Goal: Task Accomplishment & Management: Manage account settings

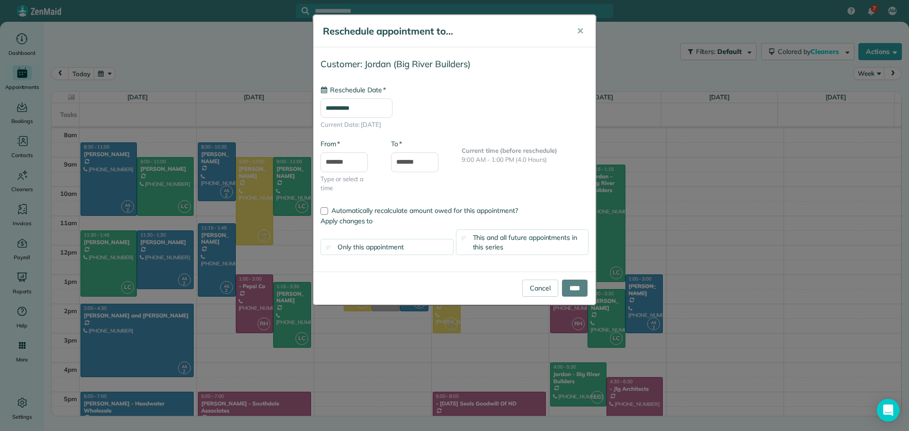
type input "**********"
click at [533, 240] on span "This and all future appointments in this series" at bounding box center [525, 242] width 105 height 18
click at [570, 288] on input "****" at bounding box center [575, 288] width 26 height 17
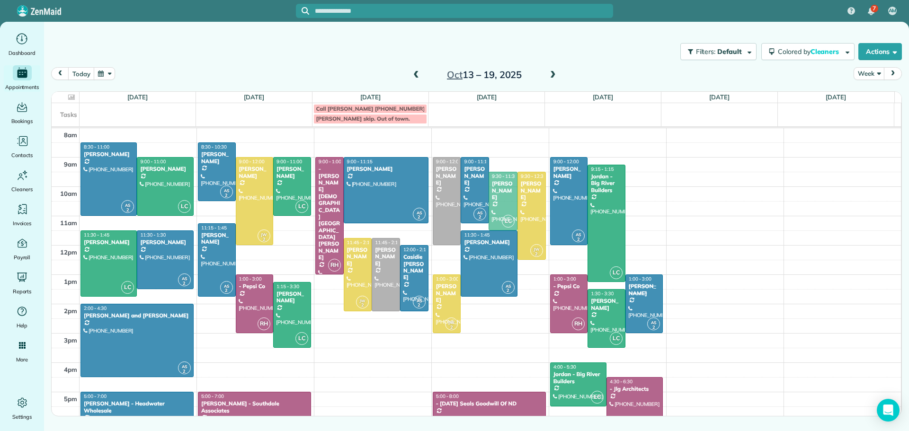
drag, startPoint x: 499, startPoint y: 176, endPoint x: 499, endPoint y: 181, distance: 5.7
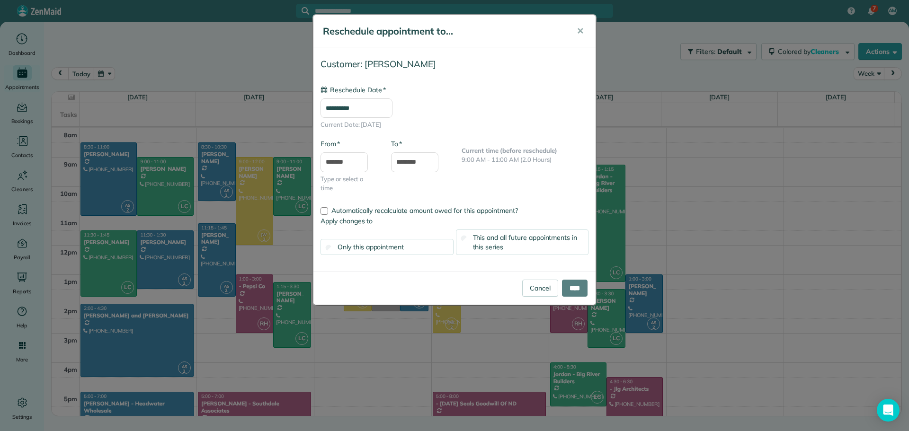
type input "**********"
click at [518, 238] on span "This and all future appointments in this series" at bounding box center [525, 242] width 105 height 18
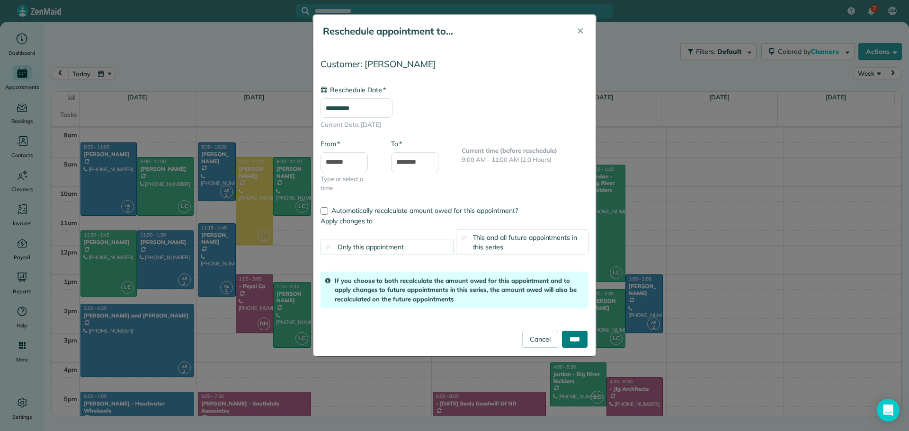
click at [570, 342] on input "****" at bounding box center [575, 339] width 26 height 17
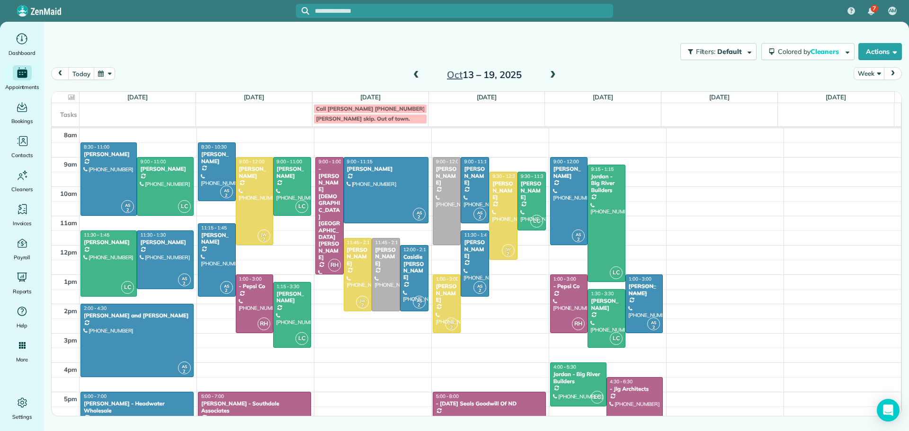
click at [414, 71] on span at bounding box center [416, 75] width 10 height 9
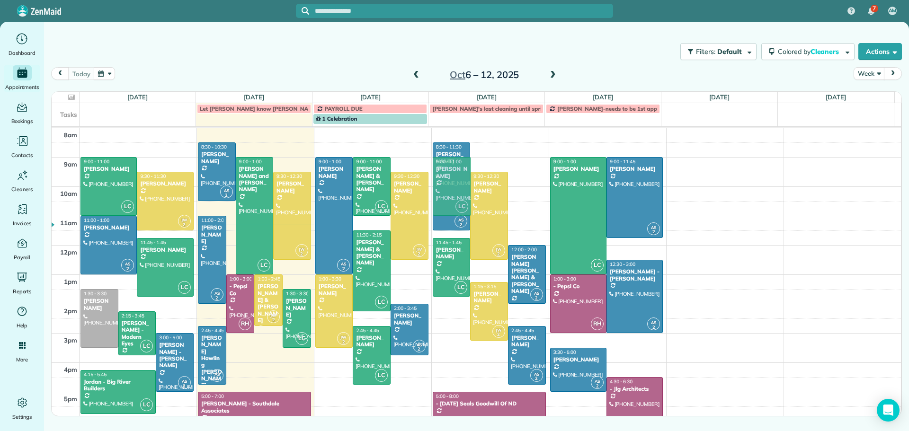
drag, startPoint x: 443, startPoint y: 321, endPoint x: 438, endPoint y: 170, distance: 151.1
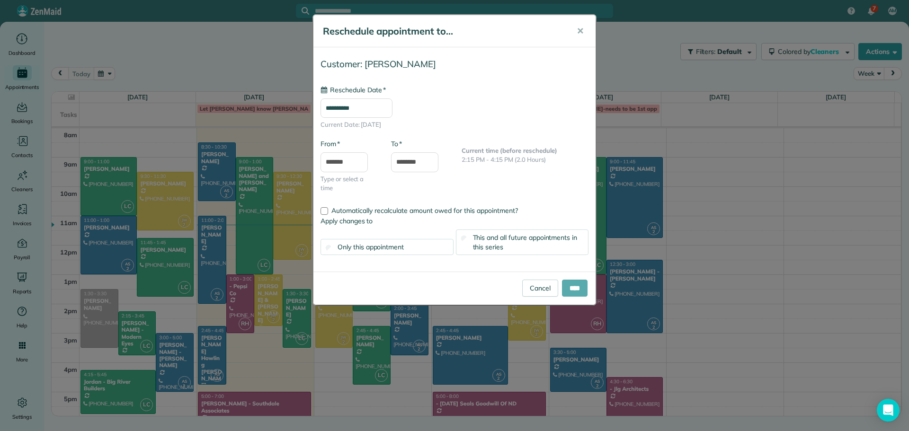
type input "**********"
click at [569, 288] on input "****" at bounding box center [575, 288] width 26 height 17
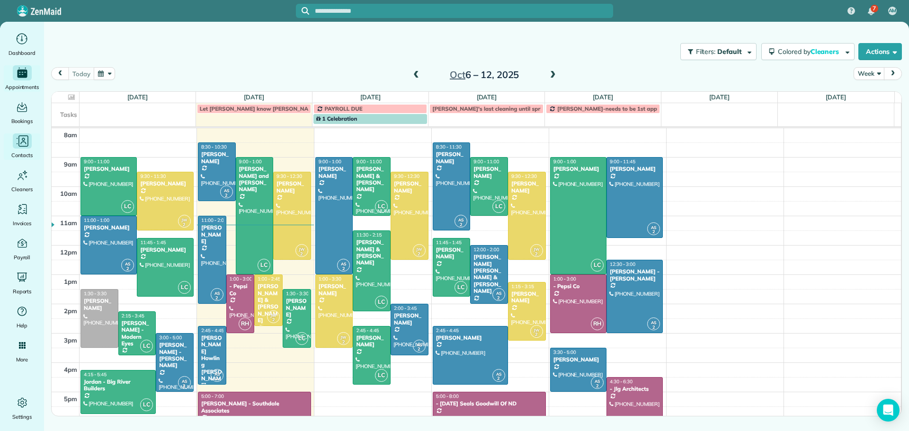
click at [21, 140] on icon "Main" at bounding box center [22, 141] width 14 height 14
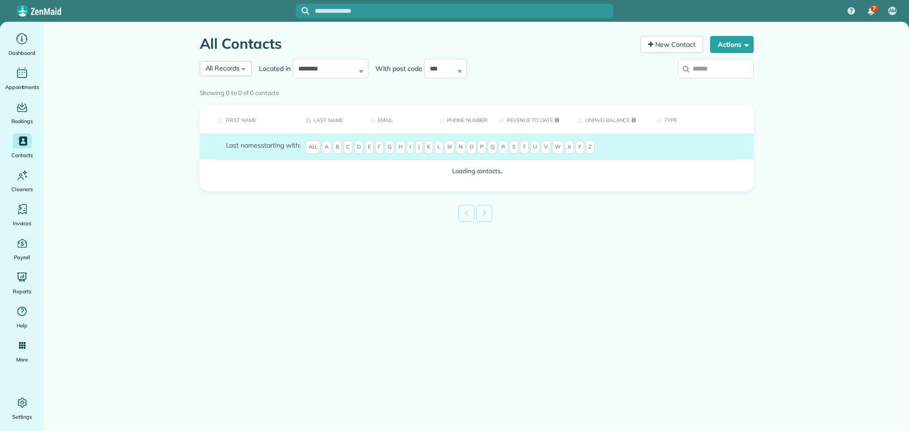
click at [700, 71] on input "search" at bounding box center [716, 69] width 76 height 20
type input "****"
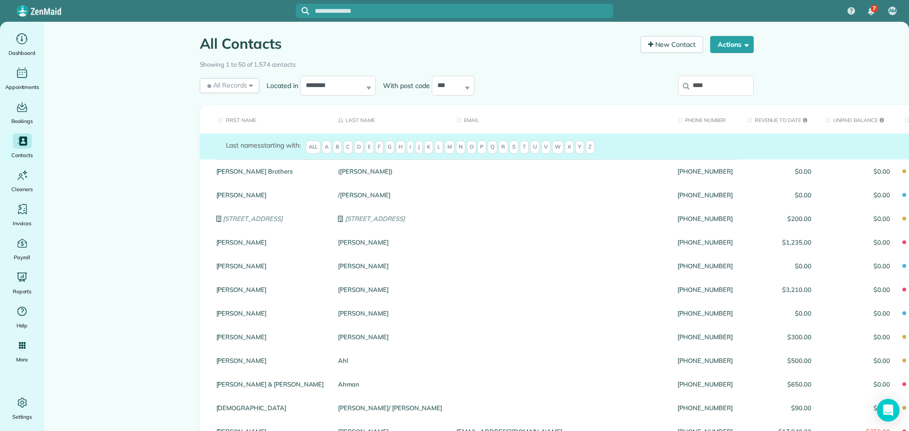
click at [722, 89] on input "****" at bounding box center [716, 86] width 76 height 20
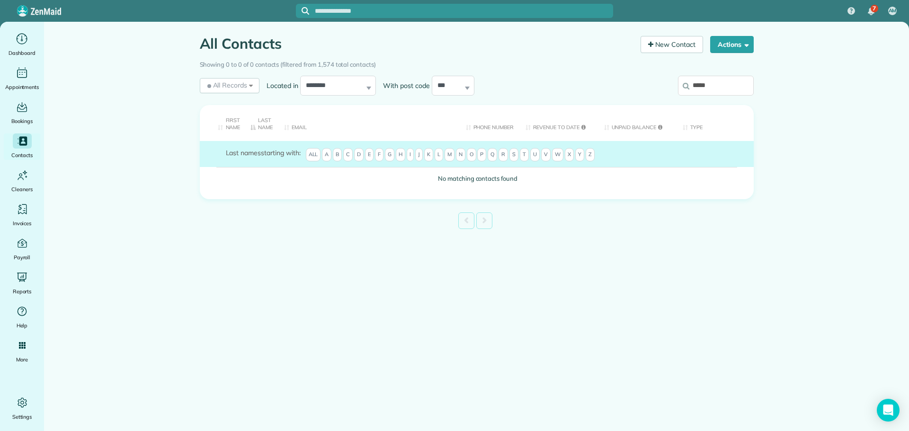
type input "******"
click at [724, 89] on input "******" at bounding box center [716, 86] width 76 height 20
drag, startPoint x: 717, startPoint y: 84, endPoint x: 645, endPoint y: 100, distance: 73.7
click at [645, 100] on div "******" at bounding box center [690, 87] width 128 height 28
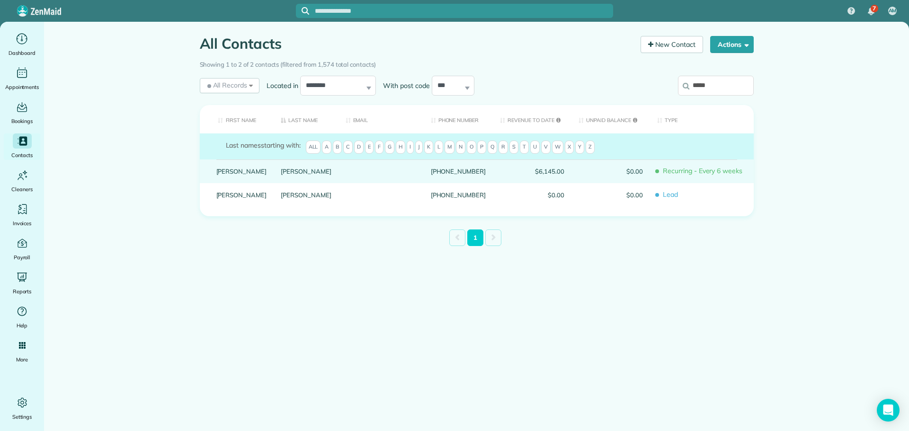
type input "*****"
click at [281, 175] on link "Meyer" at bounding box center [306, 171] width 51 height 7
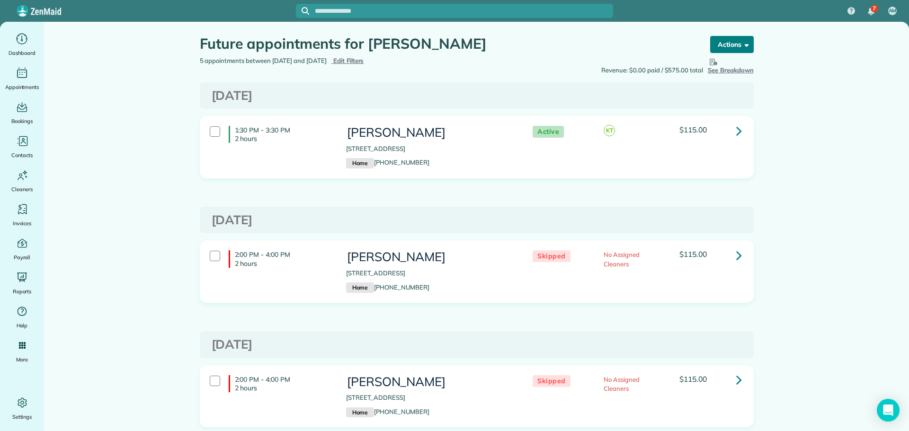
click at [722, 41] on button "Actions" at bounding box center [732, 44] width 44 height 17
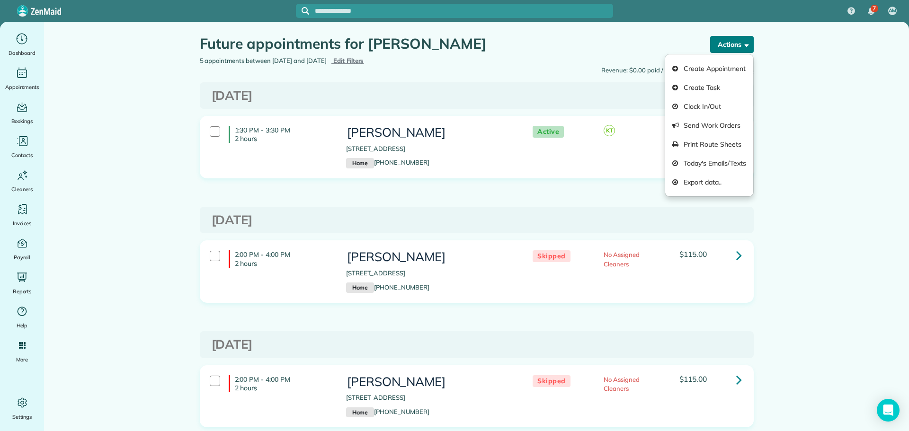
click at [722, 41] on button "Actions" at bounding box center [732, 44] width 44 height 17
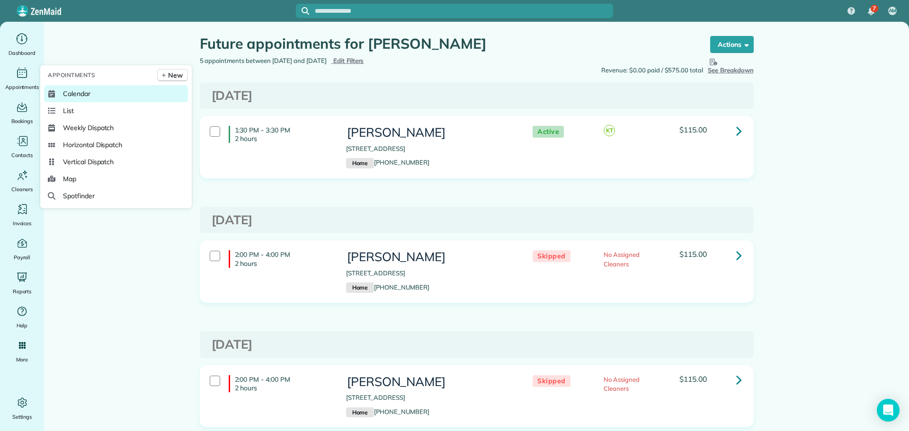
click at [79, 93] on span "Calendar" at bounding box center [76, 93] width 27 height 9
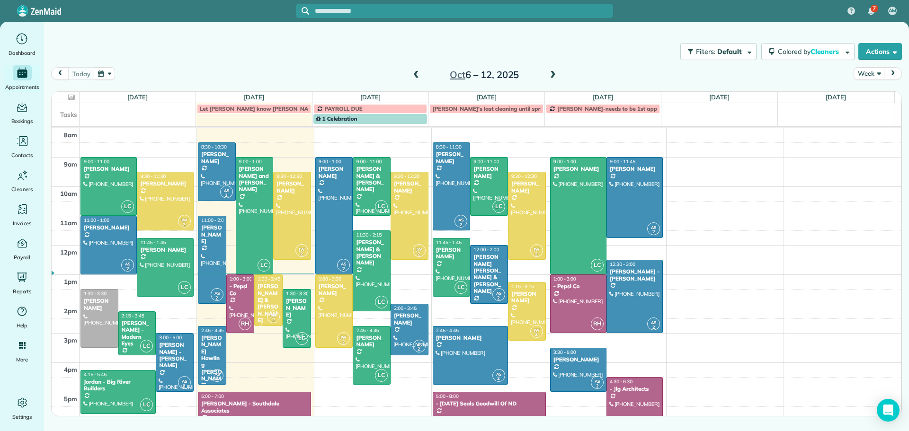
click at [553, 71] on span at bounding box center [553, 75] width 10 height 9
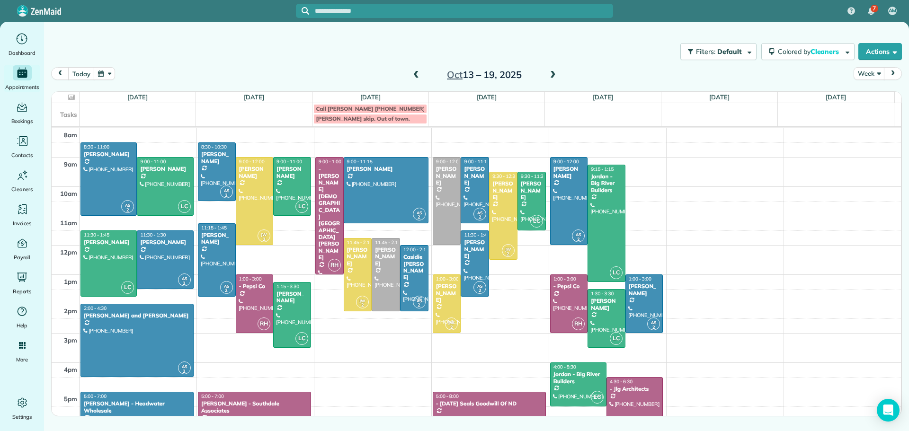
click at [553, 71] on span at bounding box center [553, 75] width 10 height 9
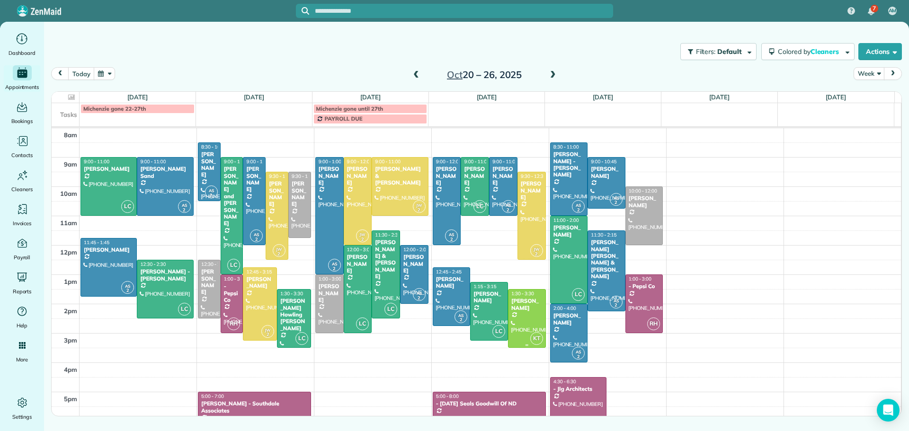
click at [516, 298] on div "[PERSON_NAME]" at bounding box center [527, 305] width 32 height 14
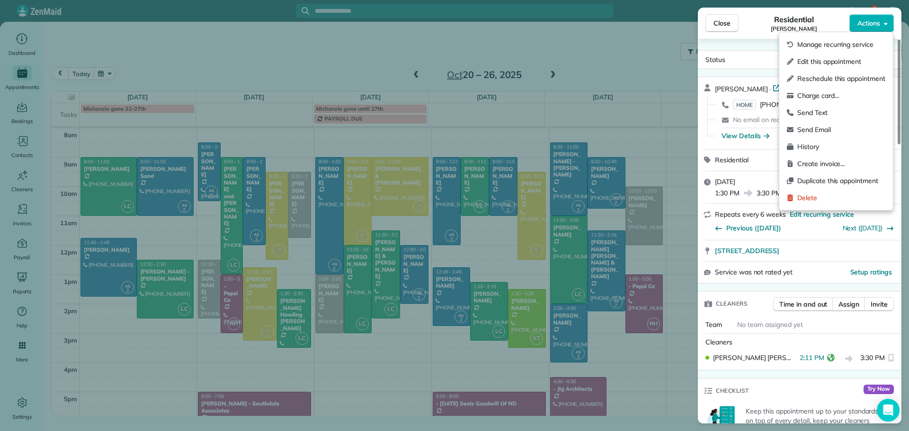
click at [874, 24] on span "Actions" at bounding box center [868, 22] width 23 height 9
click at [802, 62] on span "Edit this appointment" at bounding box center [841, 61] width 88 height 9
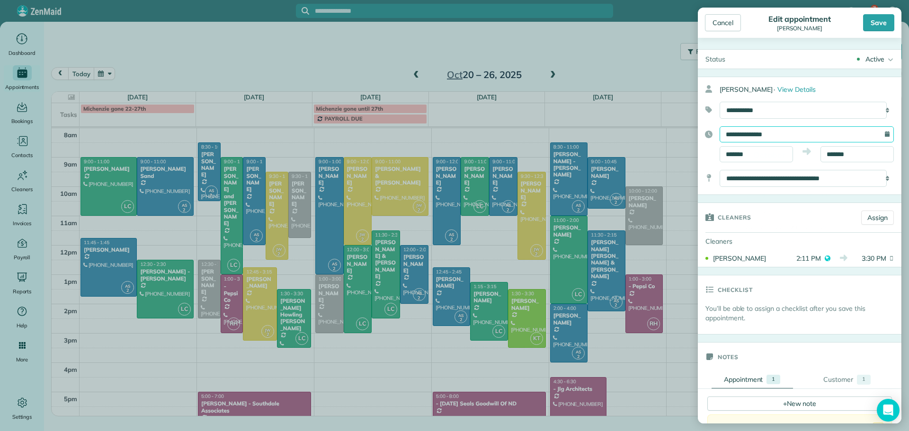
click at [791, 134] on input "**********" at bounding box center [807, 134] width 174 height 16
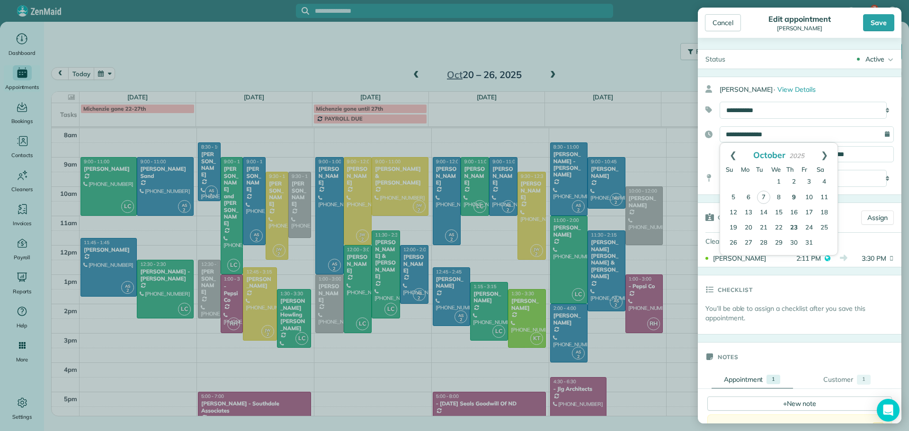
click at [793, 194] on link "9" at bounding box center [793, 197] width 15 height 15
type input "**********"
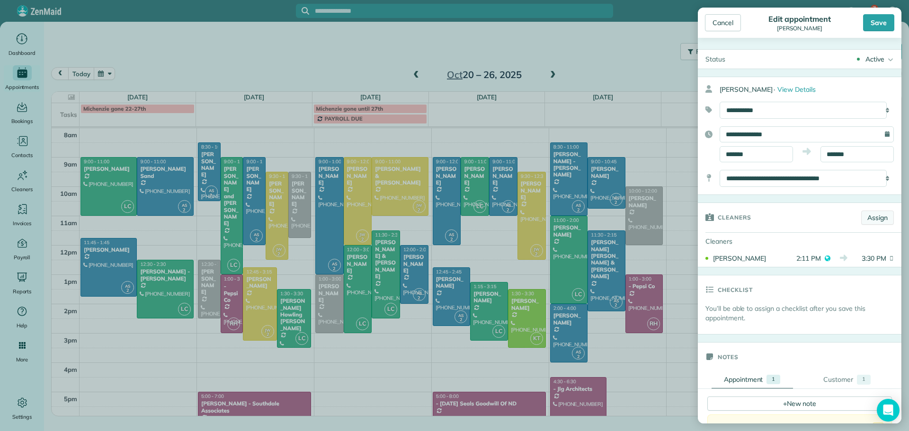
click at [863, 214] on link "Assign" at bounding box center [877, 218] width 33 height 14
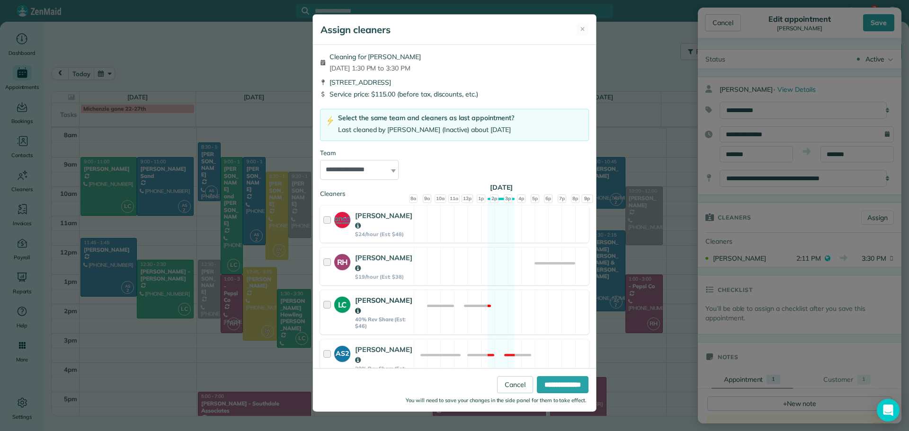
click at [368, 296] on strong "Laura Christensen" at bounding box center [383, 305] width 57 height 19
click at [546, 383] on input "**********" at bounding box center [563, 384] width 52 height 17
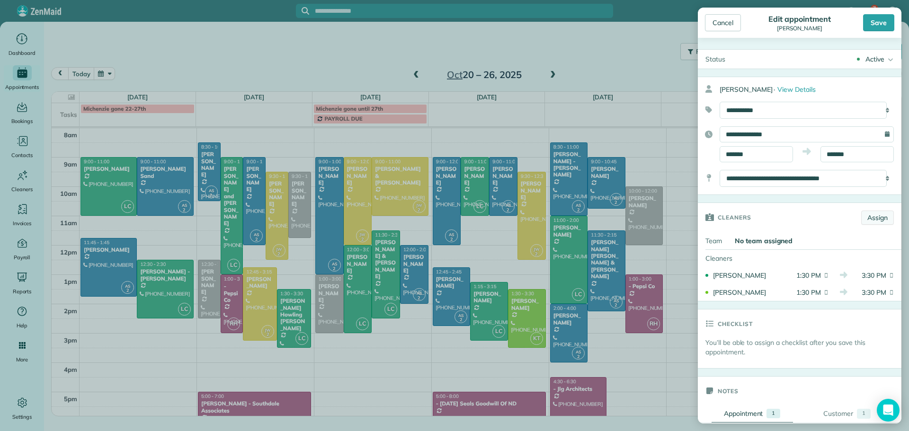
click at [866, 215] on link "Assign" at bounding box center [877, 218] width 33 height 14
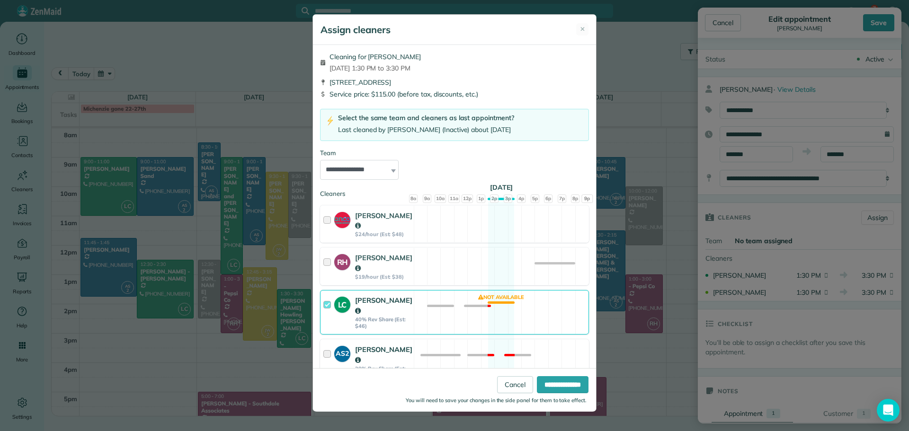
scroll to position [86, 0]
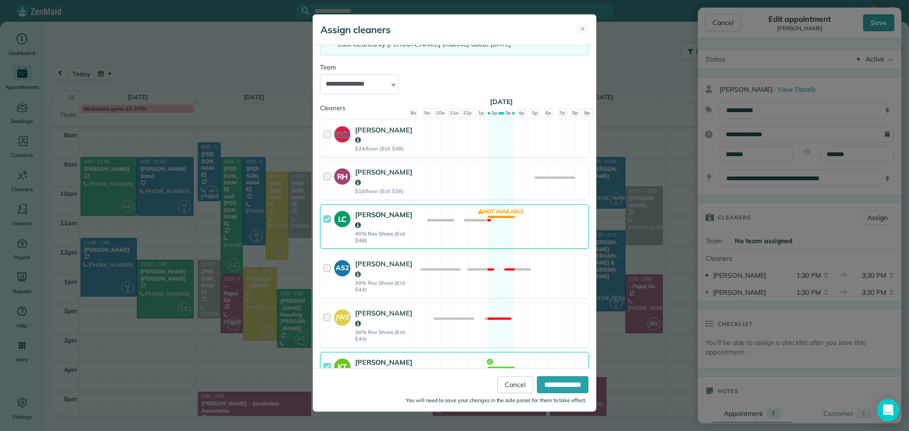
click at [375, 358] on strong "Karrie Timm" at bounding box center [383, 367] width 57 height 19
click at [543, 382] on input "**********" at bounding box center [563, 384] width 52 height 17
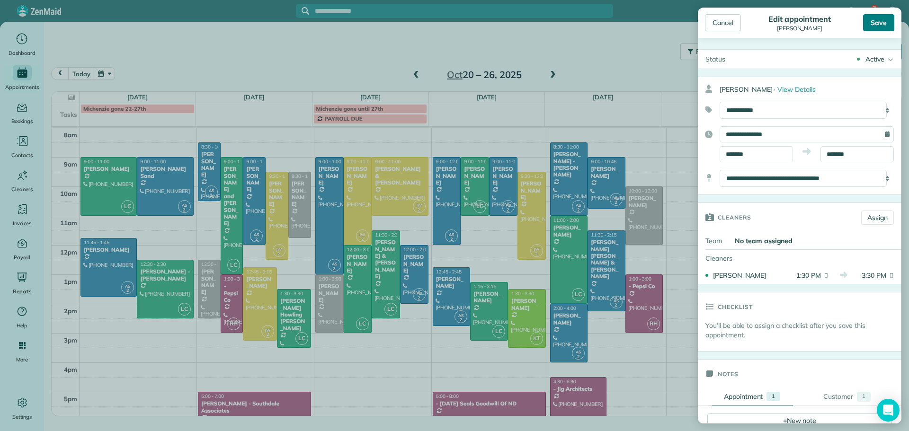
click at [886, 22] on div "Save" at bounding box center [878, 22] width 31 height 17
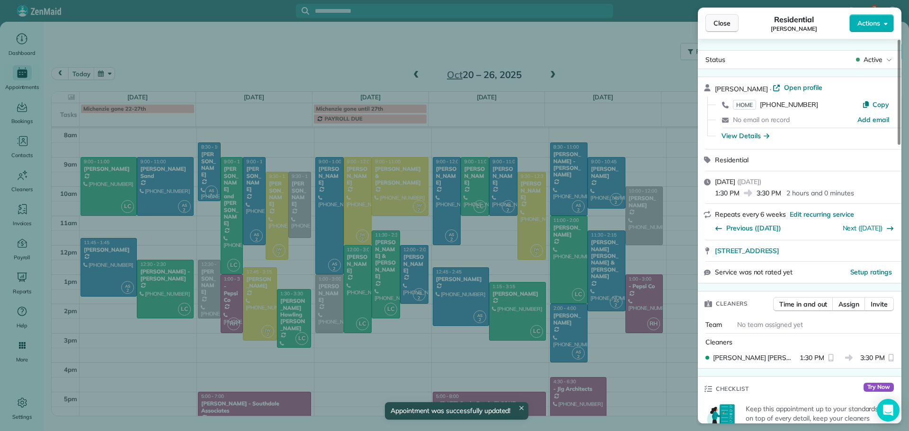
click at [728, 19] on span "Close" at bounding box center [721, 22] width 17 height 9
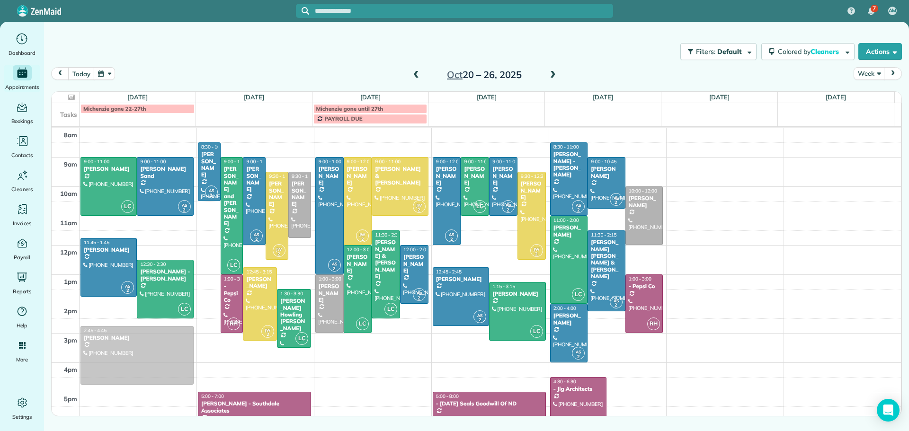
drag, startPoint x: 206, startPoint y: 282, endPoint x: 145, endPoint y: 328, distance: 75.8
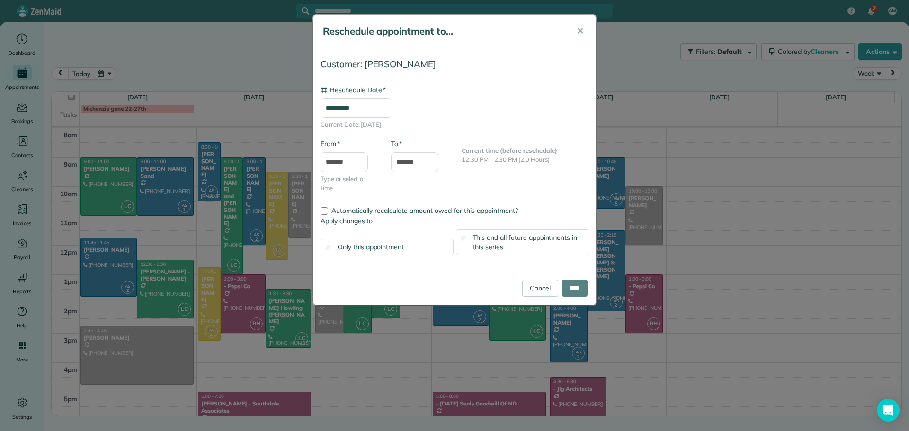
type input "**********"
click at [499, 240] on span "This and all future appointments in this series" at bounding box center [525, 242] width 105 height 18
click at [565, 288] on input "****" at bounding box center [575, 288] width 26 height 17
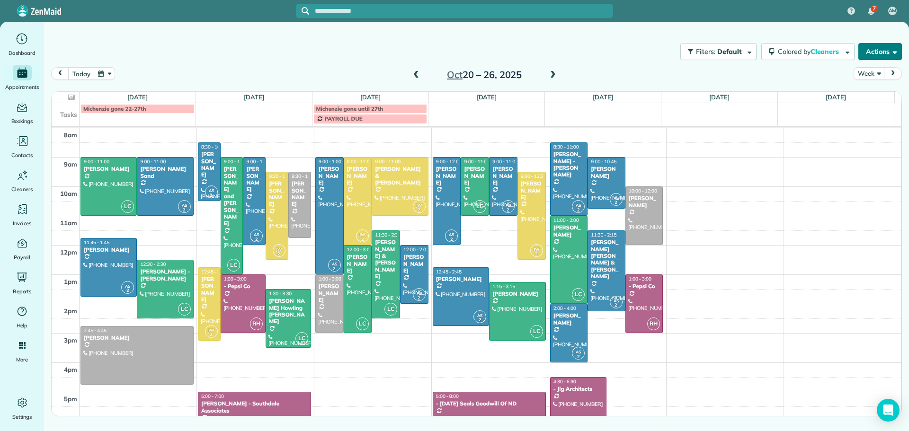
click at [878, 51] on button "Actions" at bounding box center [880, 51] width 44 height 17
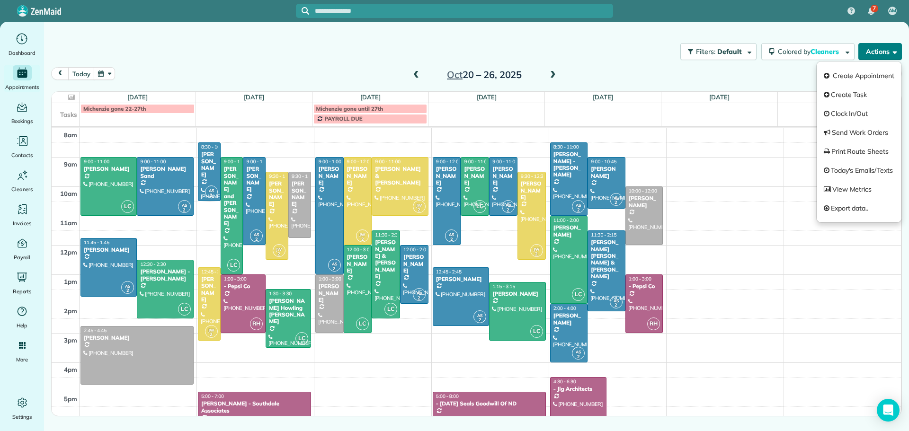
click at [877, 50] on button "Actions" at bounding box center [880, 51] width 44 height 17
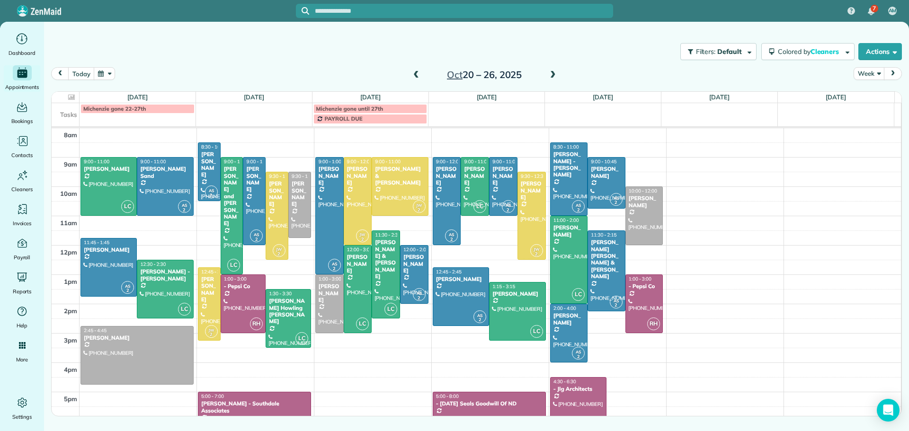
click at [415, 74] on span at bounding box center [416, 75] width 10 height 9
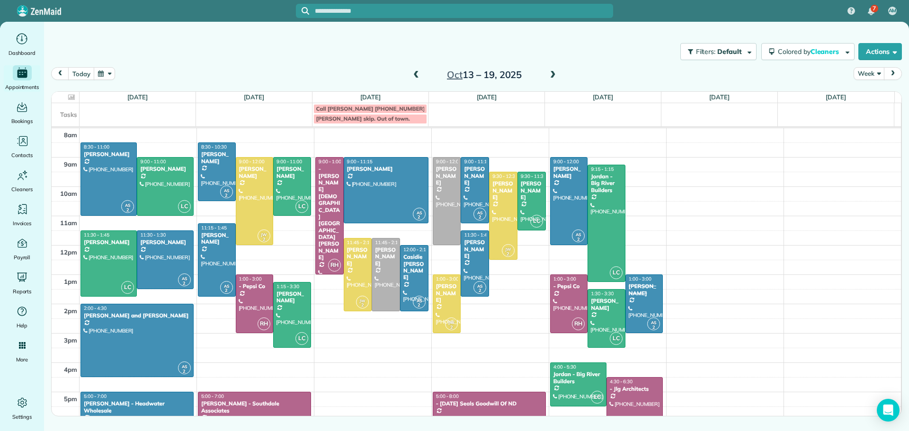
click at [416, 74] on span at bounding box center [416, 75] width 10 height 9
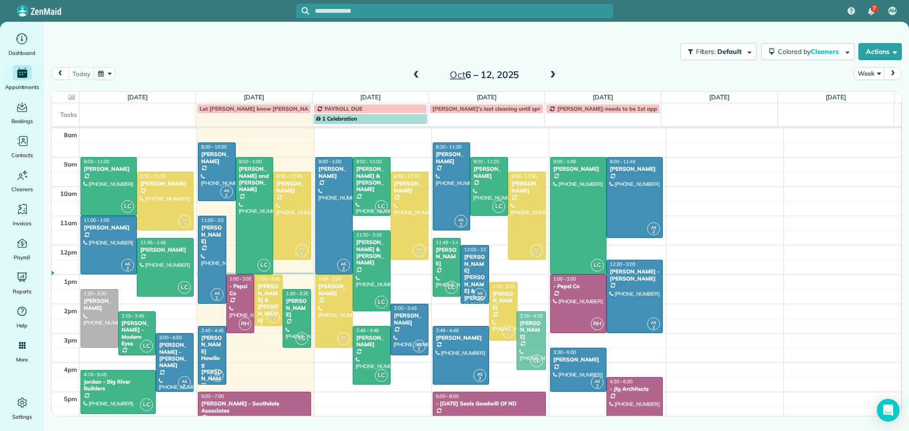
drag, startPoint x: 530, startPoint y: 303, endPoint x: 529, endPoint y: 327, distance: 24.2
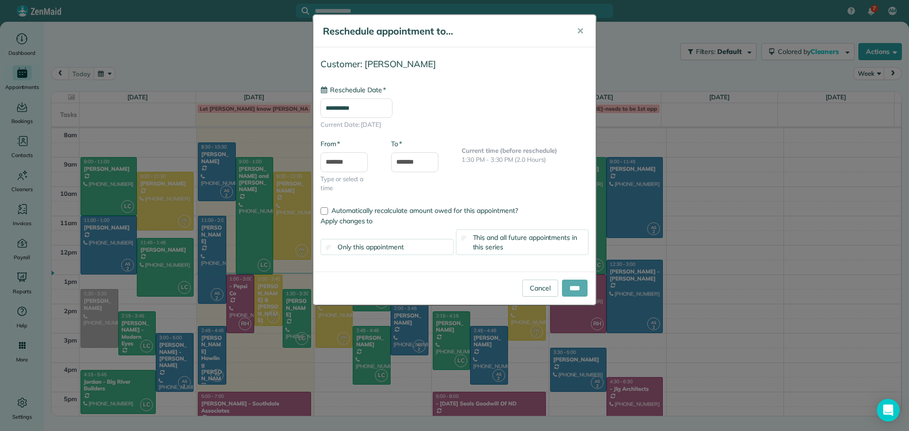
type input "**********"
click at [565, 286] on input "****" at bounding box center [575, 288] width 26 height 17
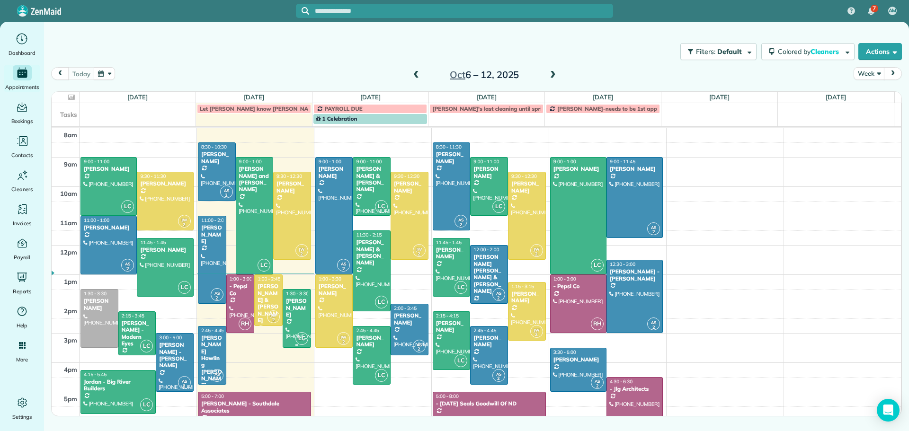
click at [293, 306] on div "[PERSON_NAME]" at bounding box center [296, 308] width 23 height 20
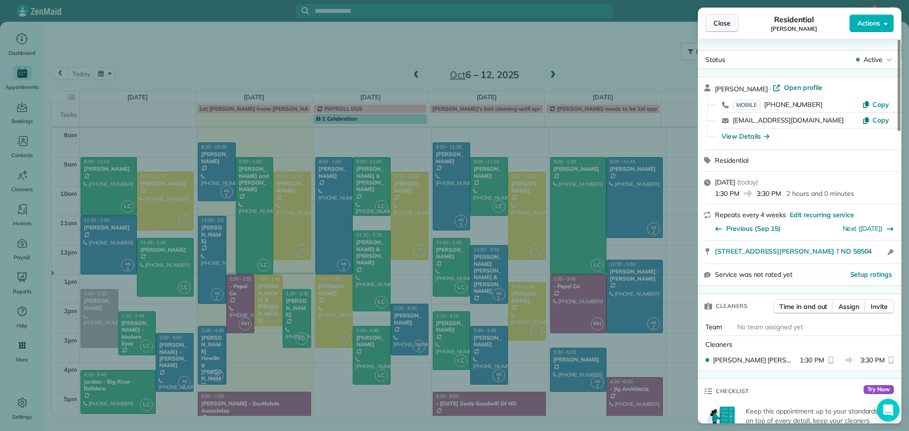
click at [725, 22] on span "Close" at bounding box center [721, 22] width 17 height 9
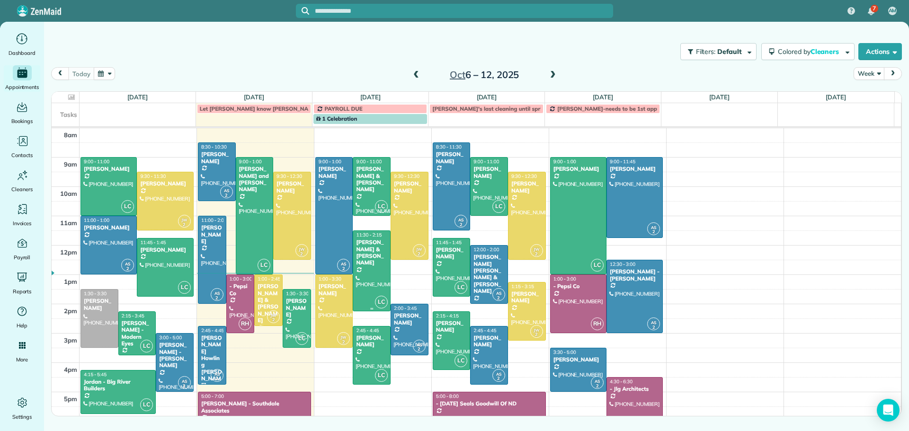
click at [367, 241] on div "[PERSON_NAME] & [PERSON_NAME]" at bounding box center [372, 252] width 32 height 27
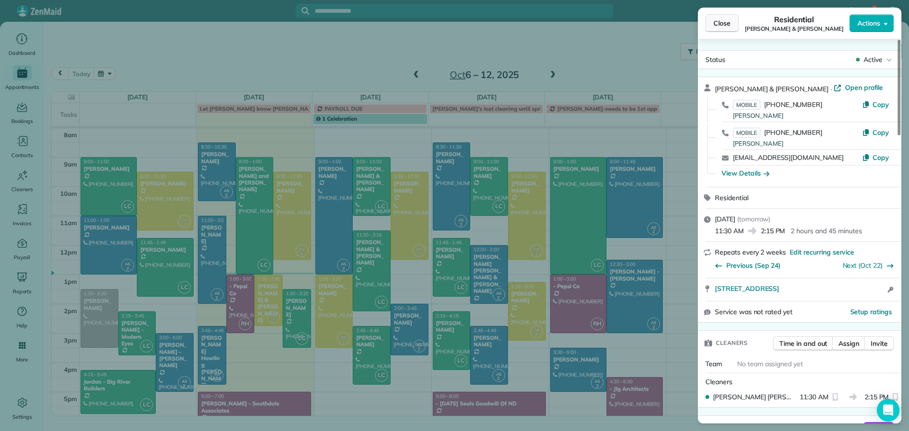
click at [725, 16] on button "Close" at bounding box center [721, 23] width 33 height 18
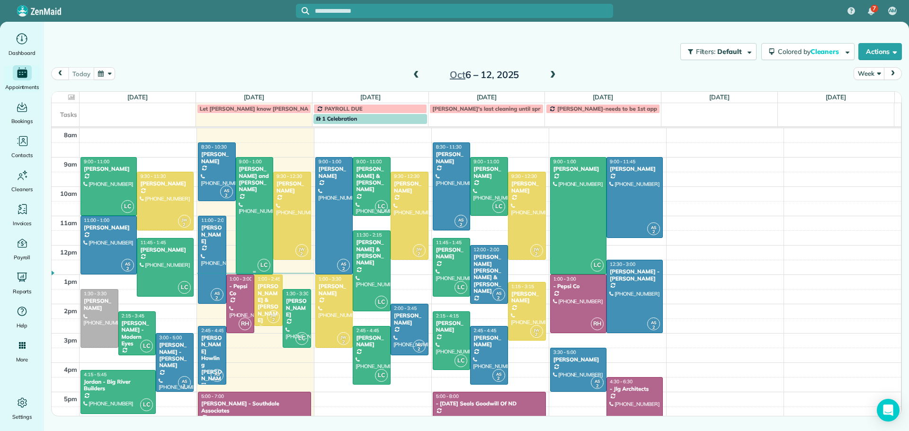
click at [243, 202] on div at bounding box center [254, 216] width 37 height 116
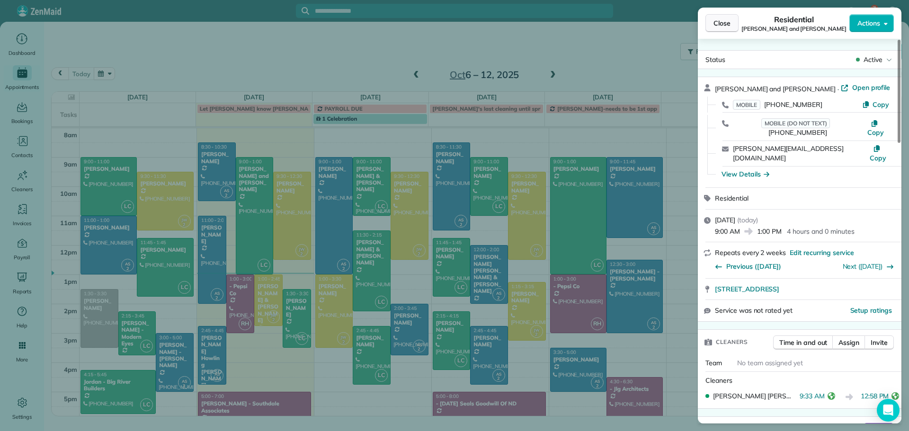
click at [721, 21] on span "Close" at bounding box center [721, 22] width 17 height 9
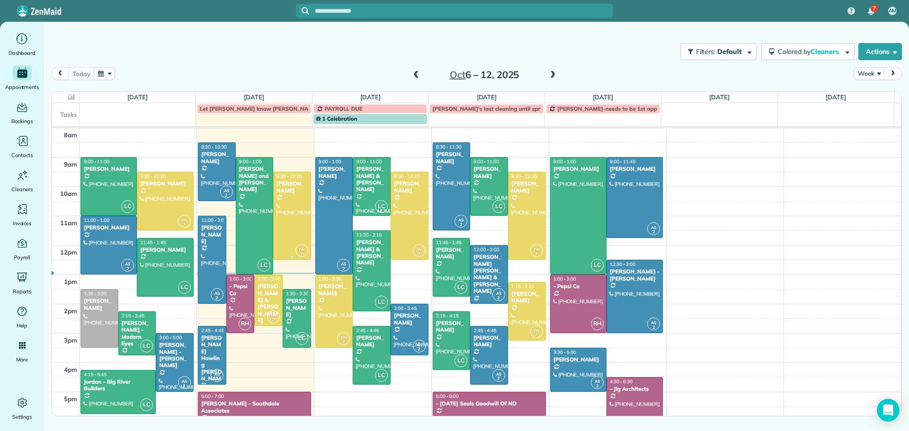
click at [288, 207] on div at bounding box center [292, 215] width 37 height 87
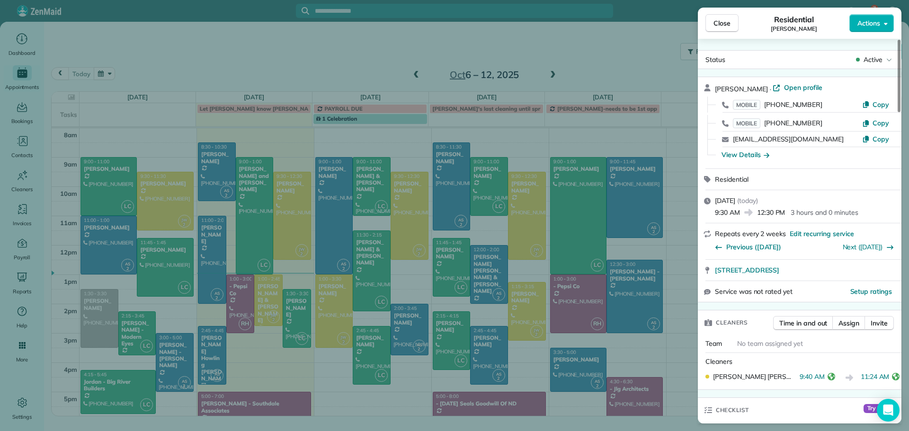
click at [217, 175] on div "Close Residential Clay Brosz Actions Status Active Clay Brosz · Open profile MO…" at bounding box center [454, 215] width 909 height 431
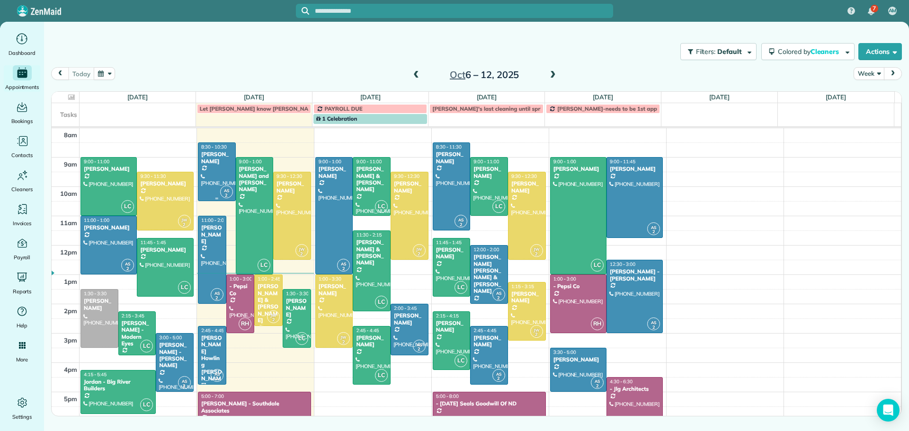
click at [216, 174] on div at bounding box center [216, 172] width 37 height 58
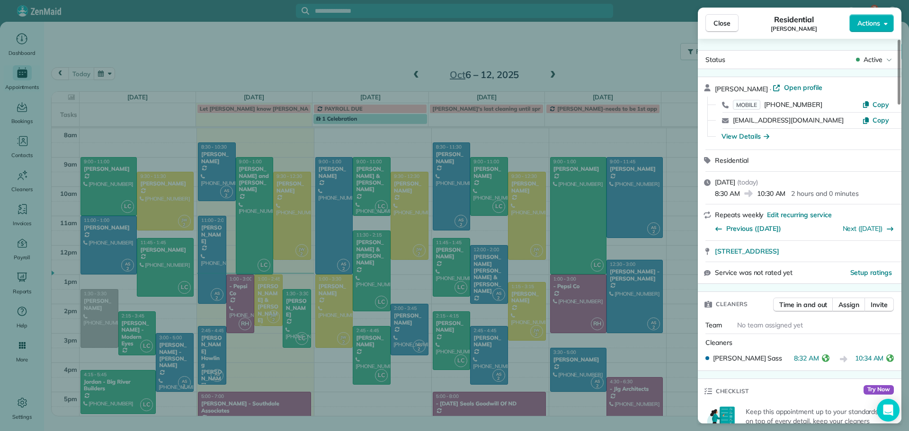
click at [211, 238] on div "Close Residential Joya Ganguly Actions Status Active Joya Ganguly · Open profil…" at bounding box center [454, 215] width 909 height 431
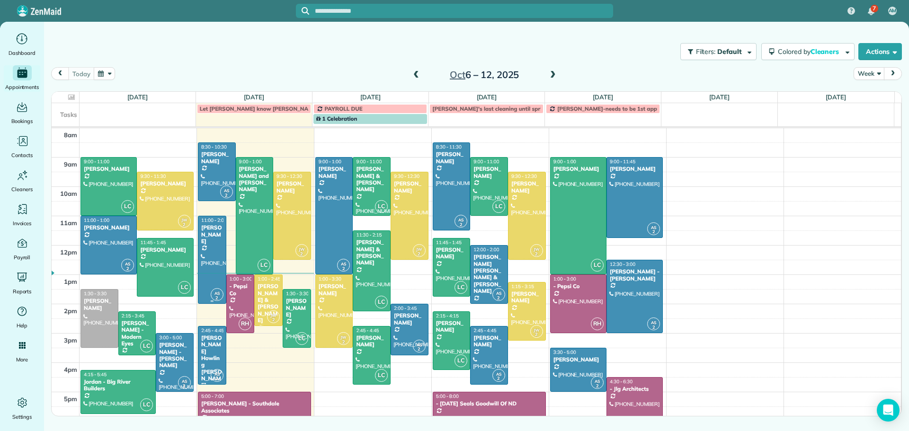
click at [211, 238] on div "[PERSON_NAME]" at bounding box center [212, 234] width 23 height 20
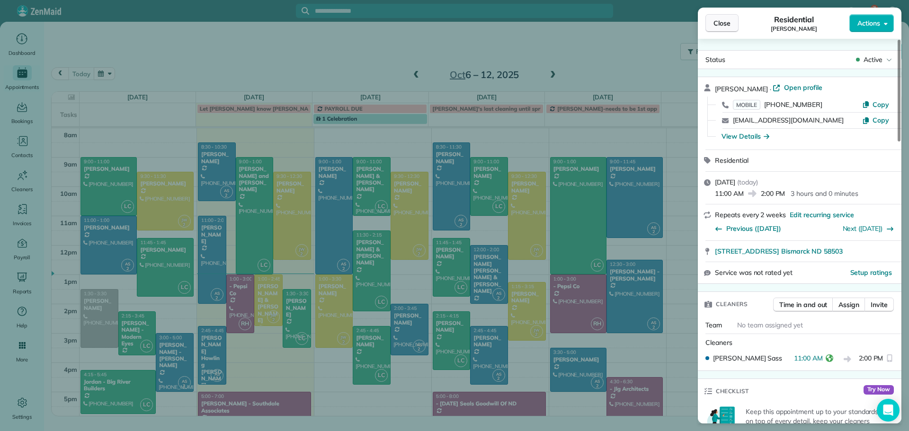
click at [718, 24] on span "Close" at bounding box center [721, 22] width 17 height 9
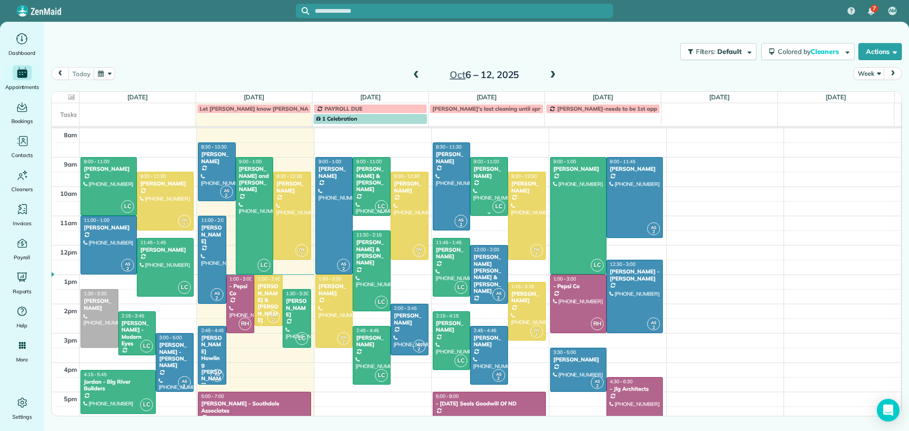
click at [482, 168] on div "[PERSON_NAME]" at bounding box center [489, 173] width 32 height 14
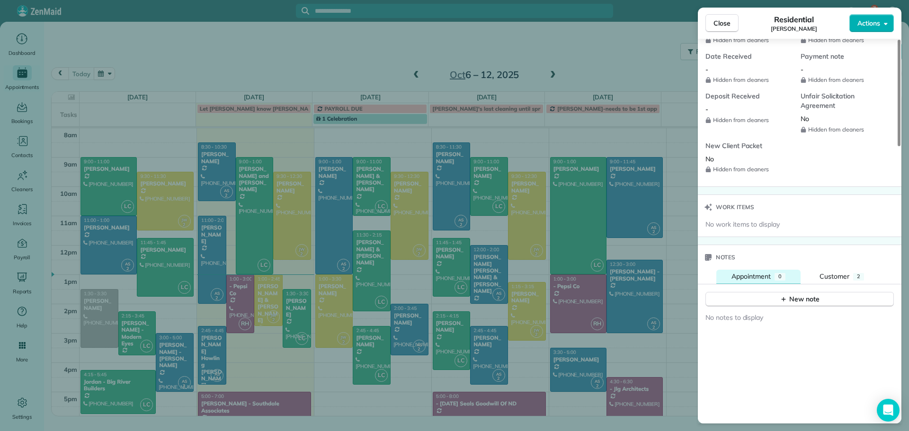
scroll to position [902, 0]
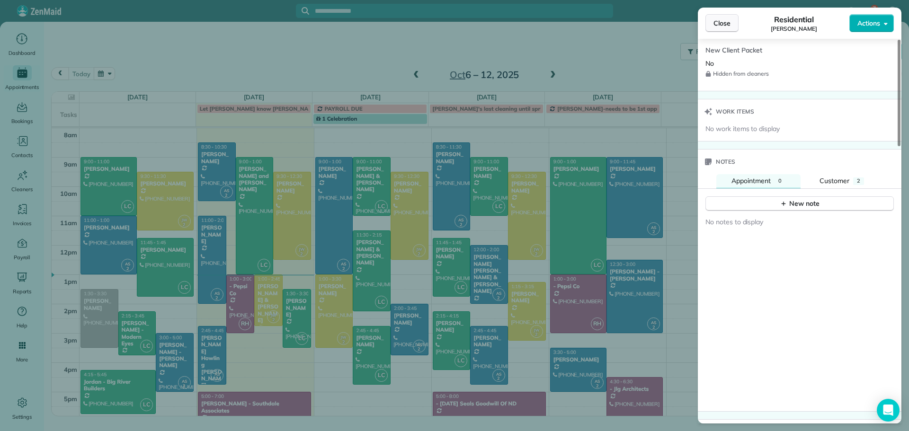
click at [717, 26] on span "Close" at bounding box center [721, 22] width 17 height 9
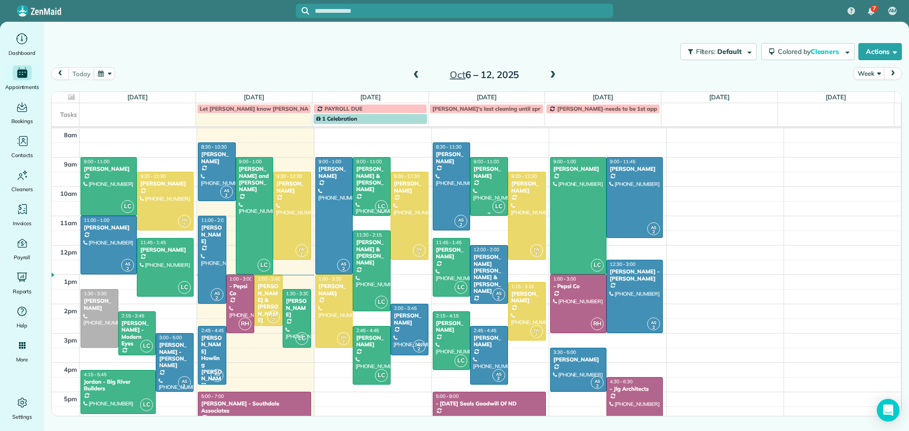
click at [482, 177] on div "[PERSON_NAME]" at bounding box center [489, 173] width 32 height 14
click at [482, 172] on div "[PERSON_NAME]" at bounding box center [489, 173] width 32 height 14
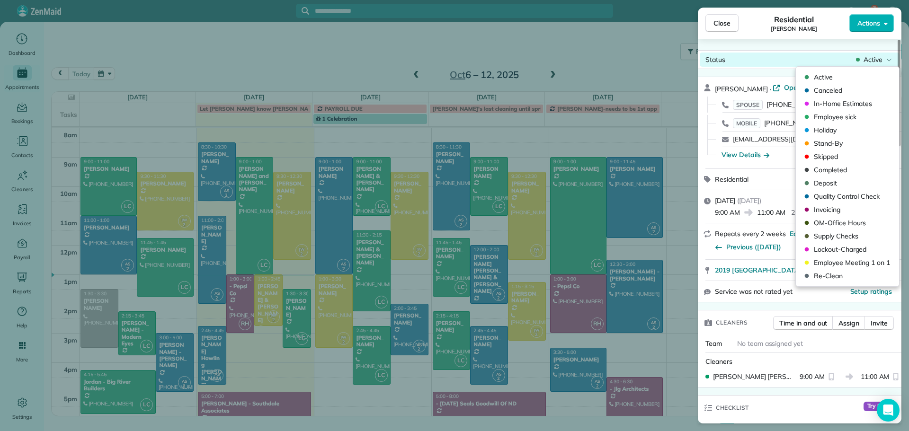
click at [872, 57] on span "Active" at bounding box center [873, 59] width 19 height 9
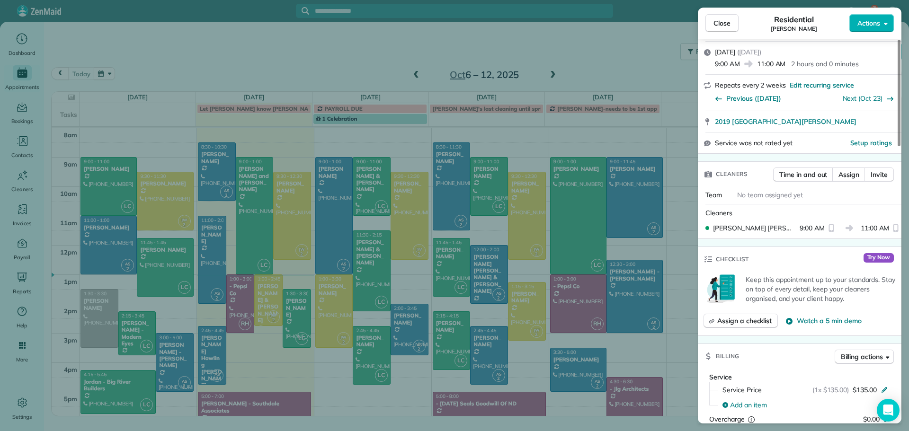
scroll to position [189, 0]
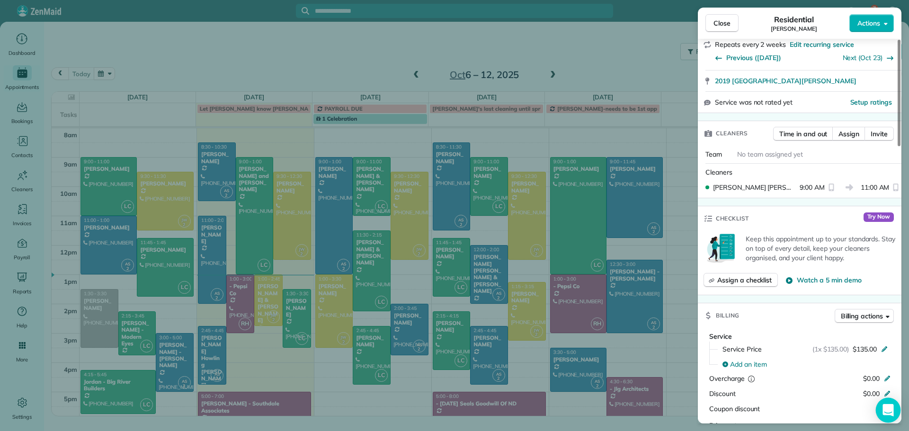
click at [884, 409] on icon "Open Intercom Messenger" at bounding box center [887, 410] width 11 height 12
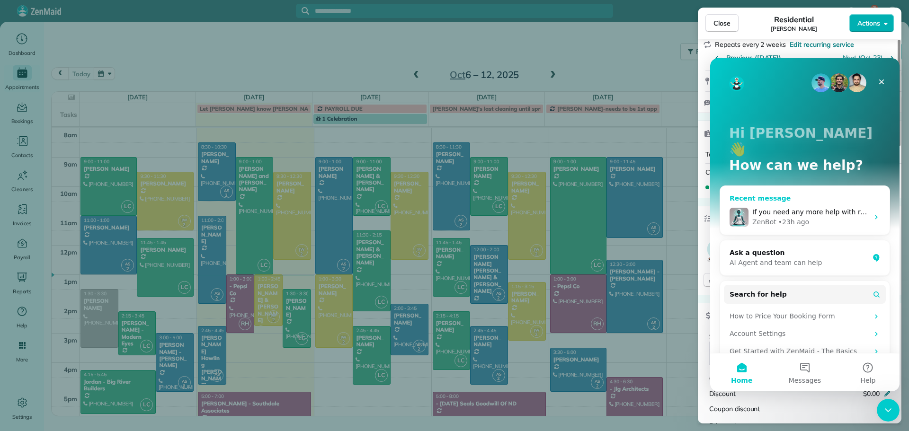
scroll to position [0, 0]
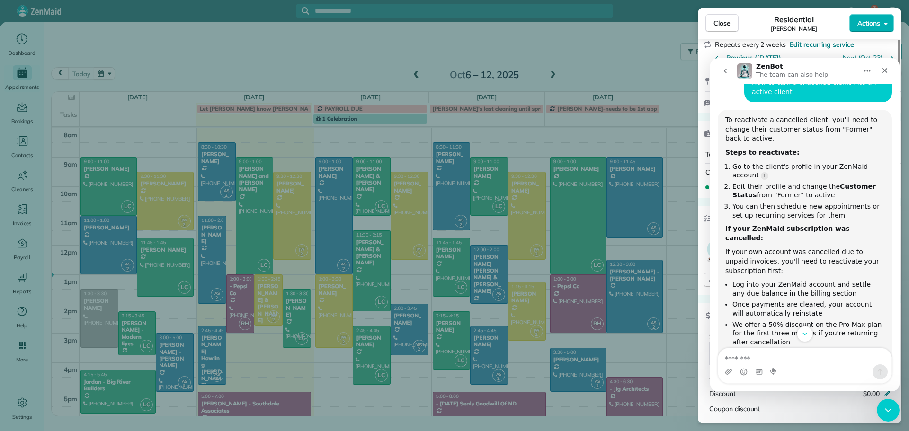
scroll to position [74, 0]
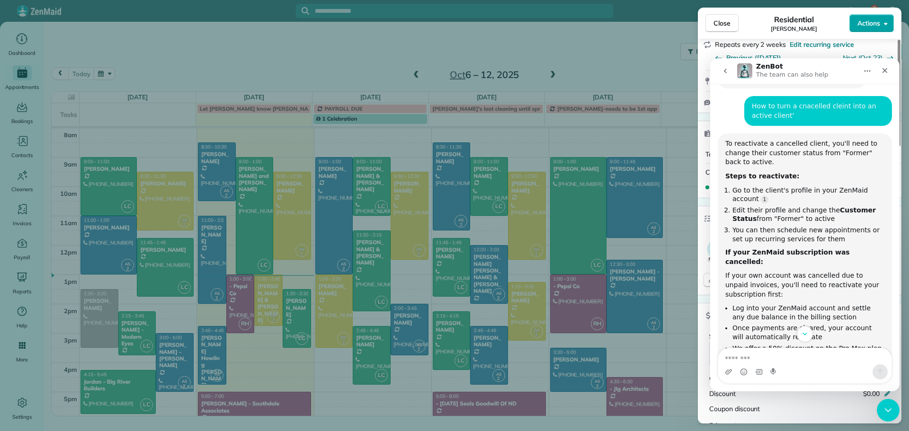
click at [869, 23] on span "Actions" at bounding box center [868, 22] width 23 height 9
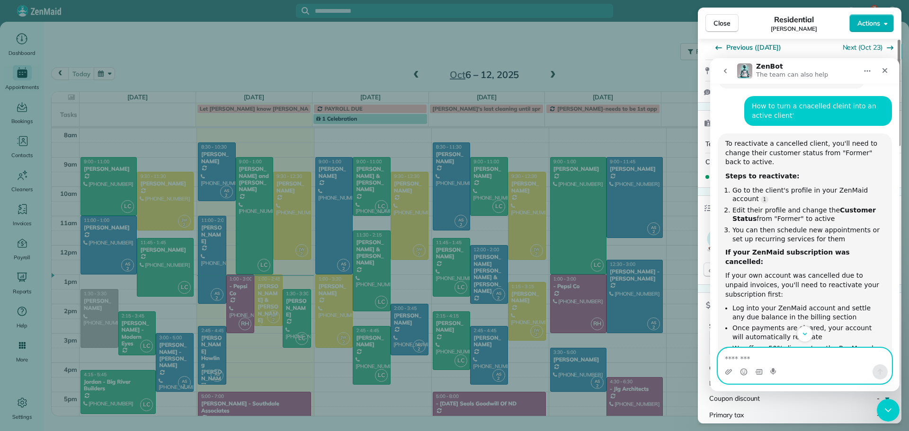
click at [750, 362] on textarea "Message…" at bounding box center [804, 356] width 173 height 16
type textarea "**********"
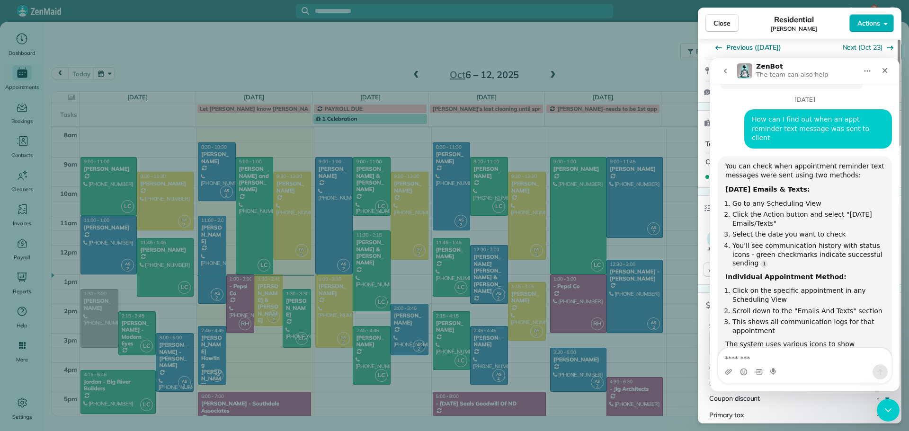
scroll to position [512, 0]
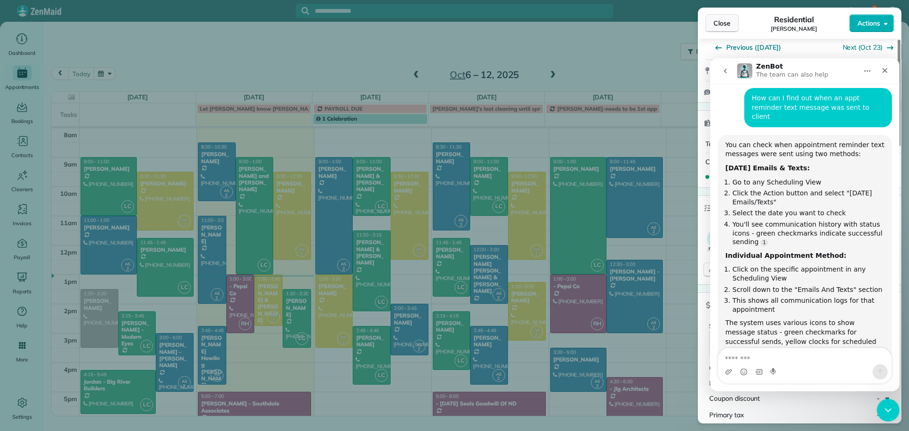
click at [722, 20] on span "Close" at bounding box center [721, 22] width 17 height 9
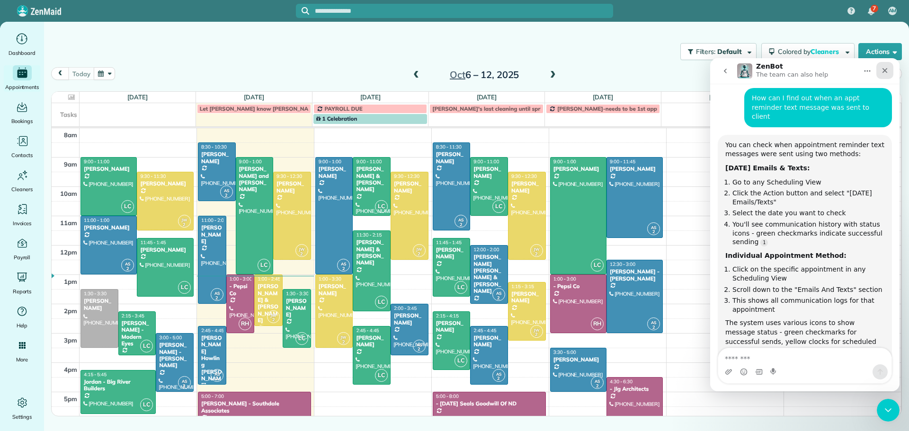
click at [886, 71] on icon "Close" at bounding box center [885, 71] width 8 height 8
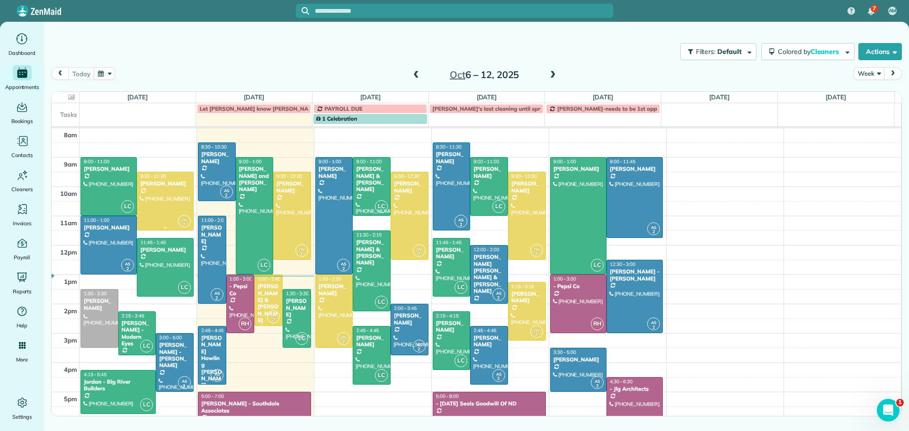
scroll to position [522, 0]
click at [483, 173] on div "[PERSON_NAME]" at bounding box center [489, 173] width 32 height 14
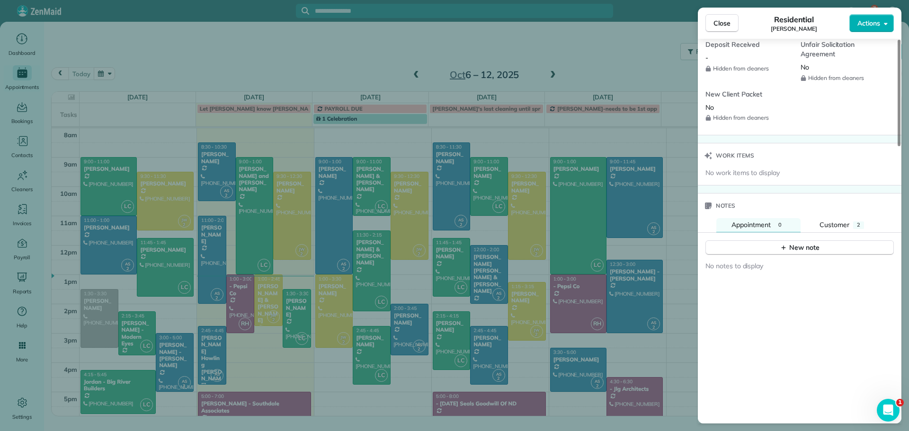
scroll to position [997, 0]
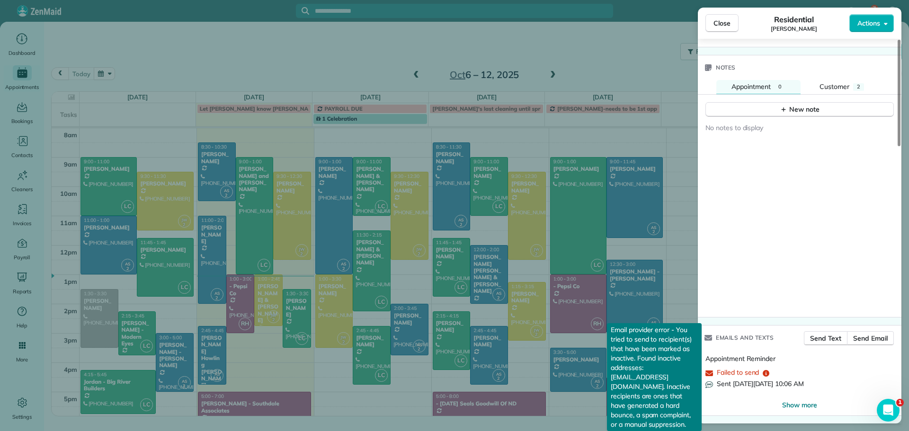
click at [765, 373] on icon "reset" at bounding box center [766, 373] width 7 height 7
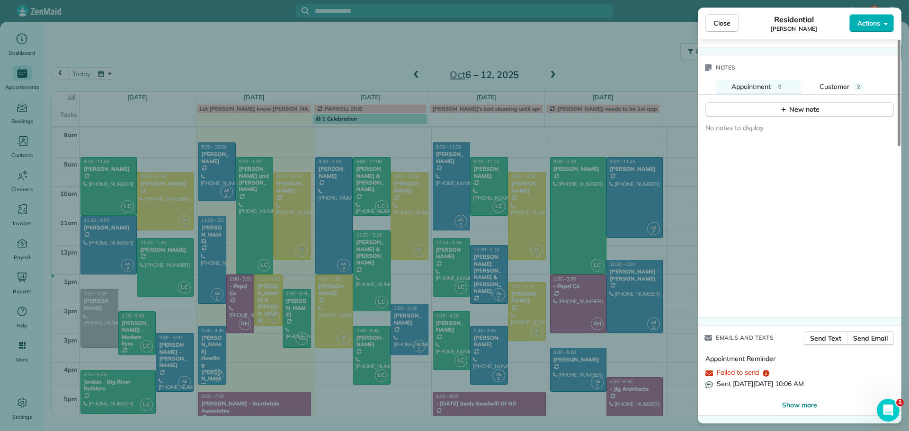
click at [765, 373] on icon "reset" at bounding box center [766, 373] width 7 height 7
click at [798, 402] on span "Show more" at bounding box center [799, 405] width 35 height 9
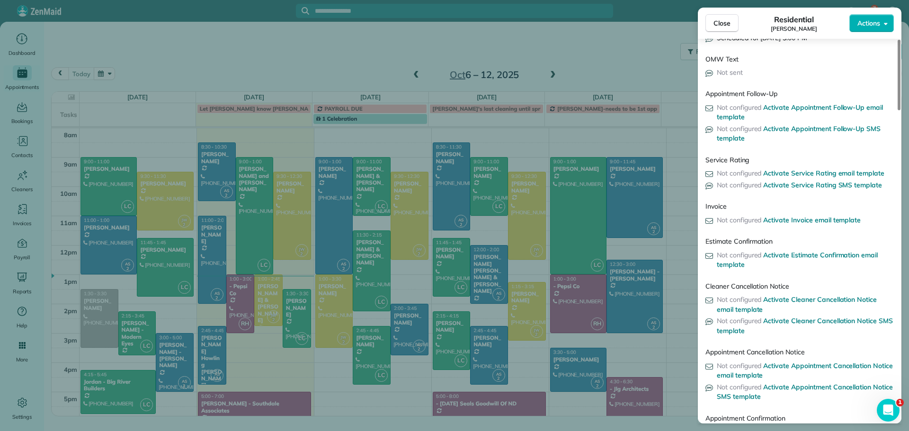
scroll to position [1101, 0]
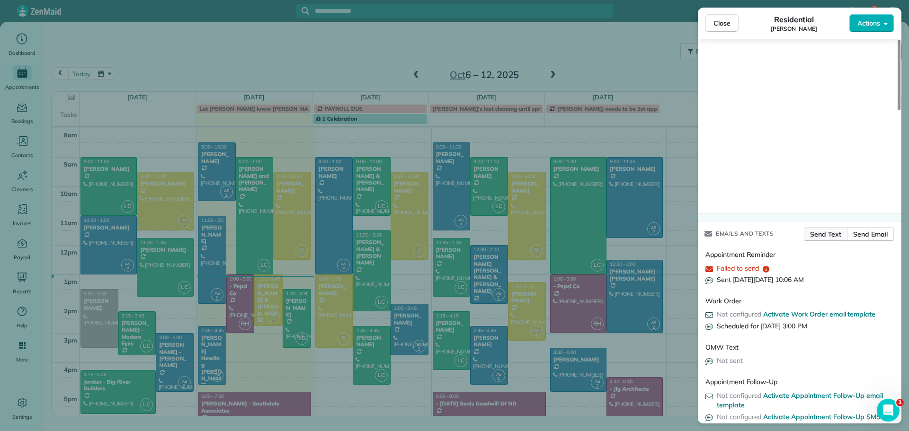
click at [818, 232] on span "Send Text" at bounding box center [826, 234] width 32 height 9
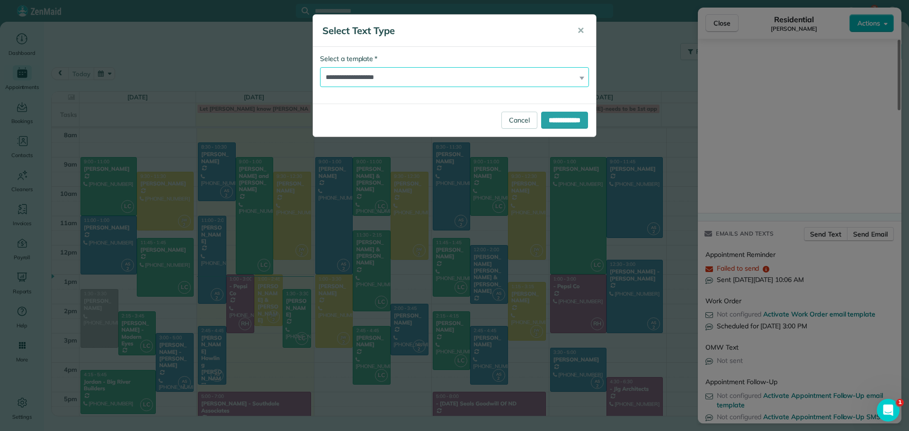
click at [409, 76] on select "**********" at bounding box center [454, 77] width 269 height 20
click at [320, 67] on select "**********" at bounding box center [454, 77] width 269 height 20
click at [554, 119] on input "**********" at bounding box center [564, 120] width 47 height 17
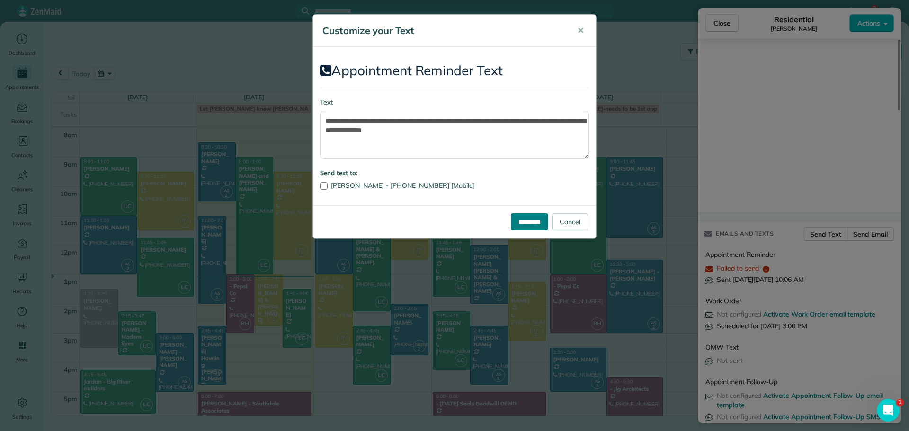
click at [523, 222] on input "*********" at bounding box center [529, 222] width 37 height 17
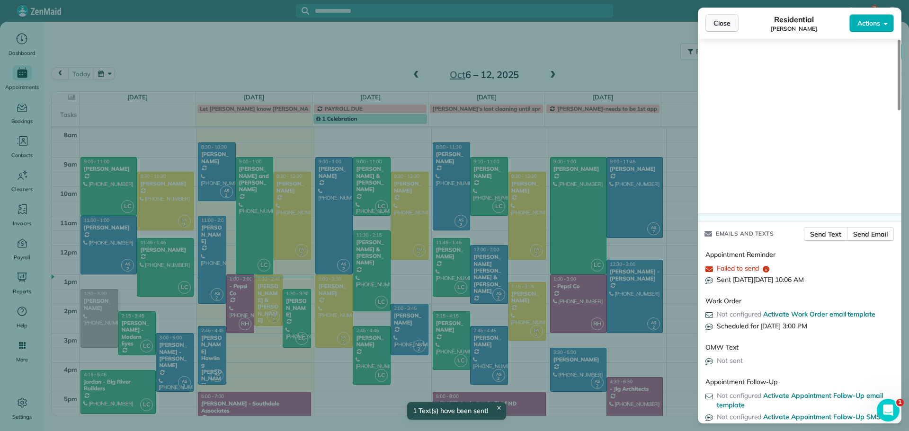
click at [720, 25] on span "Close" at bounding box center [721, 22] width 17 height 9
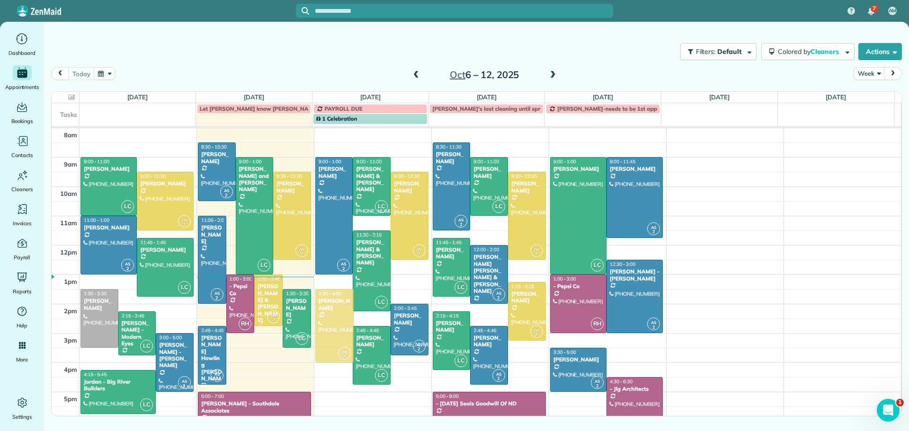
drag, startPoint x: 331, startPoint y: 305, endPoint x: 330, endPoint y: 316, distance: 11.5
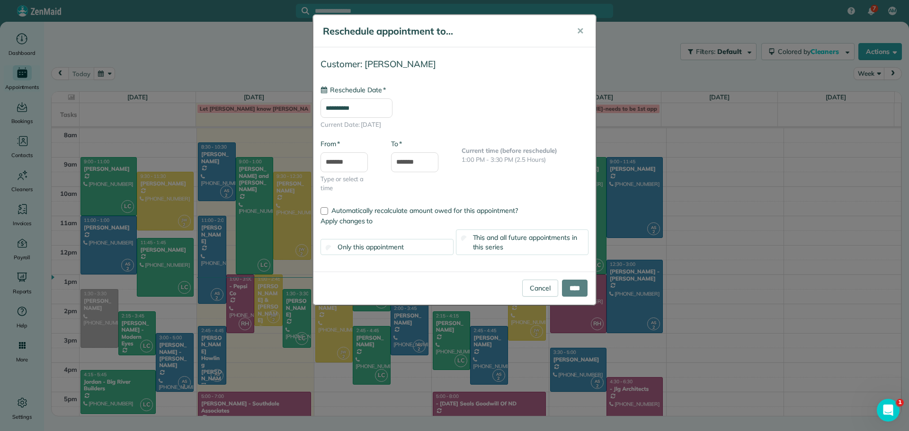
type input "**********"
click at [577, 291] on input "****" at bounding box center [575, 288] width 26 height 17
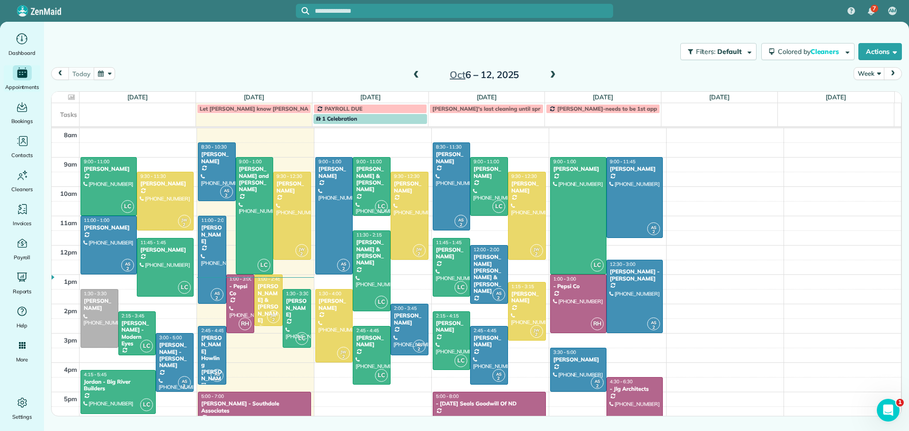
click at [553, 73] on span at bounding box center [553, 75] width 10 height 9
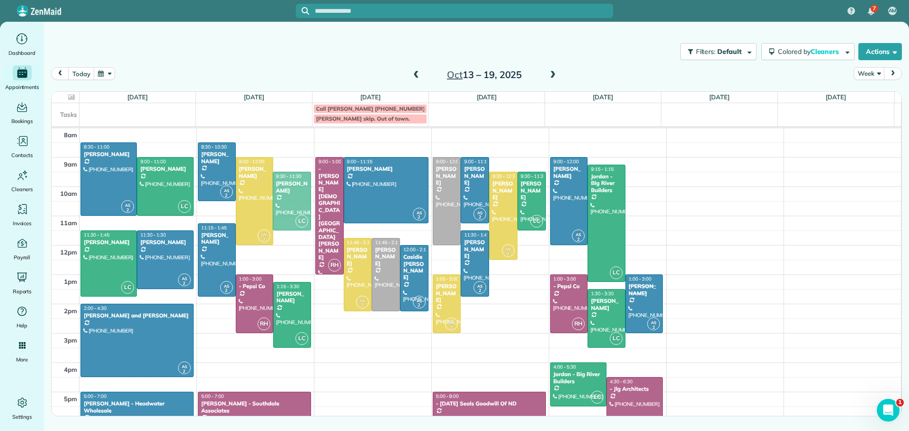
drag, startPoint x: 283, startPoint y: 175, endPoint x: 283, endPoint y: 187, distance: 12.8
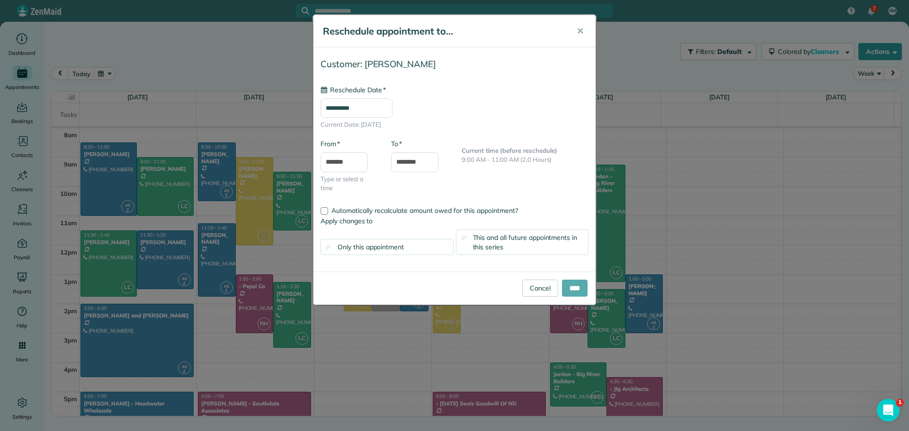
type input "**********"
click at [576, 287] on input "****" at bounding box center [575, 288] width 26 height 17
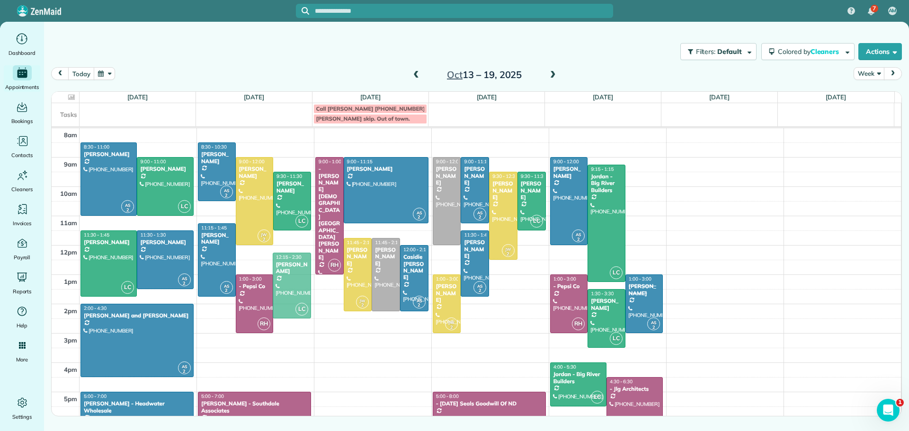
drag, startPoint x: 283, startPoint y: 301, endPoint x: 286, endPoint y: 275, distance: 26.3
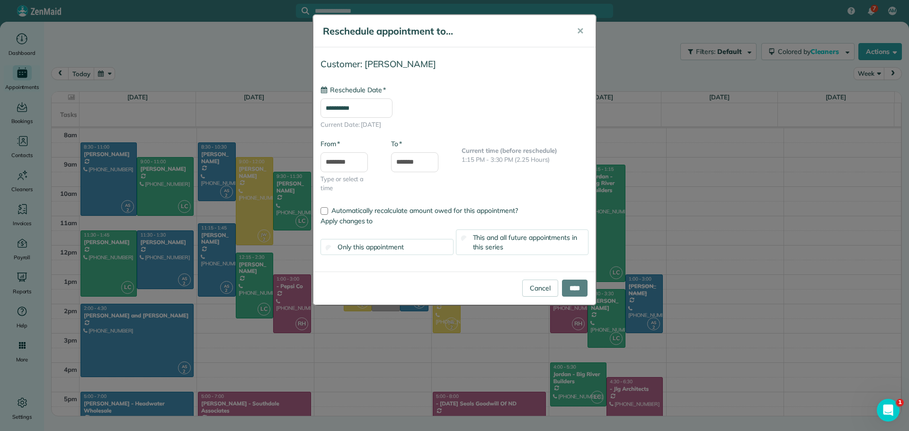
type input "**********"
click at [581, 286] on input "****" at bounding box center [575, 288] width 26 height 17
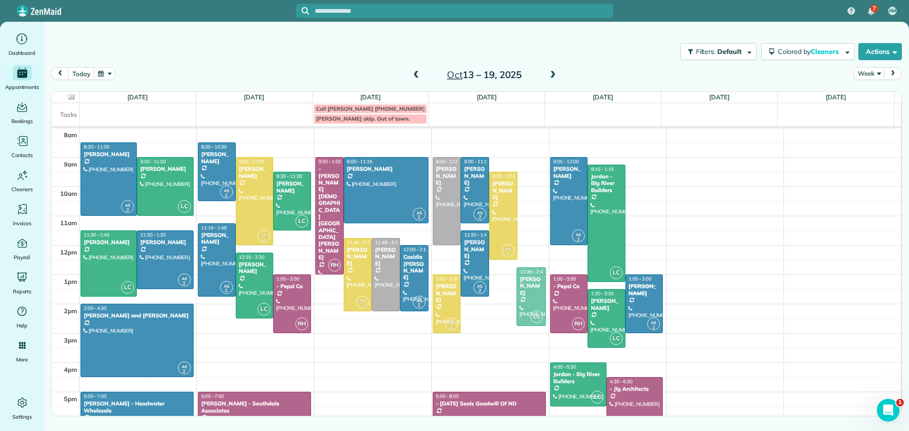
drag, startPoint x: 525, startPoint y: 184, endPoint x: 504, endPoint y: 278, distance: 96.4
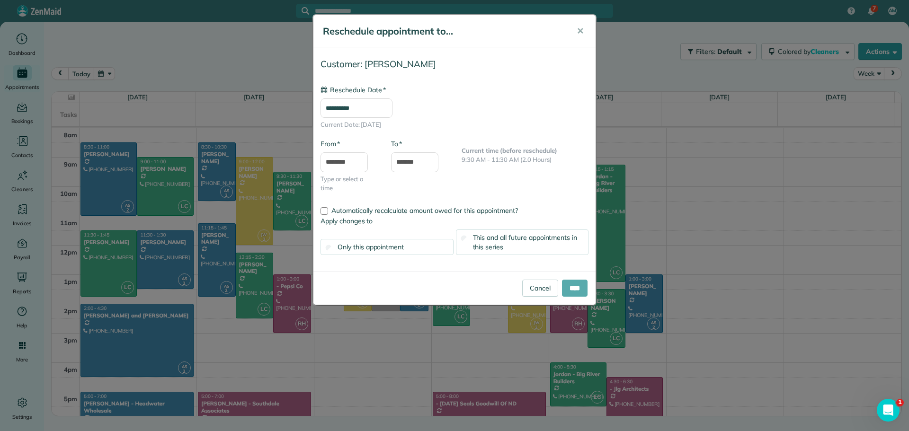
type input "**********"
click at [567, 284] on input "****" at bounding box center [575, 288] width 26 height 17
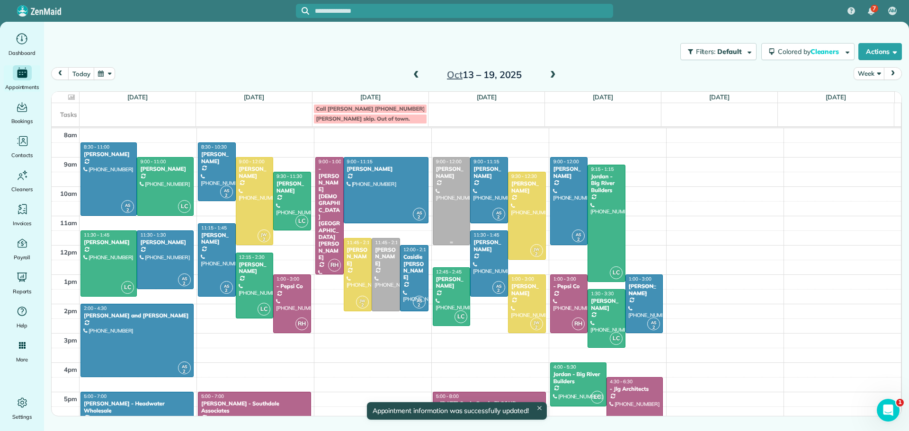
click at [439, 176] on div "[PERSON_NAME]" at bounding box center [452, 173] width 32 height 14
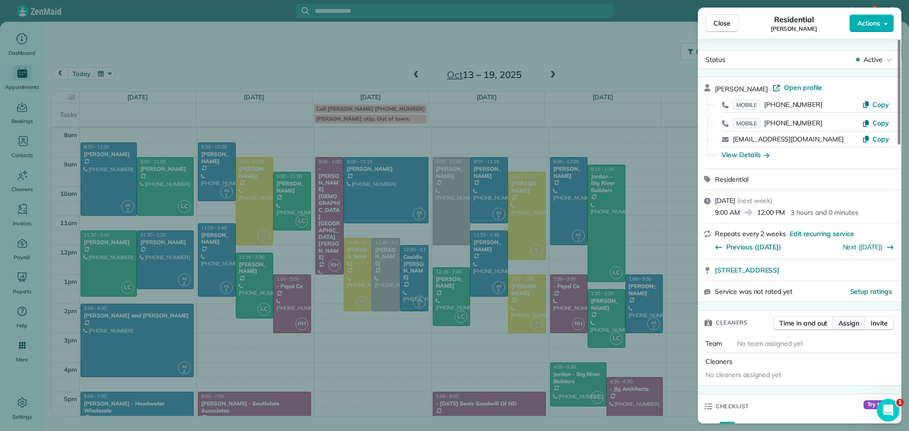
click at [845, 324] on span "Assign" at bounding box center [848, 323] width 21 height 9
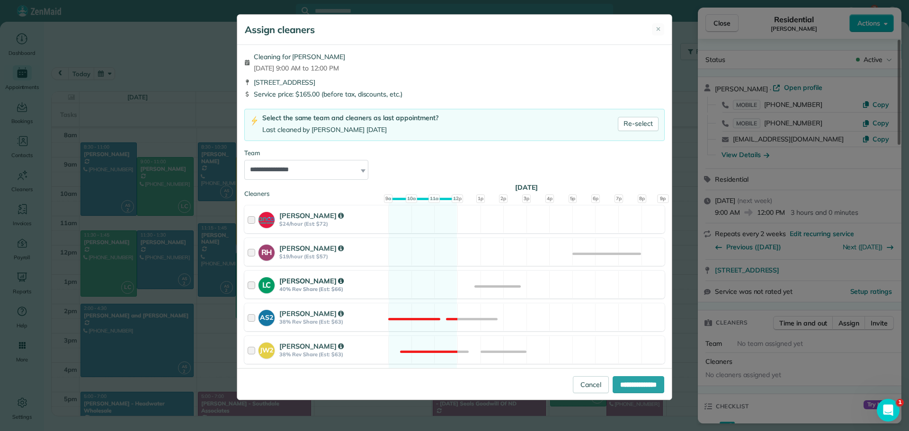
click at [300, 280] on strong "Laura Christensen" at bounding box center [311, 280] width 64 height 9
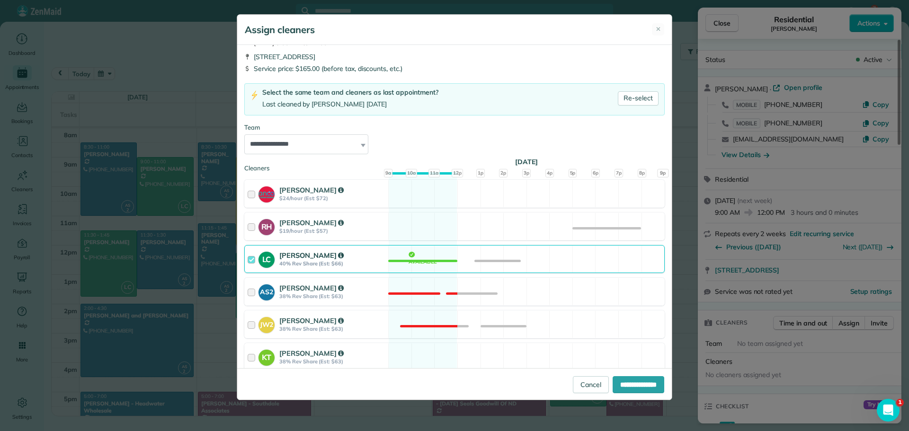
scroll to position [63, 0]
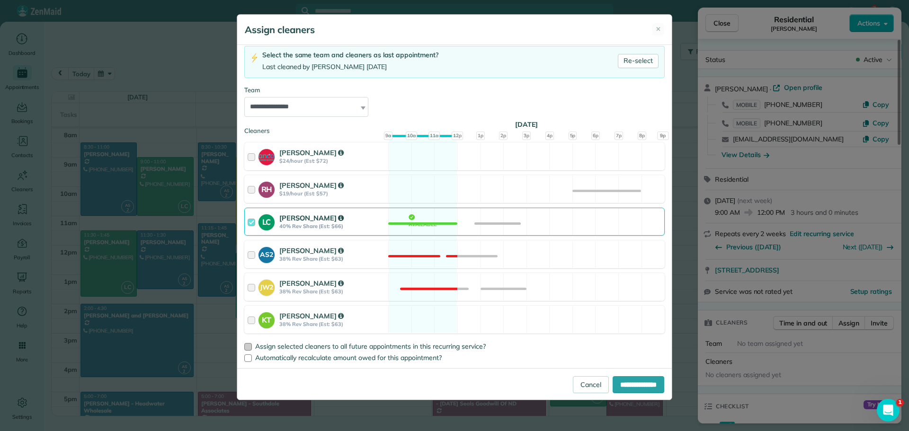
click at [324, 343] on span "Assign selected cleaners to all future appointments in this recurring service?" at bounding box center [370, 346] width 231 height 9
click at [626, 385] on input "**********" at bounding box center [639, 384] width 52 height 17
type input "**********"
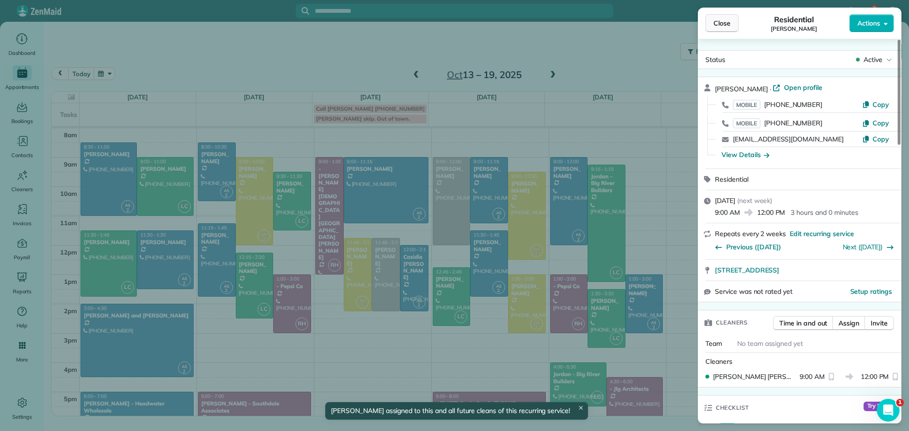
click at [722, 20] on span "Close" at bounding box center [721, 22] width 17 height 9
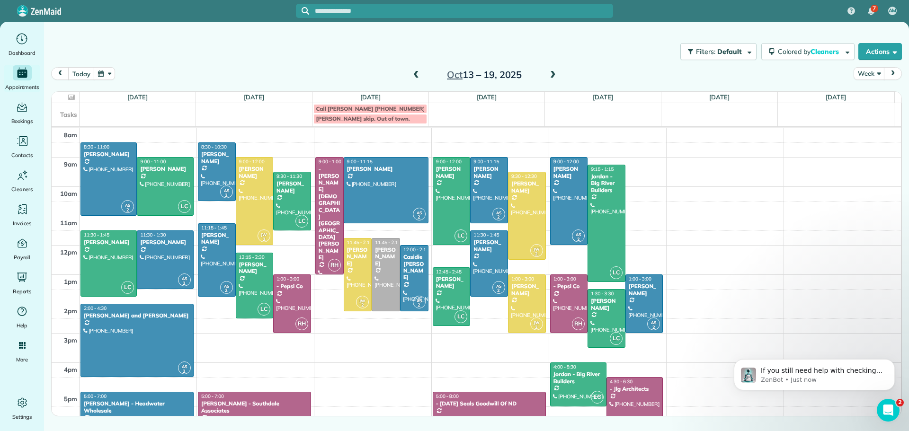
scroll to position [580, 0]
drag, startPoint x: 483, startPoint y: 248, endPoint x: 483, endPoint y: 275, distance: 27.0
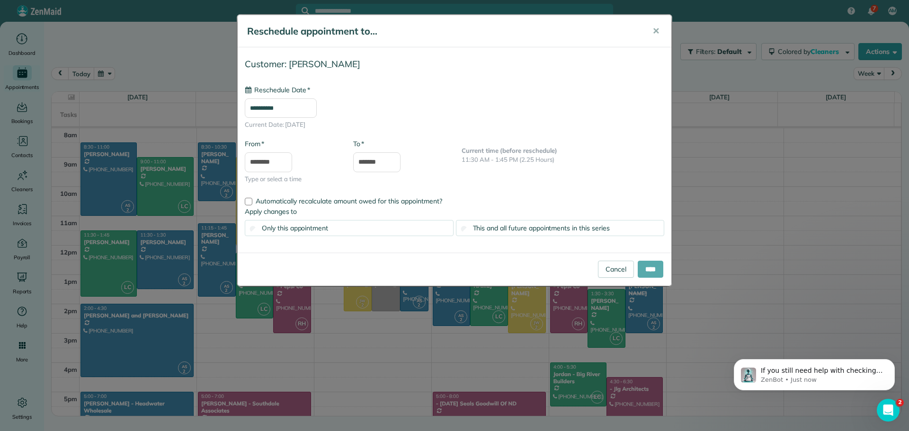
type input "**********"
click at [644, 268] on input "****" at bounding box center [651, 269] width 26 height 17
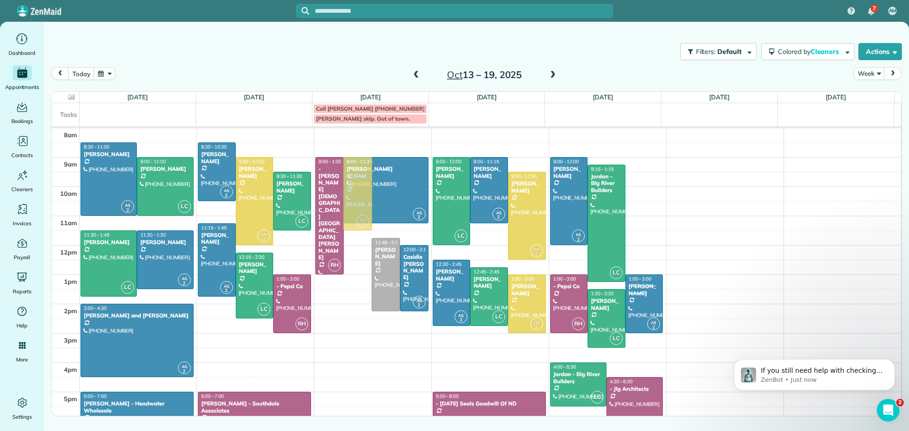
drag, startPoint x: 348, startPoint y: 258, endPoint x: 362, endPoint y: 178, distance: 81.6
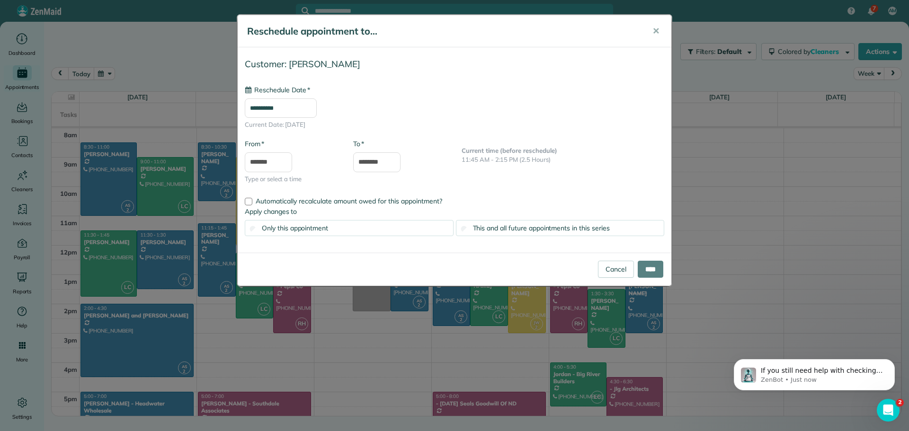
type input "**********"
click at [654, 29] on span "✕" at bounding box center [655, 31] width 7 height 11
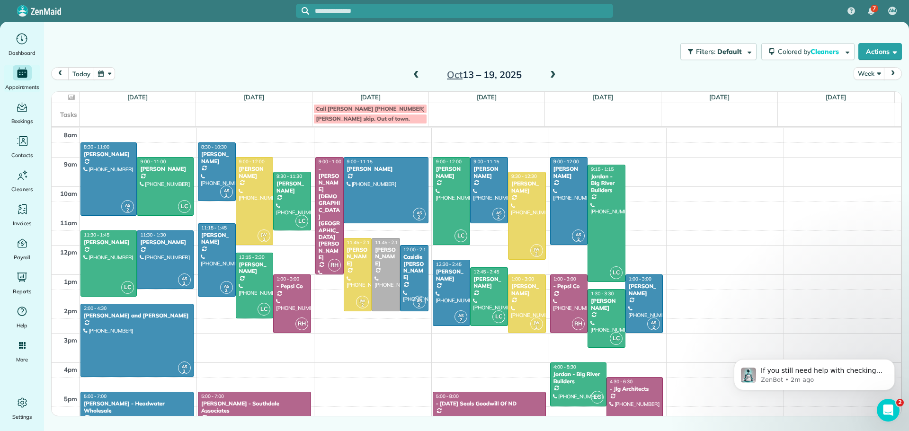
click at [413, 75] on span at bounding box center [416, 75] width 10 height 9
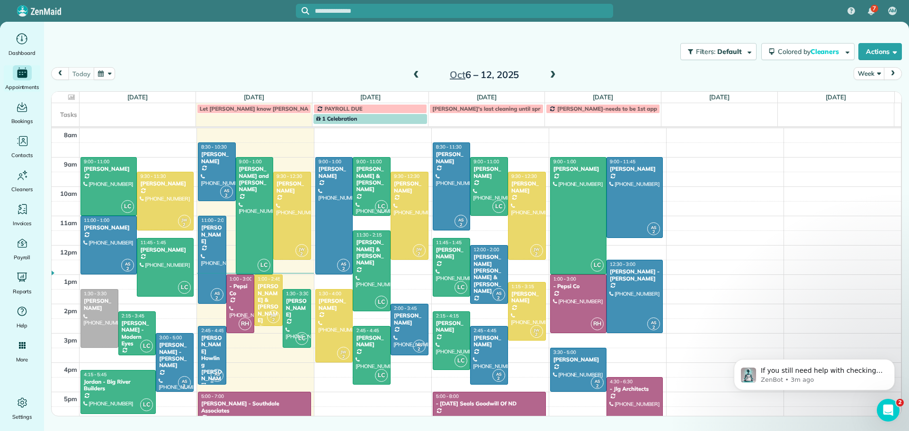
click at [207, 336] on div "[PERSON_NAME] Howling [PERSON_NAME]" at bounding box center [212, 362] width 23 height 54
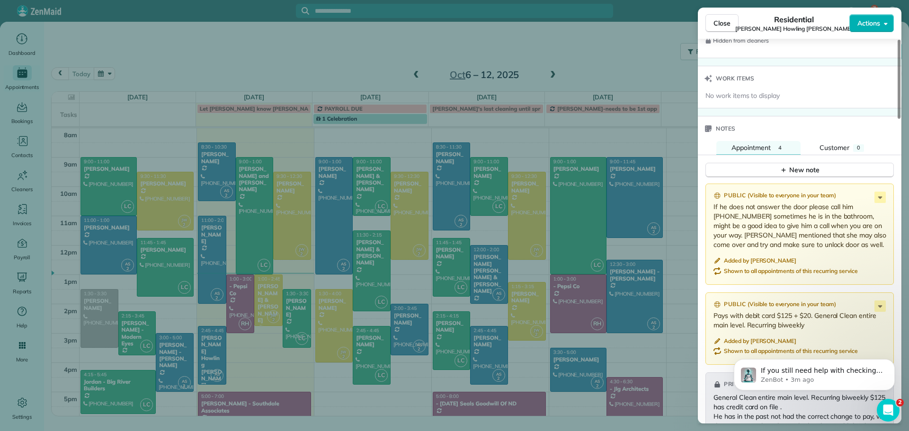
scroll to position [947, 0]
click at [881, 195] on icon at bounding box center [880, 196] width 4 height 2
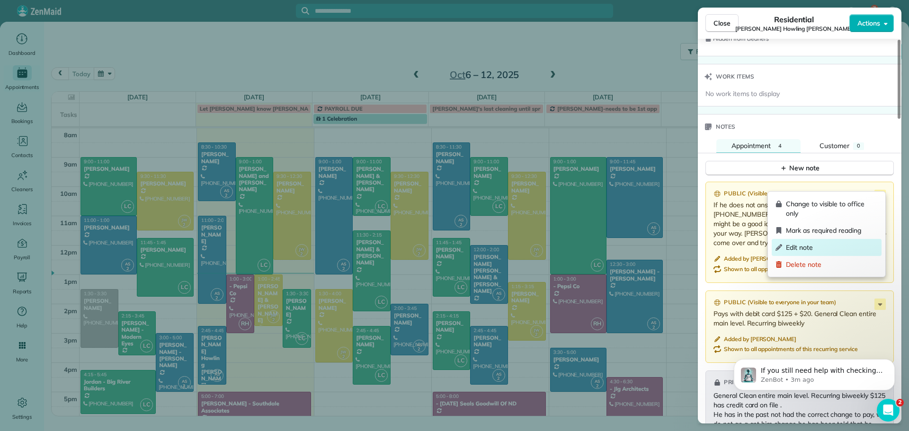
click at [804, 245] on span "Edit note" at bounding box center [832, 247] width 92 height 9
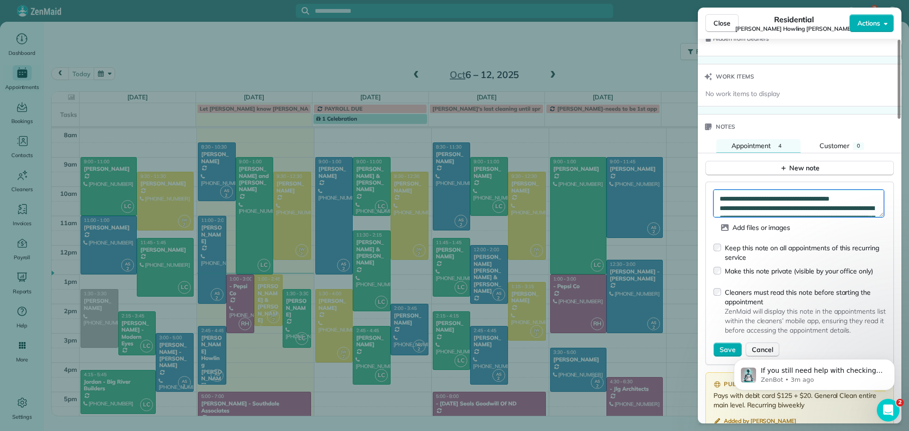
click at [717, 190] on textarea "**********" at bounding box center [798, 203] width 170 height 27
type textarea "**********"
click at [725, 345] on span "Save" at bounding box center [728, 349] width 16 height 9
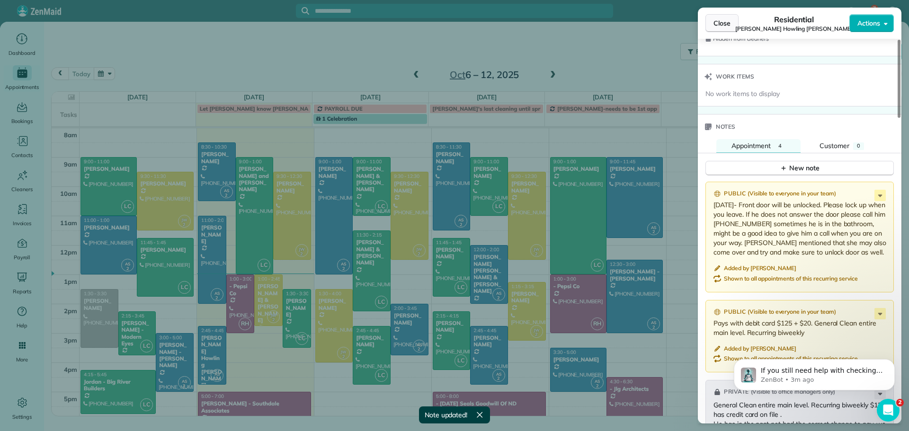
click at [722, 18] on button "Close" at bounding box center [721, 23] width 33 height 18
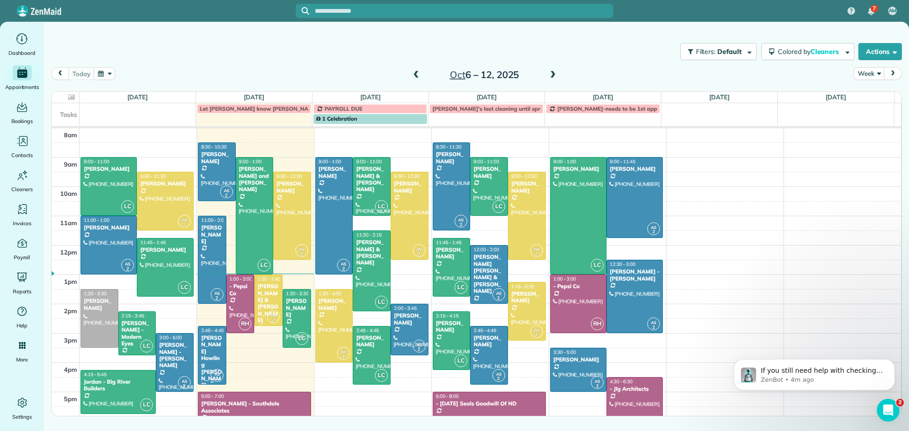
click at [210, 345] on div "[PERSON_NAME] Howling [PERSON_NAME]" at bounding box center [212, 362] width 23 height 54
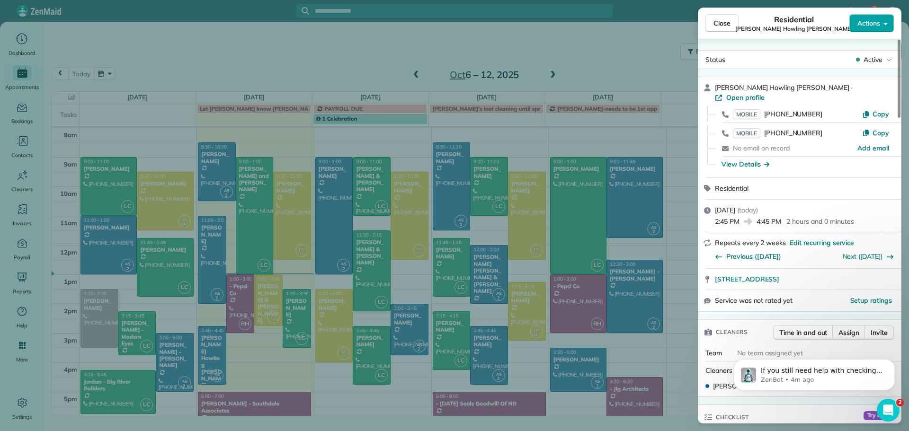
click at [874, 25] on span "Actions" at bounding box center [868, 22] width 23 height 9
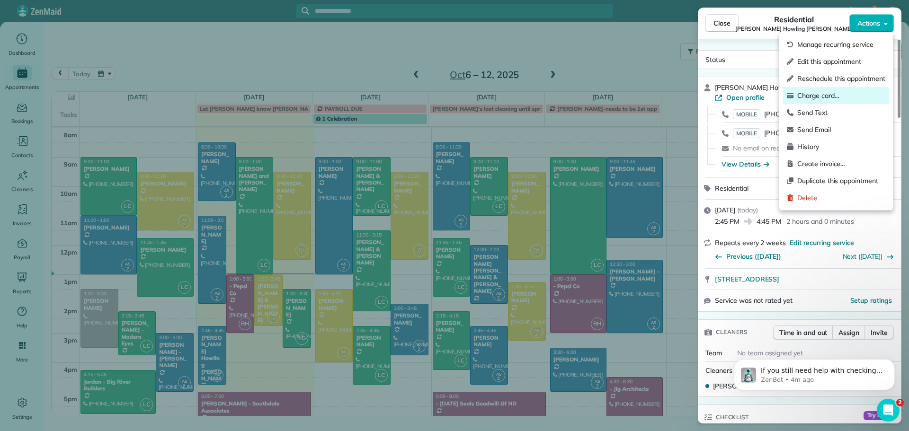
click at [843, 95] on span "Charge card…" at bounding box center [841, 95] width 88 height 9
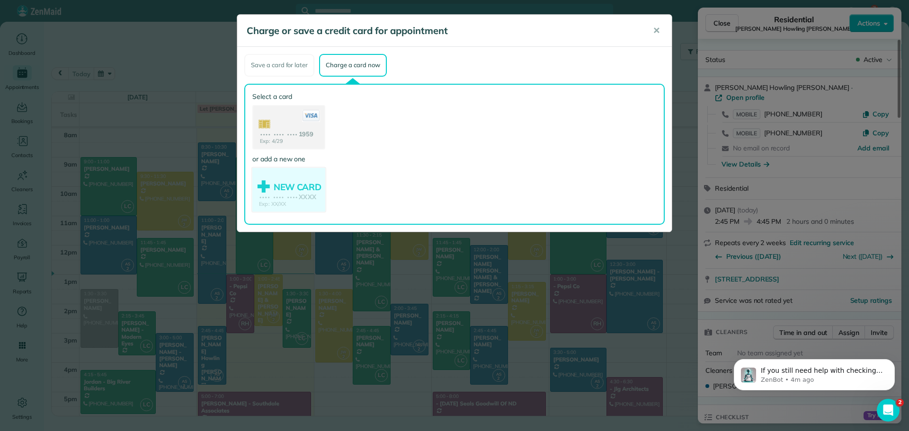
click at [289, 181] on use at bounding box center [288, 191] width 73 height 46
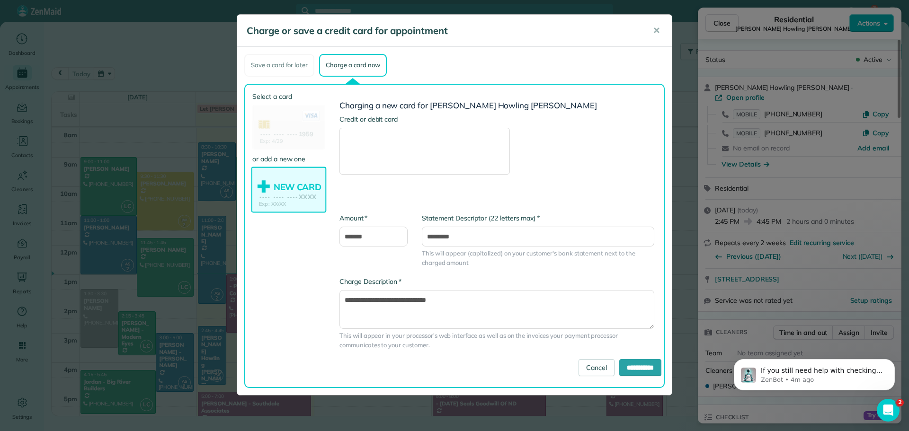
click at [279, 158] on label "or add a new one" at bounding box center [288, 158] width 73 height 9
click at [287, 187] on use at bounding box center [288, 191] width 73 height 46
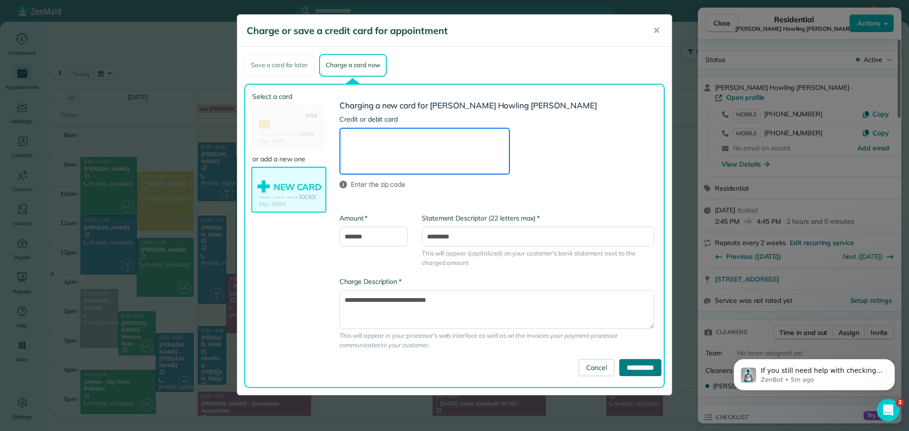
click at [641, 366] on input "**********" at bounding box center [640, 367] width 42 height 17
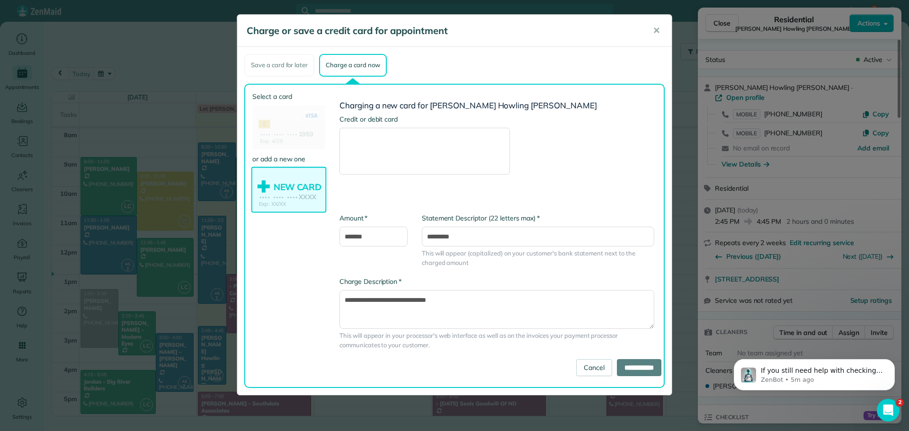
type input "**********"
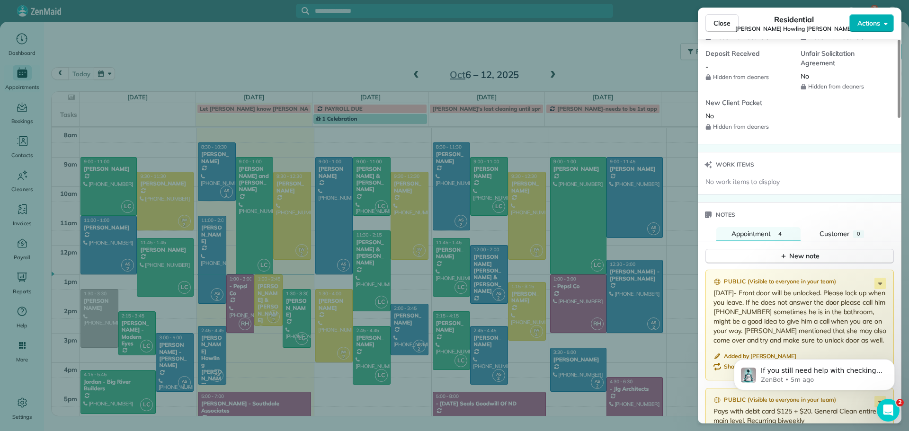
scroll to position [994, 0]
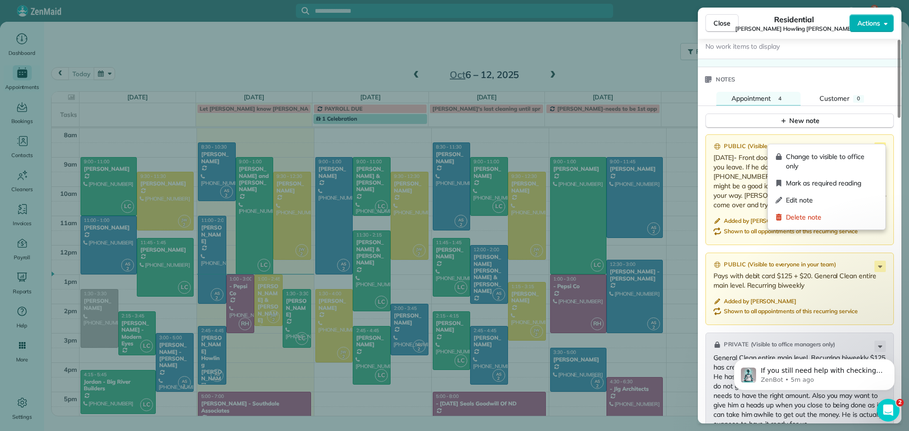
click at [879, 143] on icon at bounding box center [879, 148] width 11 height 11
click at [822, 199] on span "Edit note" at bounding box center [832, 200] width 92 height 9
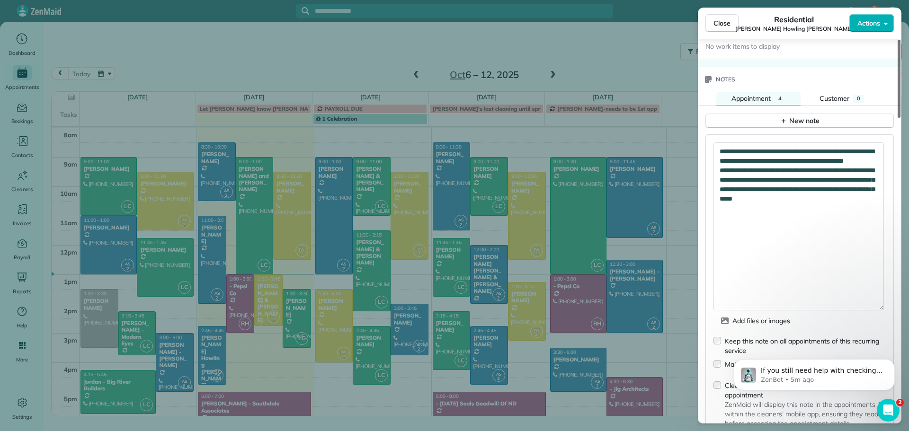
drag, startPoint x: 877, startPoint y: 156, endPoint x: 895, endPoint y: 297, distance: 142.3
click at [895, 297] on div "Status Active Carl Howling Wolf · Open profile MOBILE (831) 291-6661 Copy MOBIL…" at bounding box center [800, 231] width 204 height 385
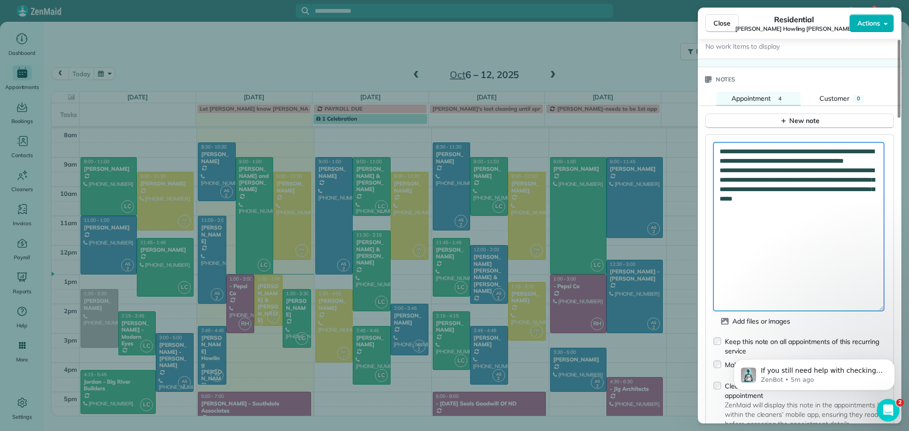
click at [765, 210] on textarea "**********" at bounding box center [798, 227] width 170 height 169
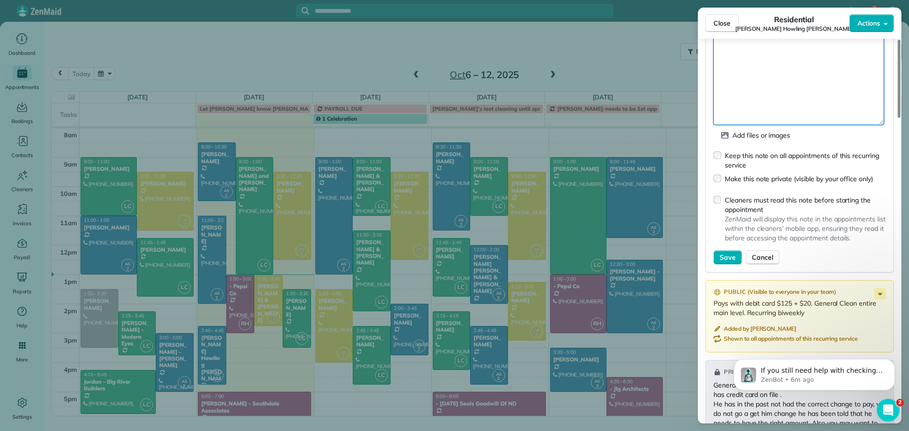
scroll to position [1184, 0]
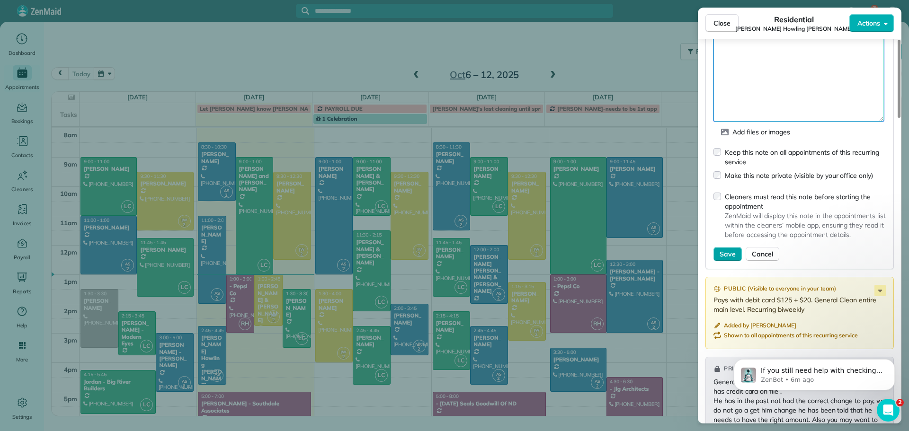
type textarea "**********"
click at [728, 250] on span "Save" at bounding box center [728, 254] width 16 height 9
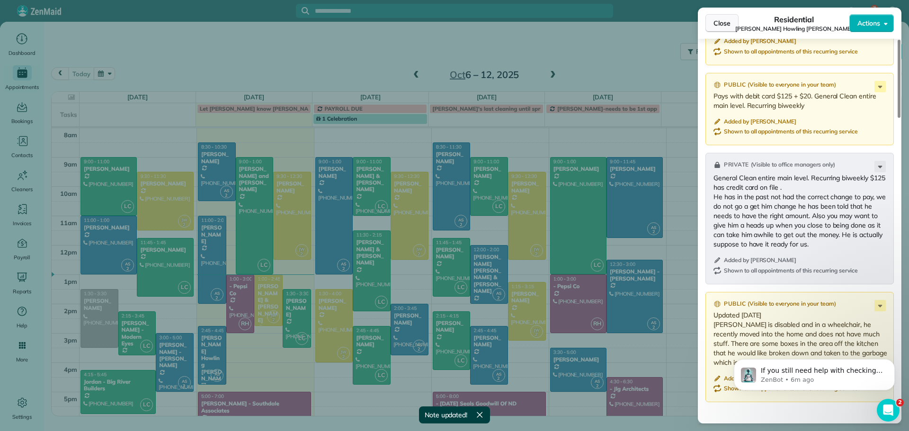
click at [724, 20] on span "Close" at bounding box center [721, 22] width 17 height 9
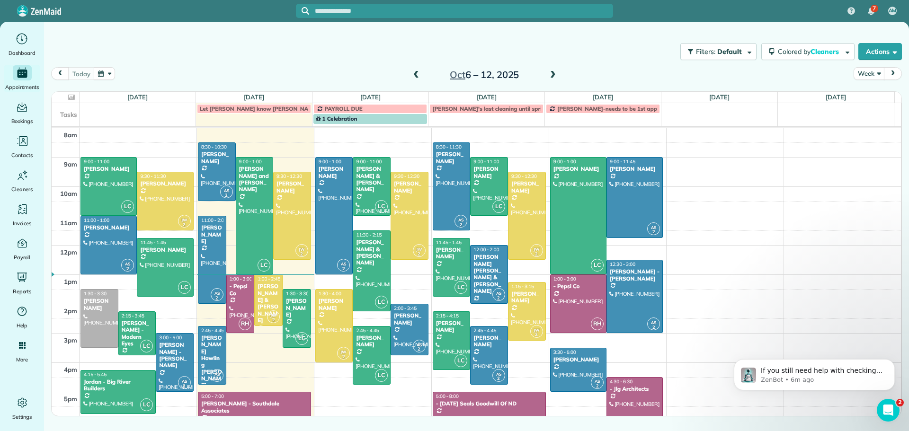
click at [418, 72] on span at bounding box center [416, 75] width 10 height 9
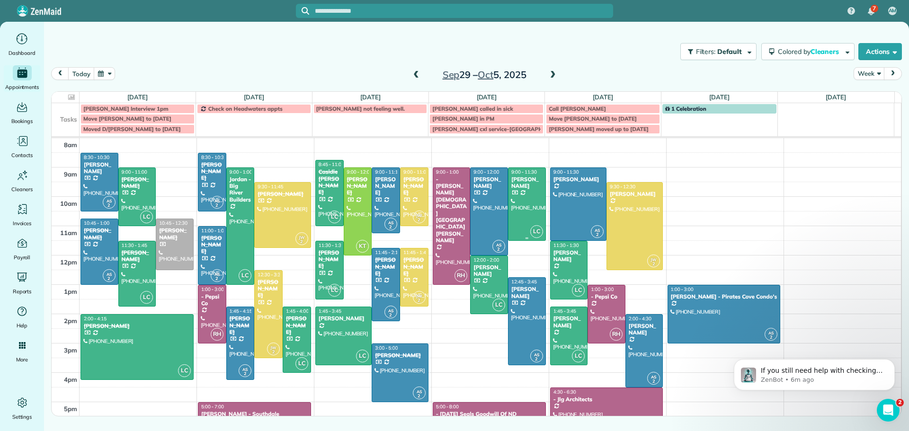
click at [525, 190] on div at bounding box center [526, 204] width 37 height 72
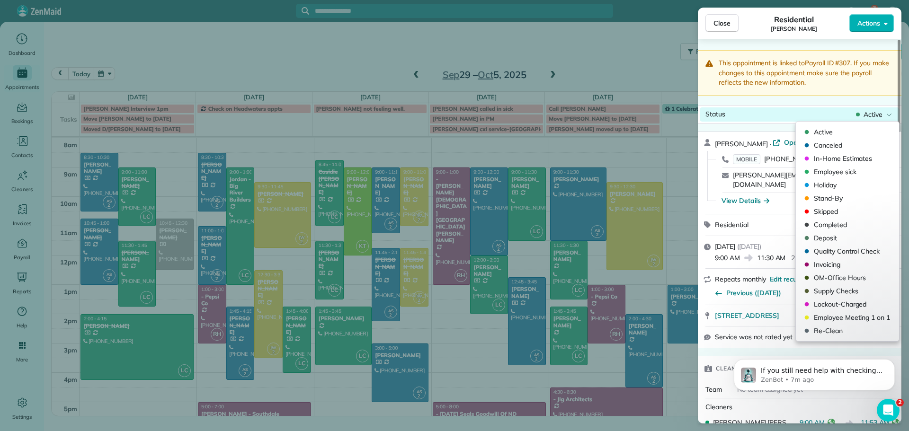
click at [873, 111] on span "Active" at bounding box center [873, 114] width 19 height 9
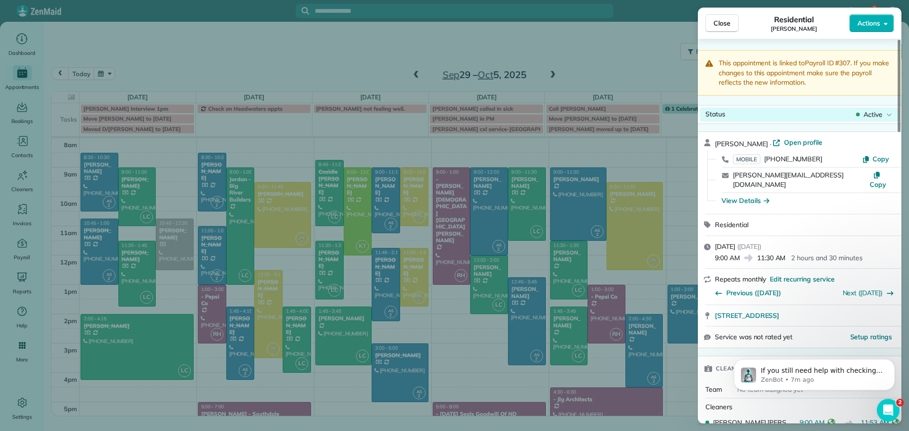
click at [873, 110] on span "Active" at bounding box center [873, 114] width 19 height 9
click at [867, 21] on span "Actions" at bounding box center [868, 22] width 23 height 9
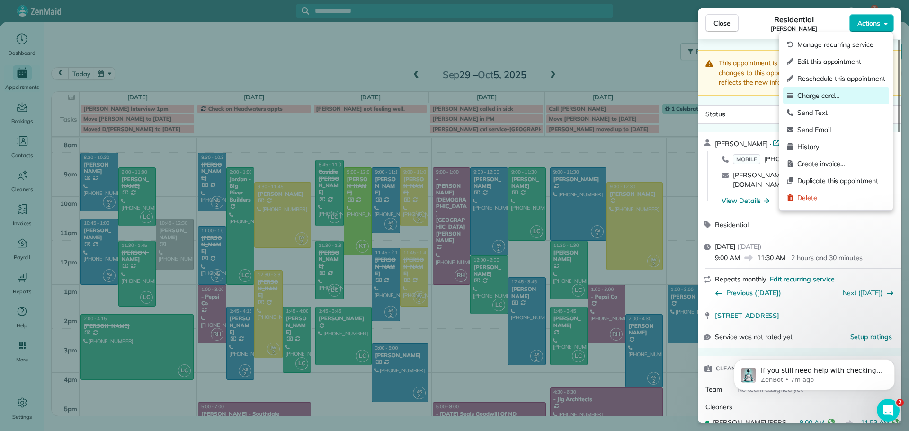
click at [823, 97] on span "Charge card…" at bounding box center [841, 95] width 88 height 9
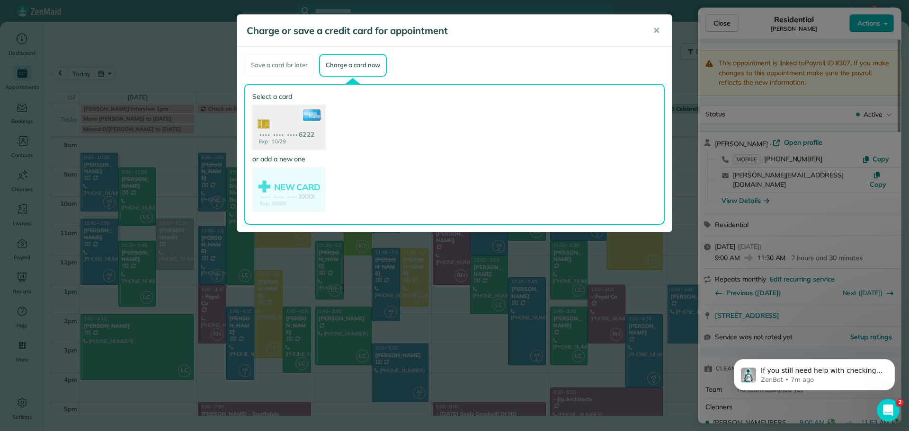
click at [287, 129] on use at bounding box center [288, 128] width 73 height 46
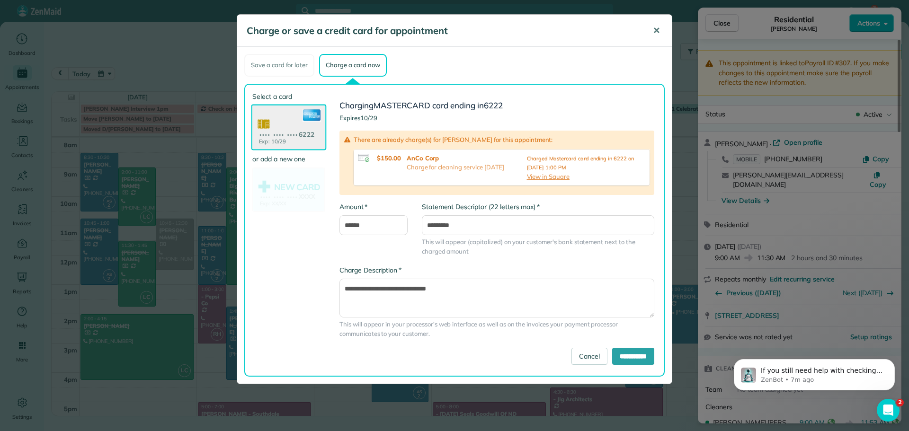
click at [655, 27] on span "✕" at bounding box center [656, 30] width 7 height 11
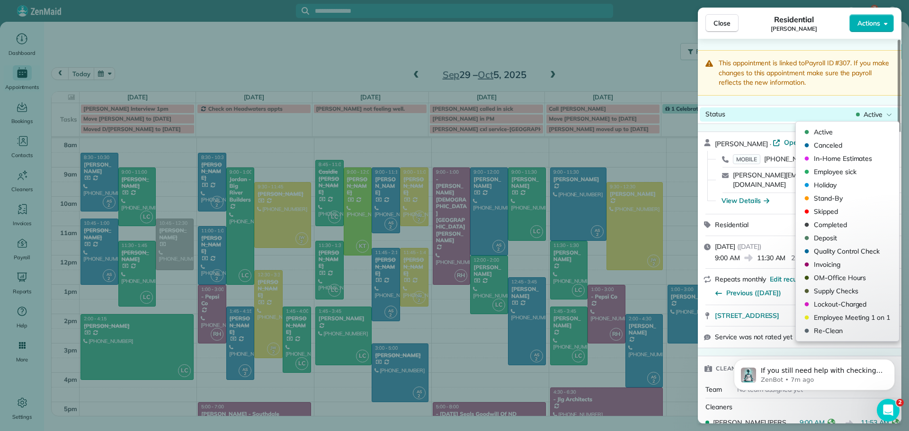
click at [871, 113] on span "Active" at bounding box center [873, 114] width 19 height 9
click at [834, 222] on span "Completed" at bounding box center [854, 224] width 80 height 9
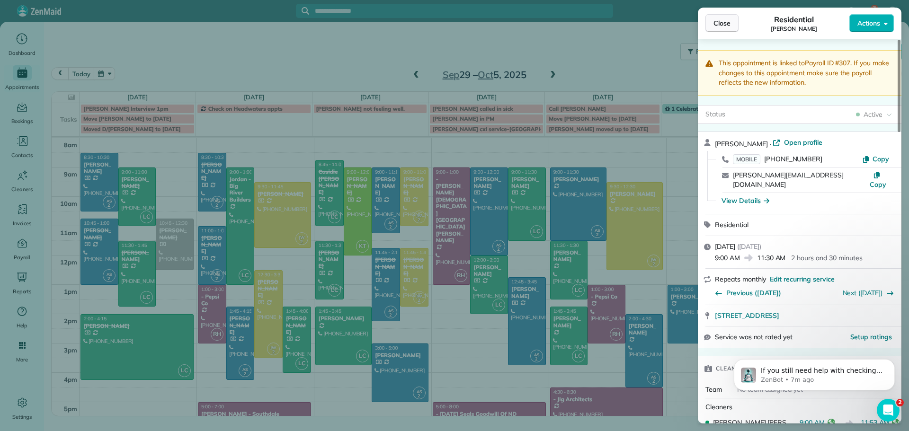
click at [716, 21] on span "Close" at bounding box center [721, 22] width 17 height 9
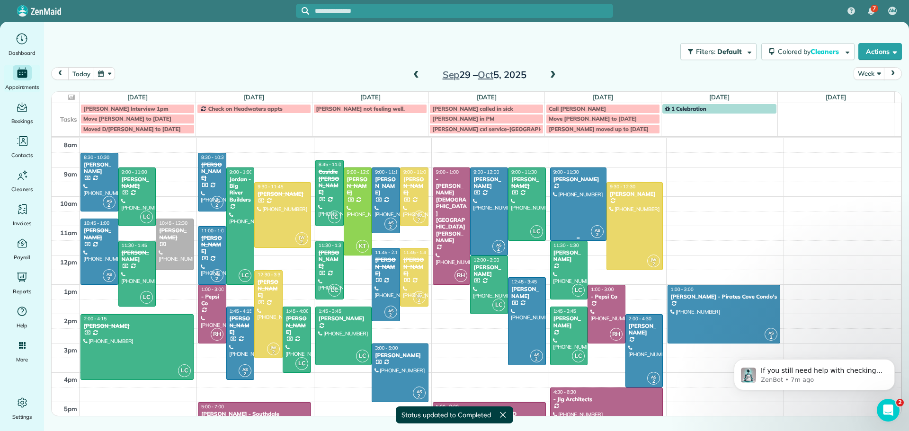
click at [561, 199] on div at bounding box center [578, 204] width 55 height 72
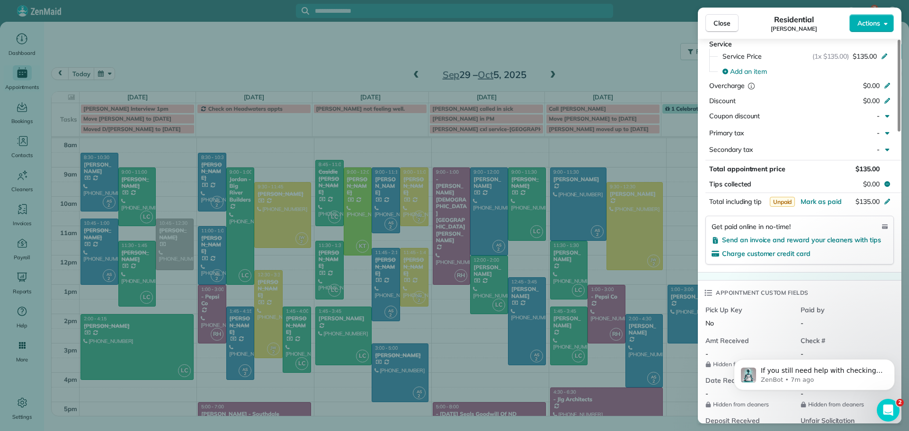
scroll to position [238, 0]
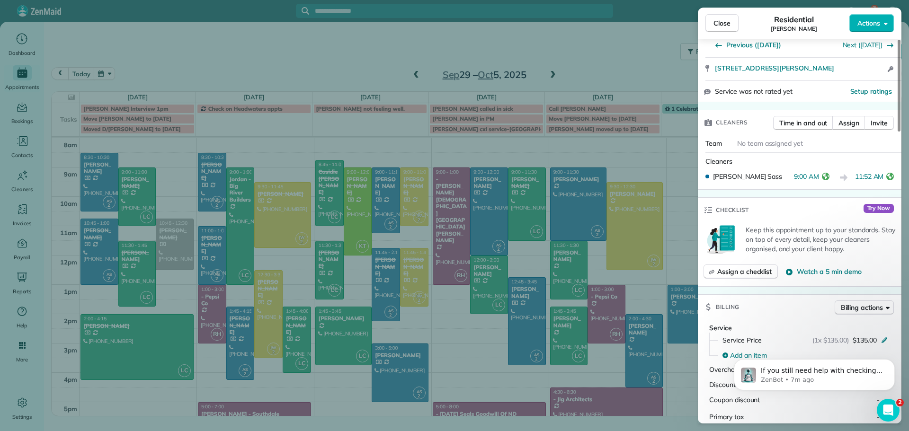
click at [720, 21] on span "Close" at bounding box center [721, 22] width 17 height 9
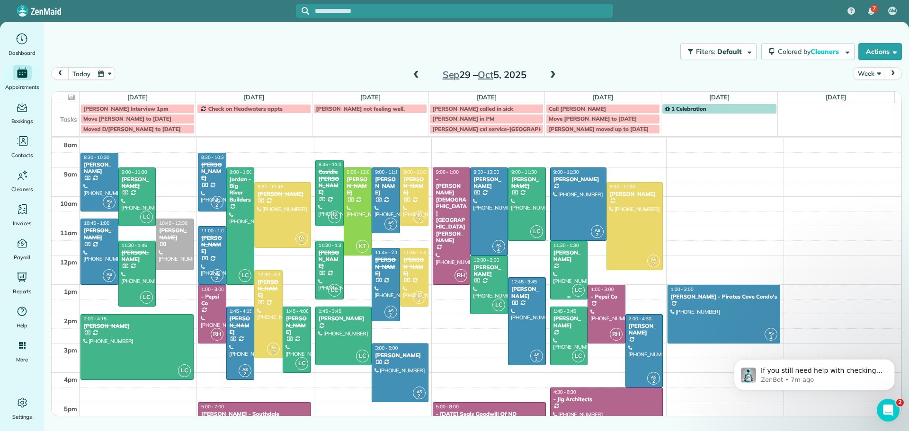
click at [563, 268] on div at bounding box center [569, 270] width 37 height 58
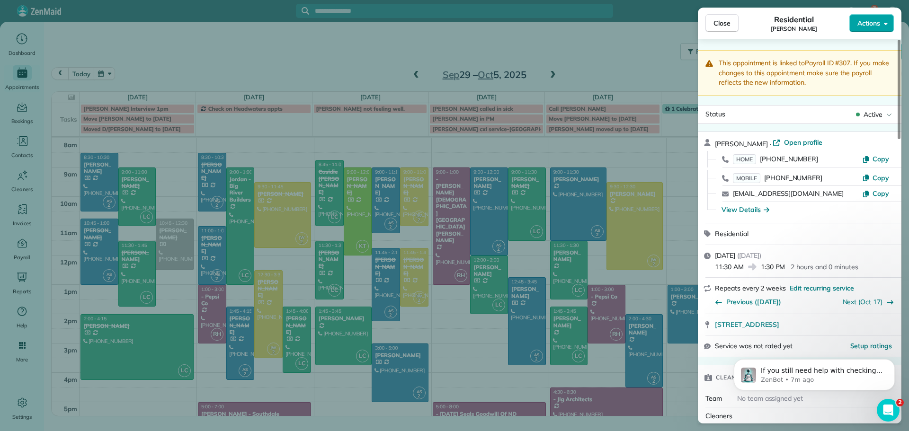
click at [865, 25] on span "Actions" at bounding box center [868, 22] width 23 height 9
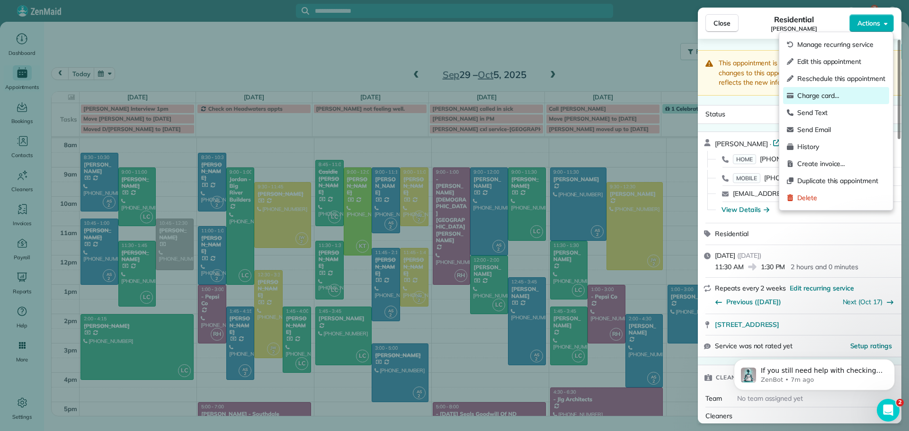
click at [819, 93] on span "Charge card…" at bounding box center [841, 95] width 88 height 9
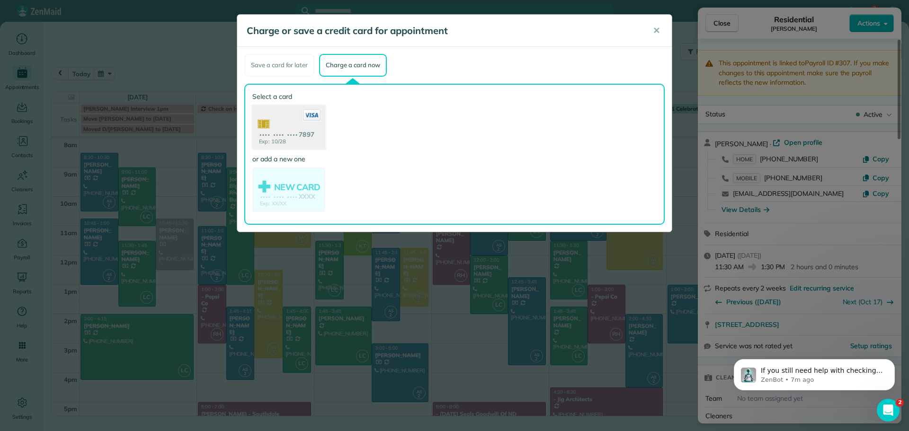
click at [285, 133] on use at bounding box center [288, 128] width 73 height 46
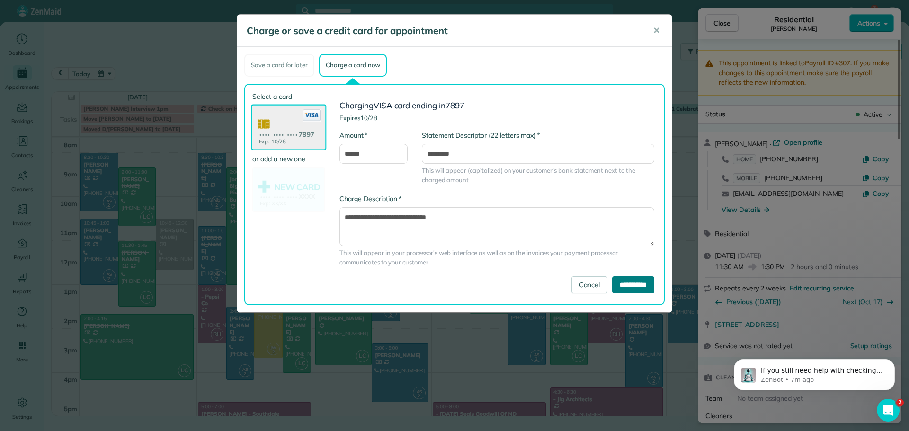
click at [637, 287] on input "**********" at bounding box center [633, 284] width 42 height 17
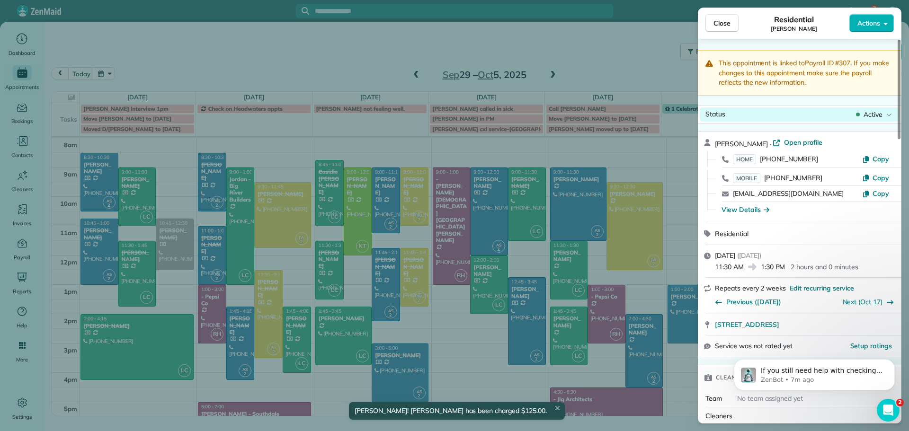
click at [876, 112] on span "Active" at bounding box center [873, 114] width 19 height 9
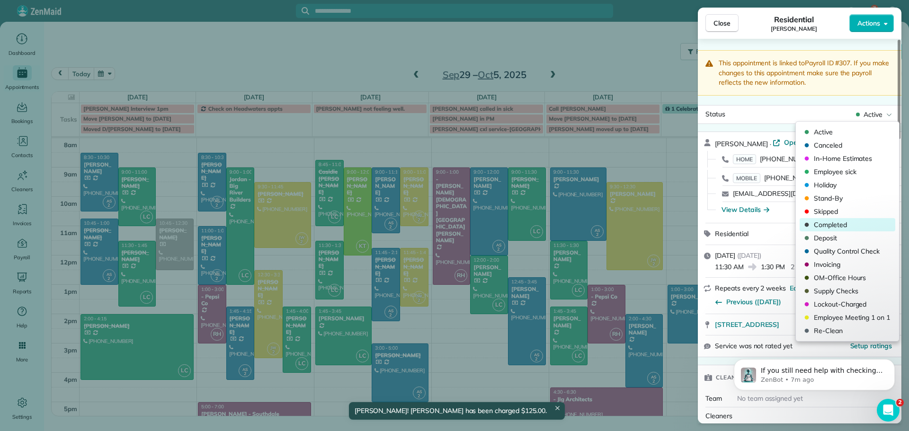
click at [832, 222] on span "Completed" at bounding box center [854, 224] width 80 height 9
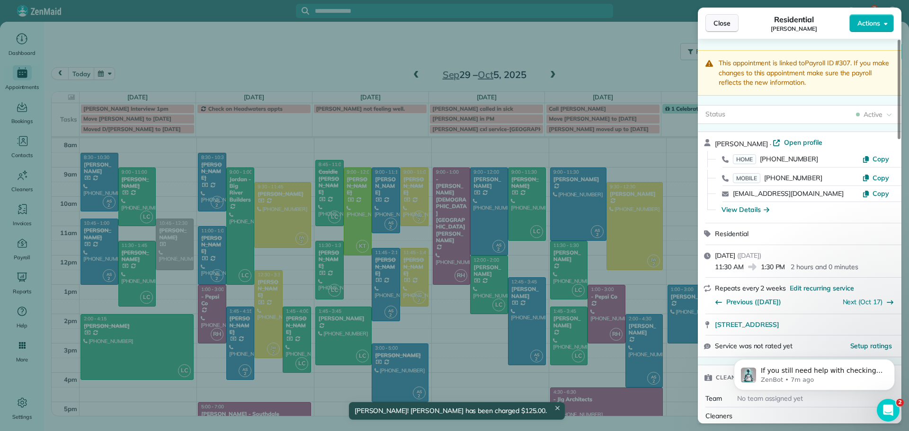
click at [722, 18] on span "Close" at bounding box center [721, 22] width 17 height 9
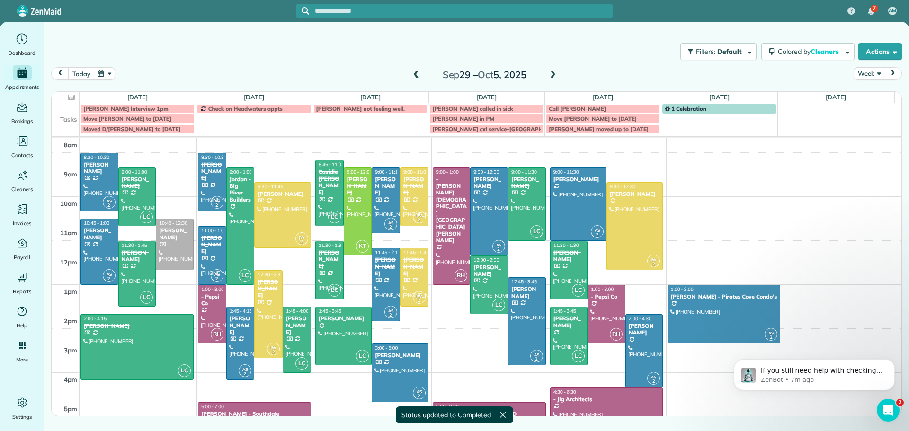
click at [561, 332] on div at bounding box center [569, 336] width 37 height 58
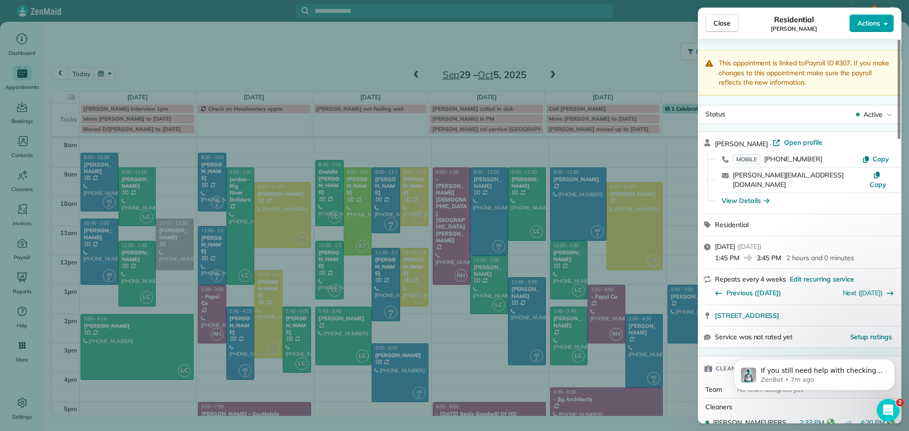
click at [872, 22] on span "Actions" at bounding box center [868, 22] width 23 height 9
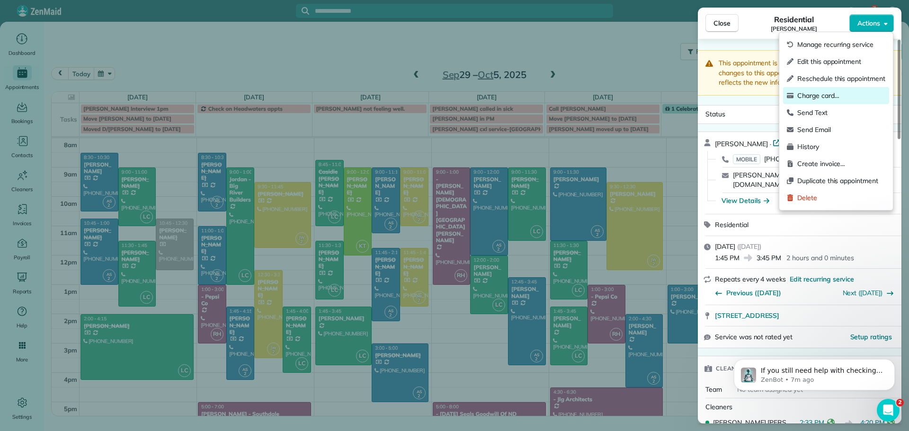
click at [817, 93] on span "Charge card…" at bounding box center [841, 95] width 88 height 9
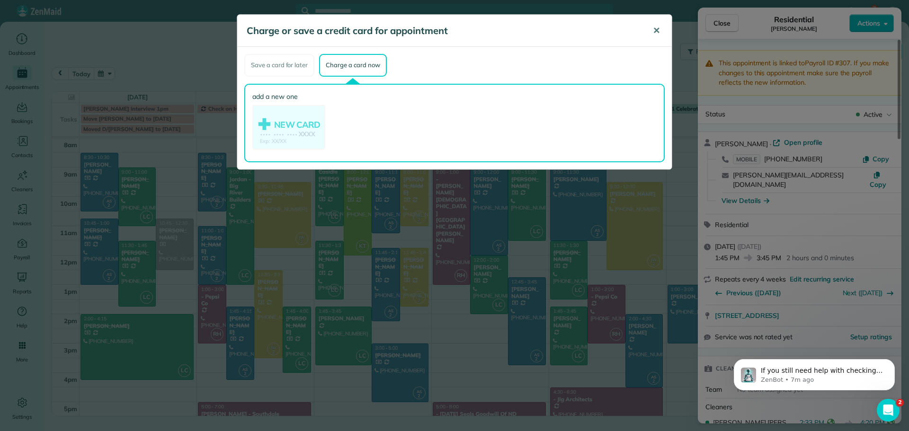
click at [652, 30] on button "✕" at bounding box center [656, 30] width 21 height 23
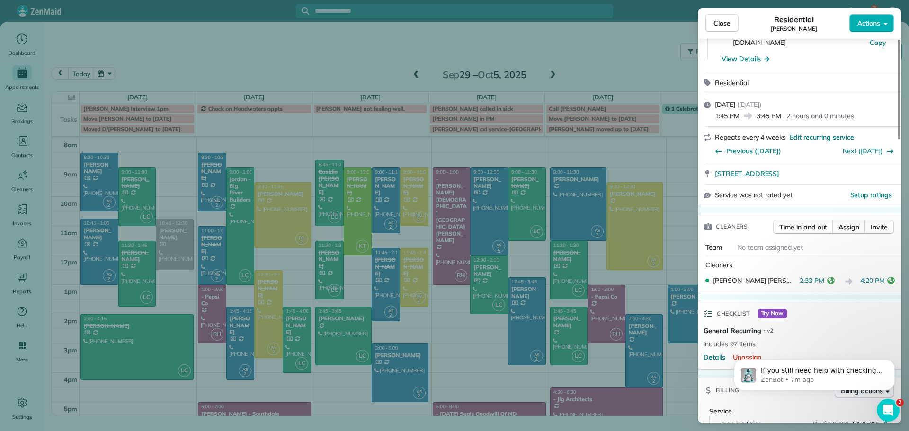
scroll to position [238, 0]
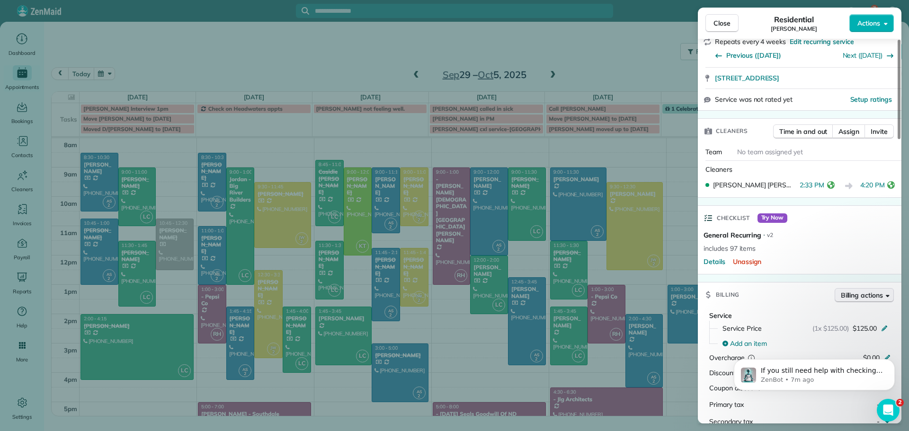
click at [856, 291] on span "Billing actions" at bounding box center [862, 295] width 42 height 9
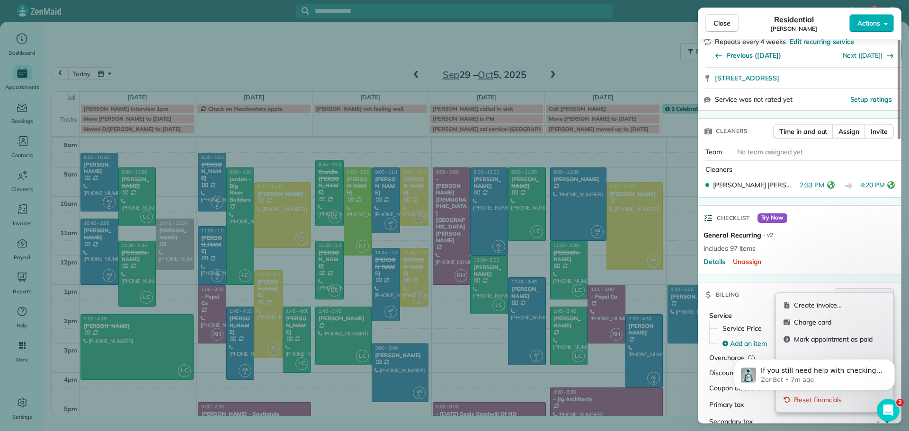
click at [856, 291] on span "Billing actions" at bounding box center [862, 295] width 42 height 9
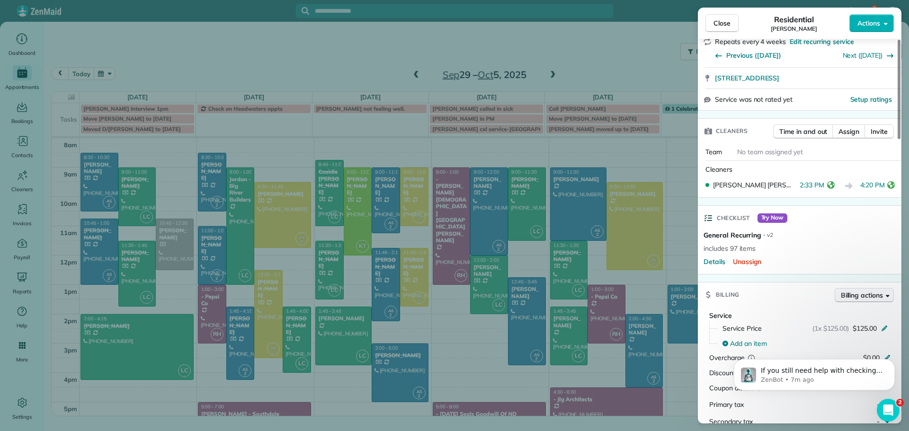
click at [856, 291] on span "Billing actions" at bounding box center [862, 295] width 42 height 9
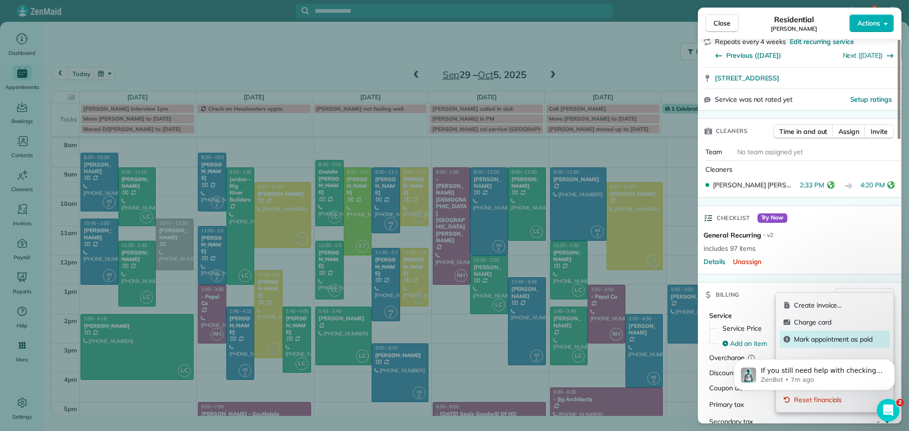
click at [823, 337] on span "Mark appointment as paid" at bounding box center [840, 339] width 92 height 9
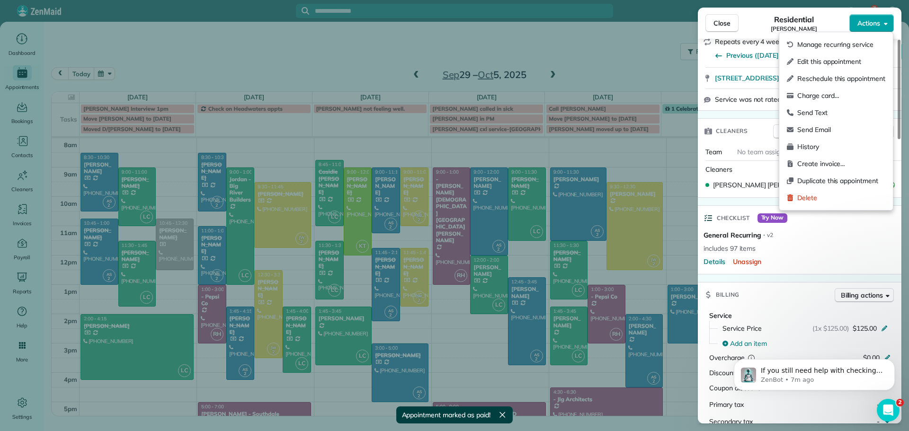
click at [870, 18] on span "Actions" at bounding box center [868, 22] width 23 height 9
drag, startPoint x: 842, startPoint y: 237, endPoint x: 839, endPoint y: 231, distance: 6.4
click at [841, 237] on div "Checklist Try Now General Recurring ⋅ v2 includes 97 items Details Unassign" at bounding box center [800, 239] width 204 height 69
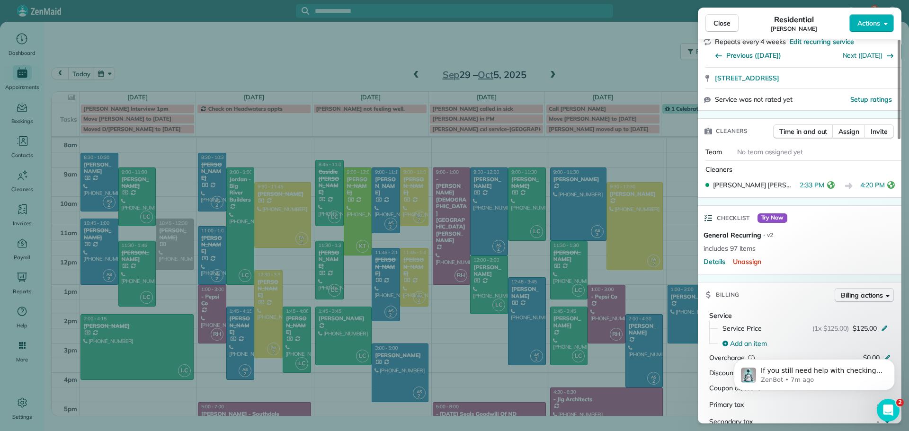
scroll to position [0, 0]
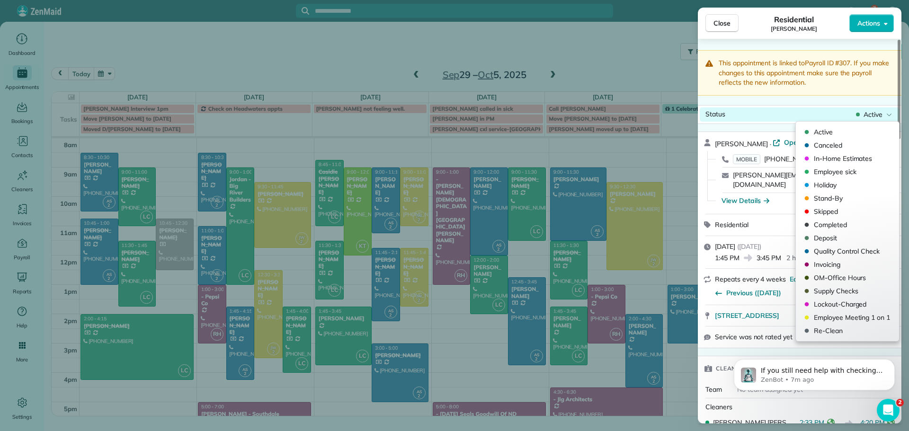
click at [872, 111] on span "Active" at bounding box center [873, 114] width 19 height 9
click at [833, 219] on div "Completed" at bounding box center [848, 224] width 96 height 13
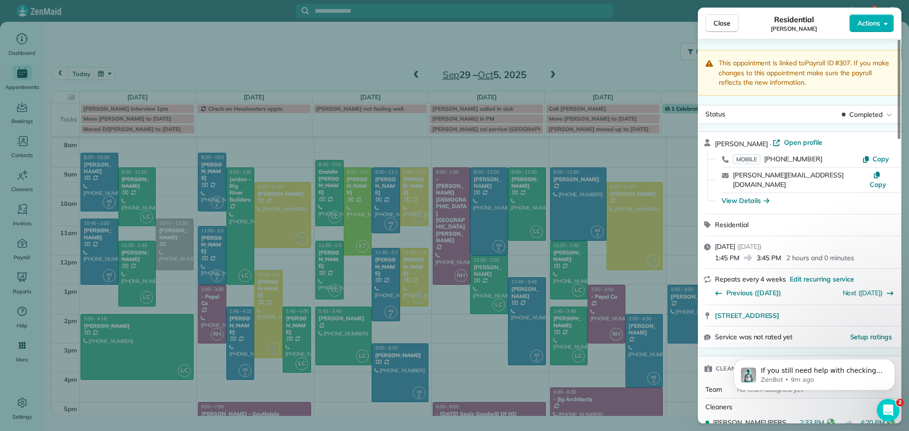
click at [722, 24] on span "Close" at bounding box center [721, 22] width 17 height 9
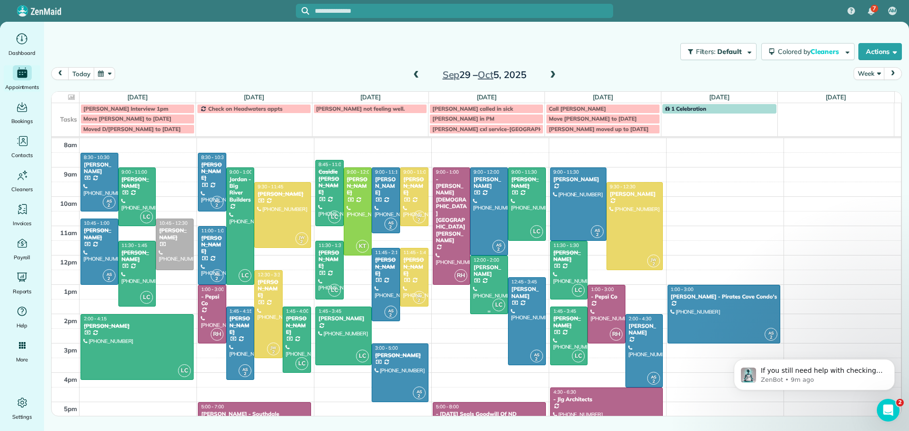
click at [481, 271] on div at bounding box center [489, 285] width 37 height 58
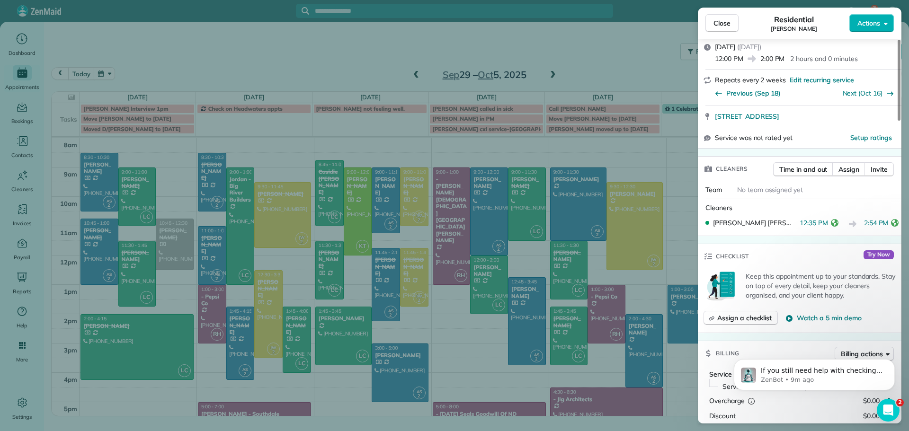
scroll to position [285, 0]
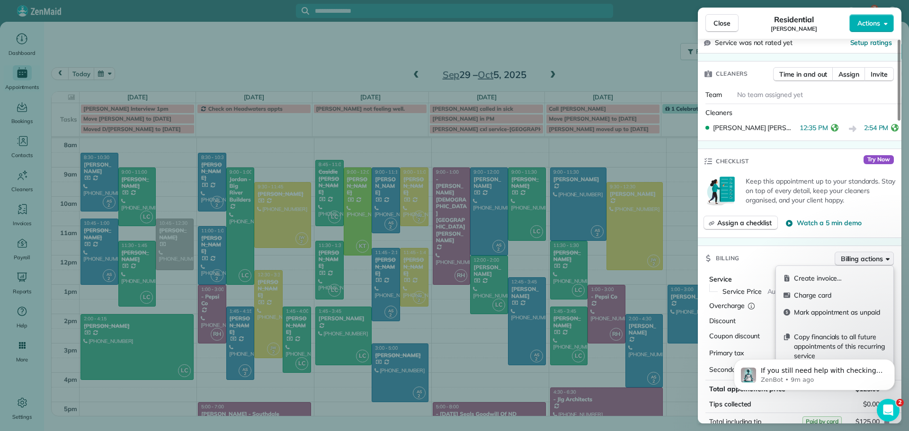
click at [856, 258] on span "Billing actions" at bounding box center [862, 258] width 42 height 9
click at [810, 295] on span "Charge card" at bounding box center [840, 295] width 92 height 9
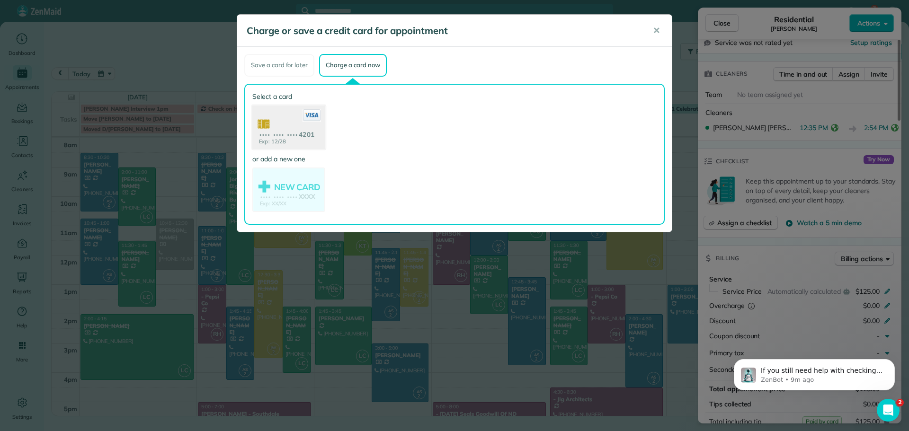
click at [291, 128] on use at bounding box center [288, 128] width 73 height 46
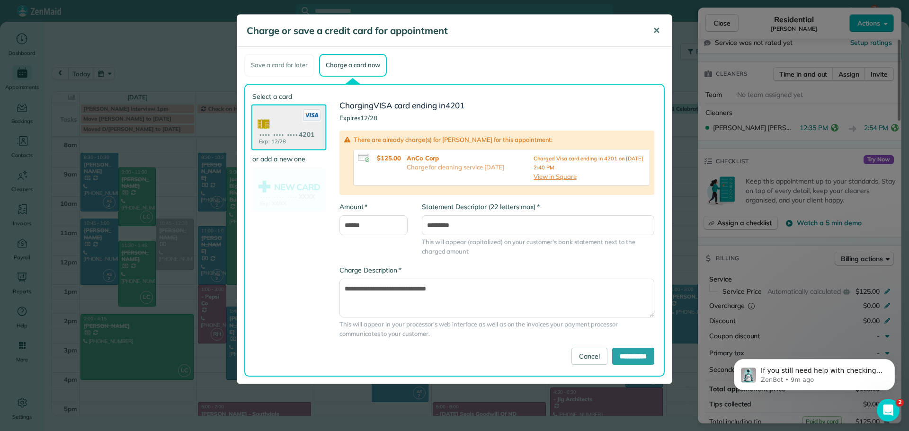
click at [655, 27] on span "✕" at bounding box center [656, 30] width 7 height 11
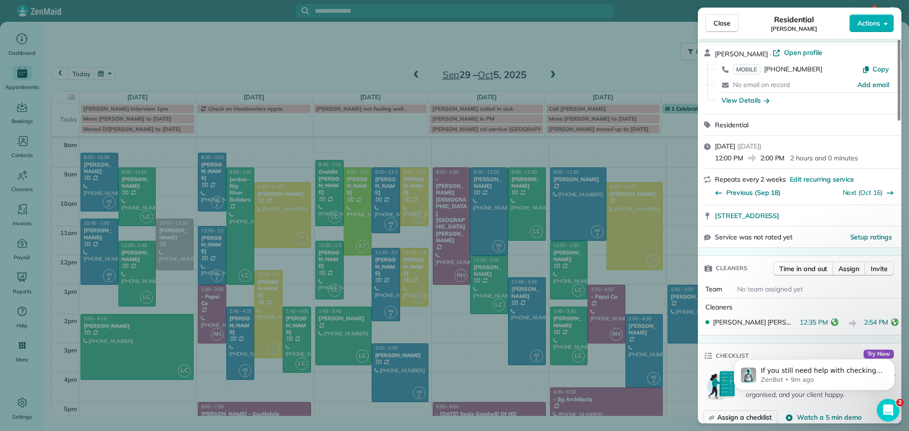
scroll to position [0, 0]
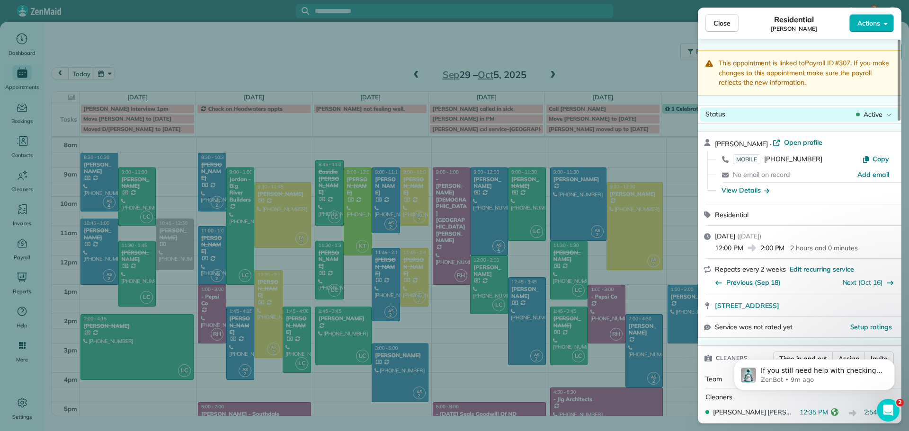
click at [873, 111] on span "Active" at bounding box center [873, 114] width 19 height 9
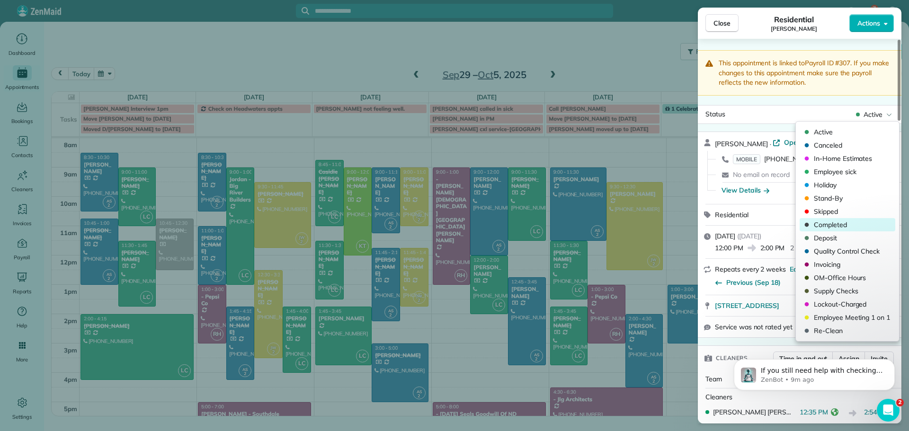
click at [834, 223] on span "Completed" at bounding box center [854, 224] width 80 height 9
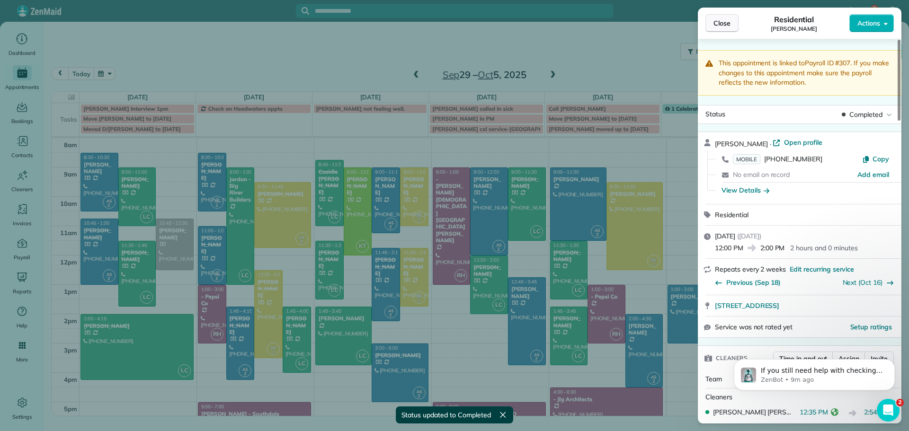
click at [721, 19] on span "Close" at bounding box center [721, 22] width 17 height 9
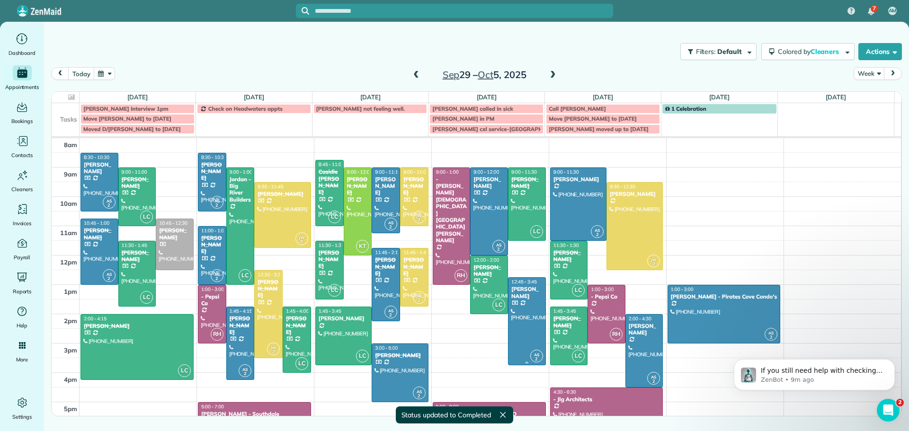
click at [519, 300] on div at bounding box center [526, 321] width 37 height 87
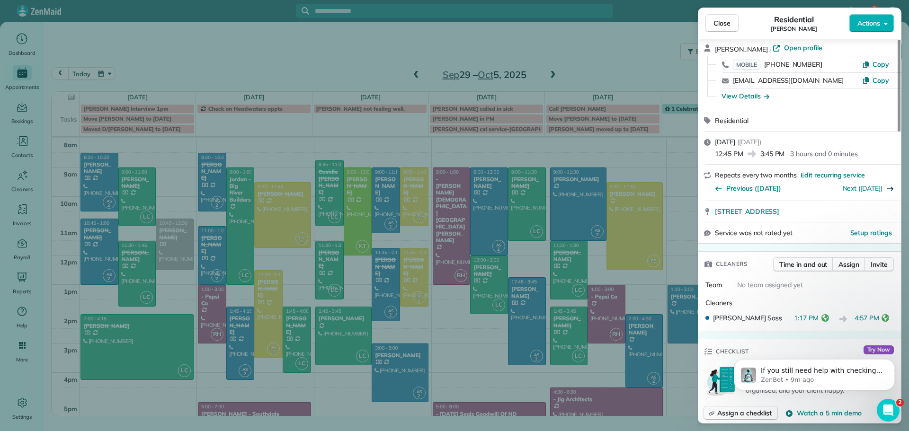
scroll to position [284, 0]
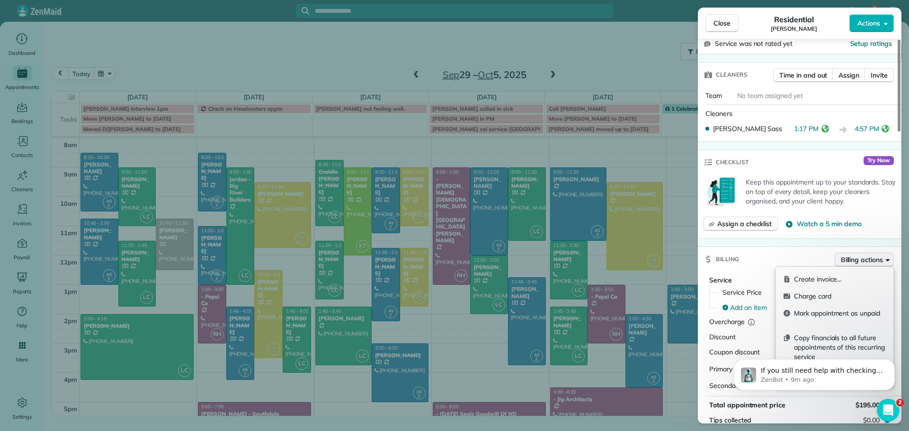
click at [851, 259] on span "Billing actions" at bounding box center [862, 259] width 42 height 9
click at [815, 296] on span "Charge card" at bounding box center [840, 296] width 92 height 9
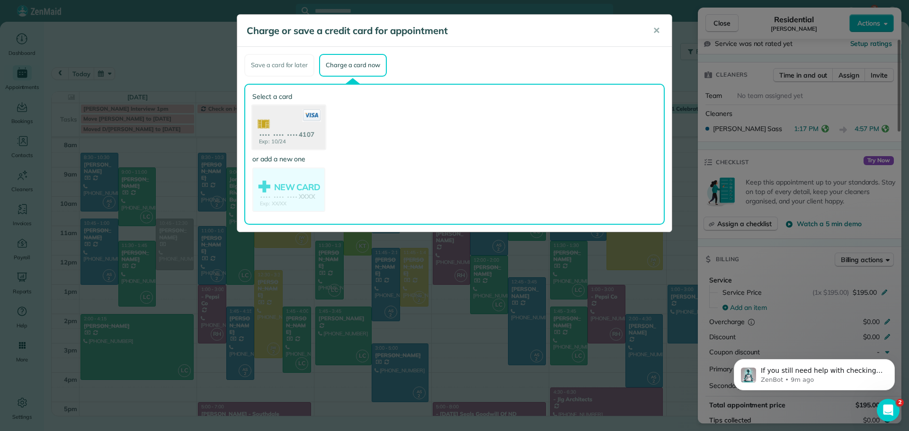
click at [285, 128] on use at bounding box center [288, 128] width 73 height 46
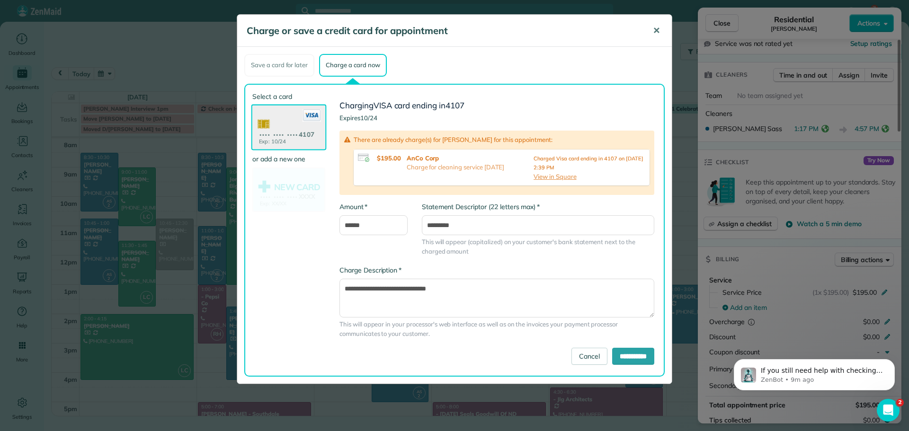
click at [651, 26] on button "✕" at bounding box center [656, 30] width 21 height 23
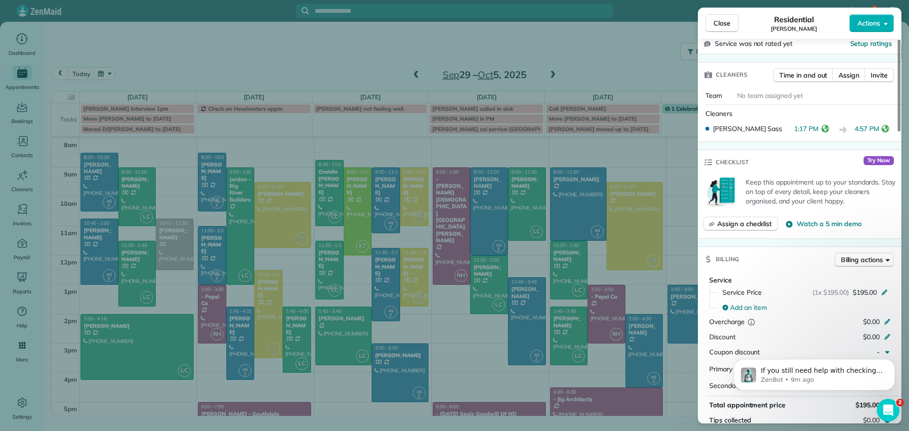
scroll to position [47, 0]
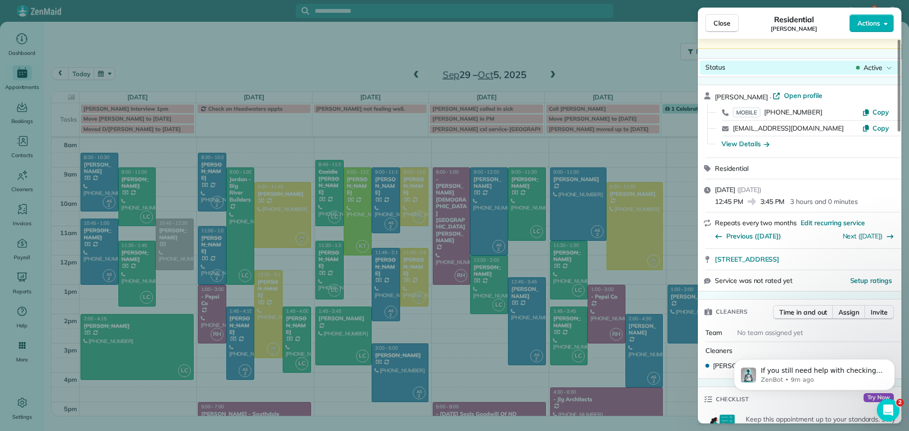
click at [884, 68] on div "Active" at bounding box center [874, 67] width 40 height 9
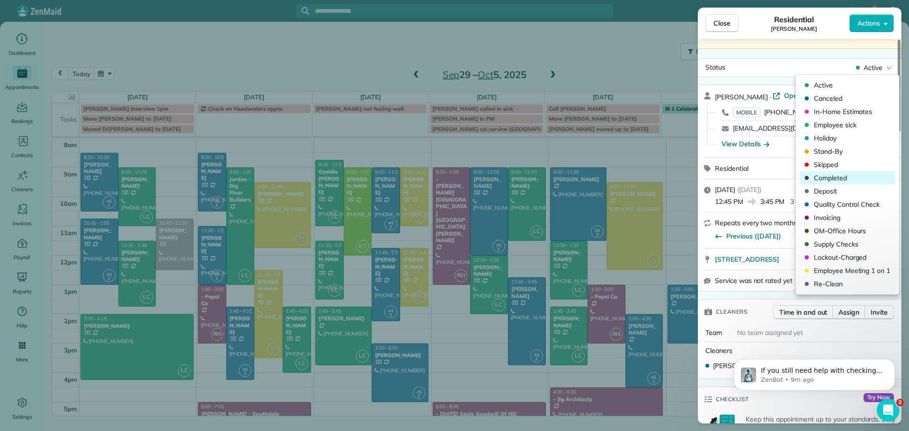
click at [829, 179] on span "Completed" at bounding box center [854, 177] width 80 height 9
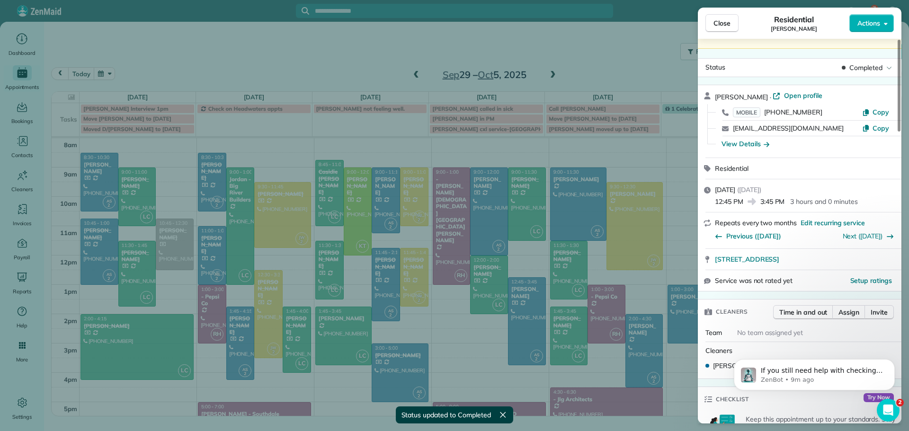
click at [725, 22] on span "Close" at bounding box center [721, 22] width 17 height 9
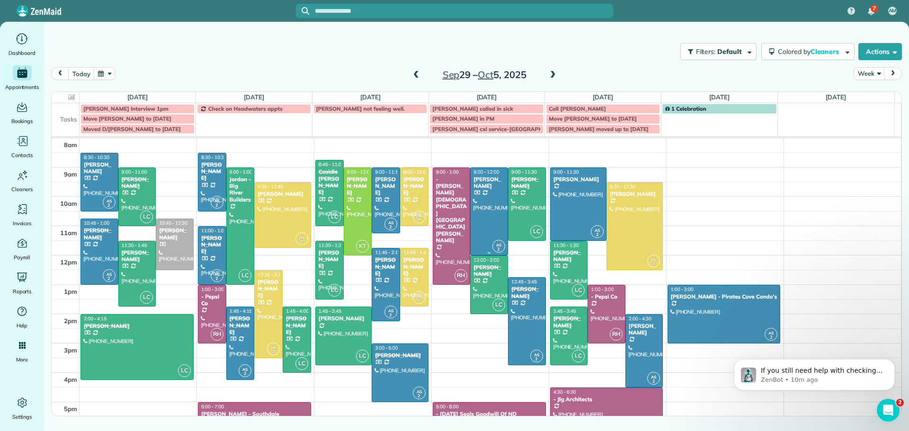
click at [479, 196] on div at bounding box center [489, 211] width 37 height 87
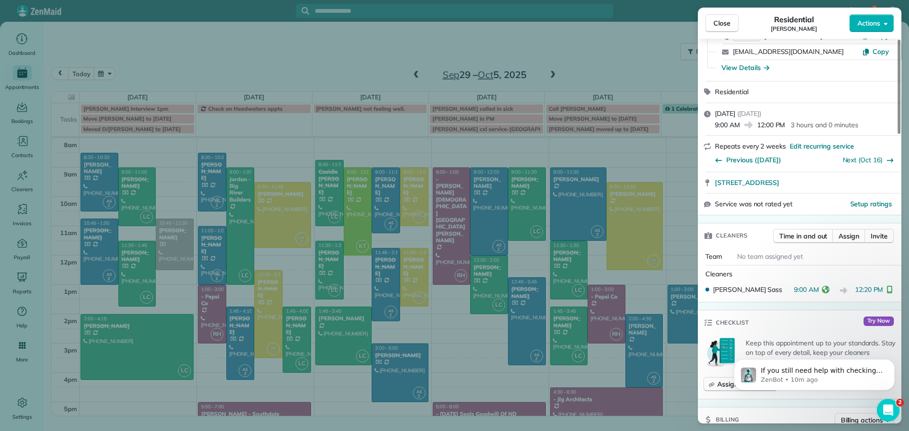
scroll to position [333, 0]
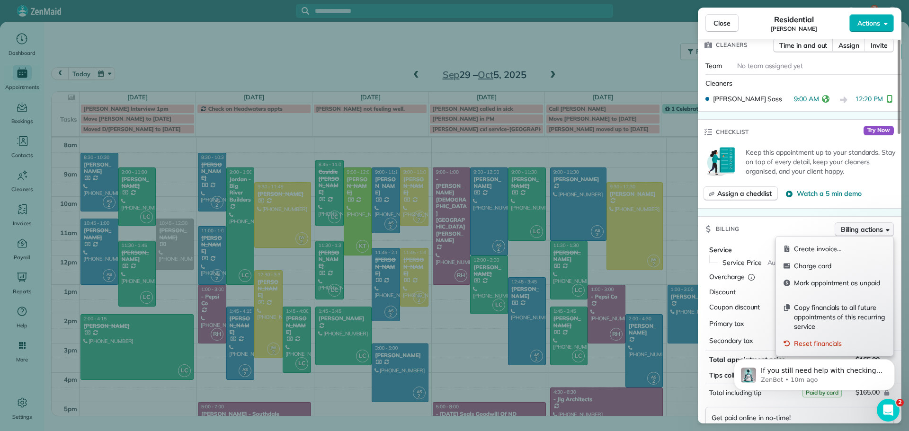
click at [873, 229] on span "Billing actions" at bounding box center [862, 229] width 42 height 9
click at [834, 266] on span "Charge card" at bounding box center [840, 265] width 92 height 9
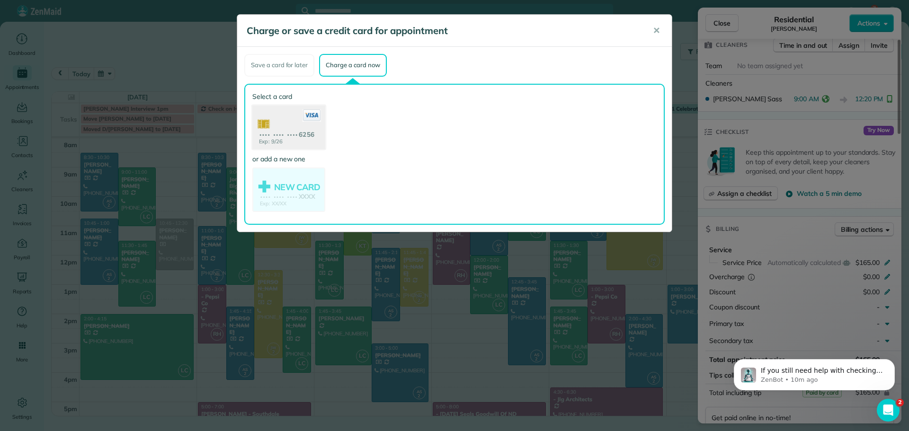
click at [292, 118] on use at bounding box center [288, 128] width 73 height 46
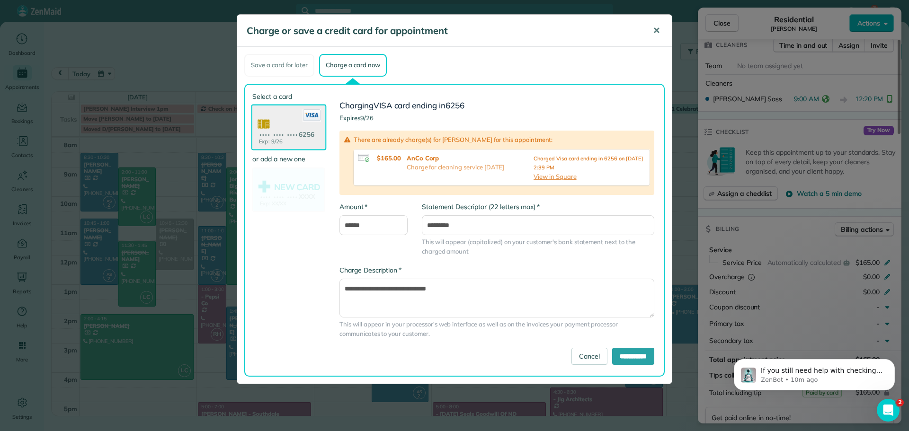
click at [656, 24] on button "✕" at bounding box center [656, 30] width 21 height 23
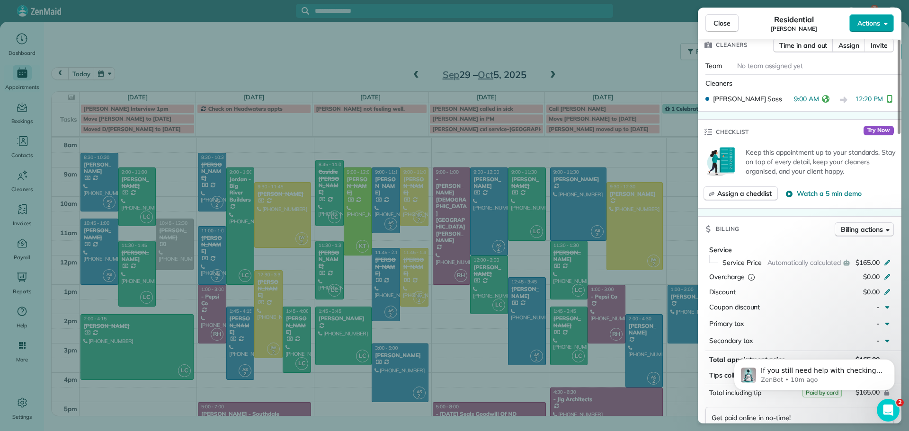
click at [868, 21] on span "Actions" at bounding box center [868, 22] width 23 height 9
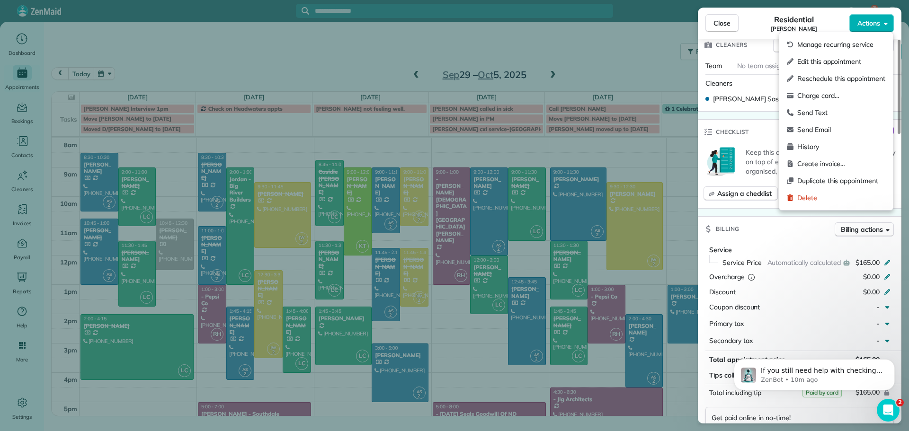
click at [612, 60] on div "Close Residential Ryan Holder Actions This appointment is linked to Payroll ID …" at bounding box center [454, 215] width 909 height 431
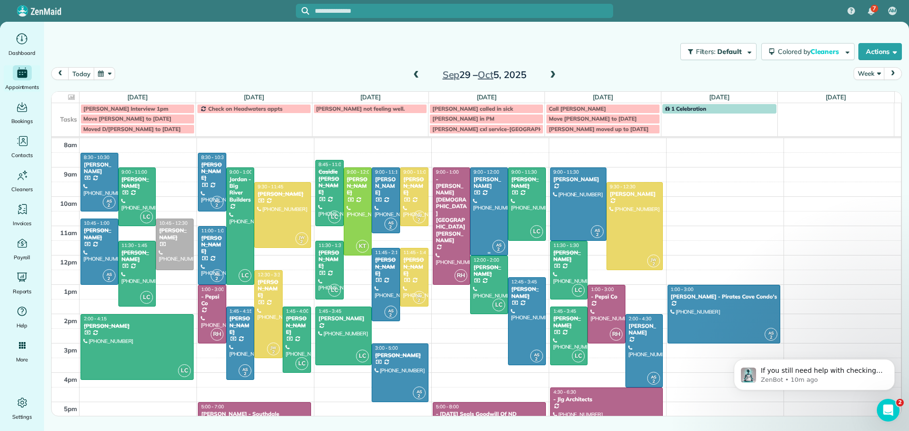
click at [487, 183] on div "[PERSON_NAME]" at bounding box center [489, 183] width 32 height 14
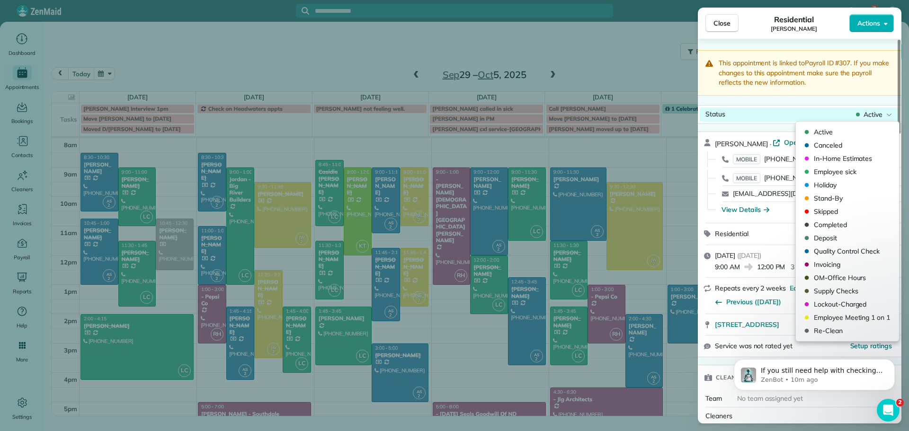
click at [879, 111] on span "Active" at bounding box center [873, 114] width 19 height 9
click at [835, 221] on span "Completed" at bounding box center [854, 224] width 80 height 9
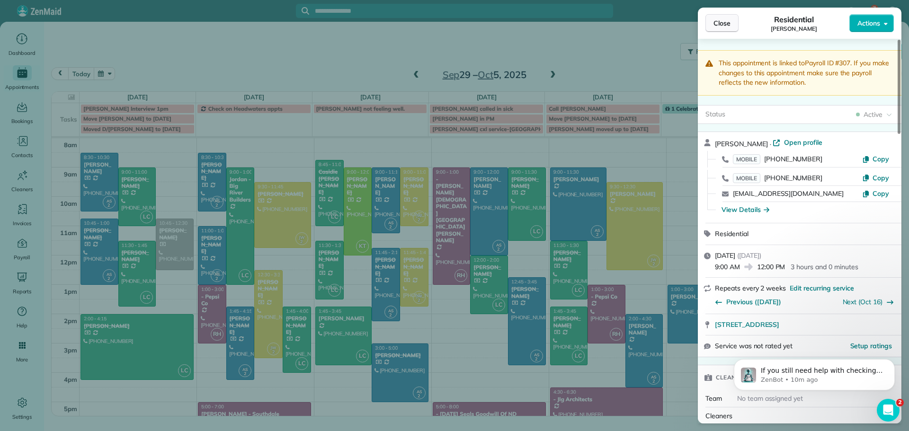
click at [726, 23] on span "Close" at bounding box center [721, 22] width 17 height 9
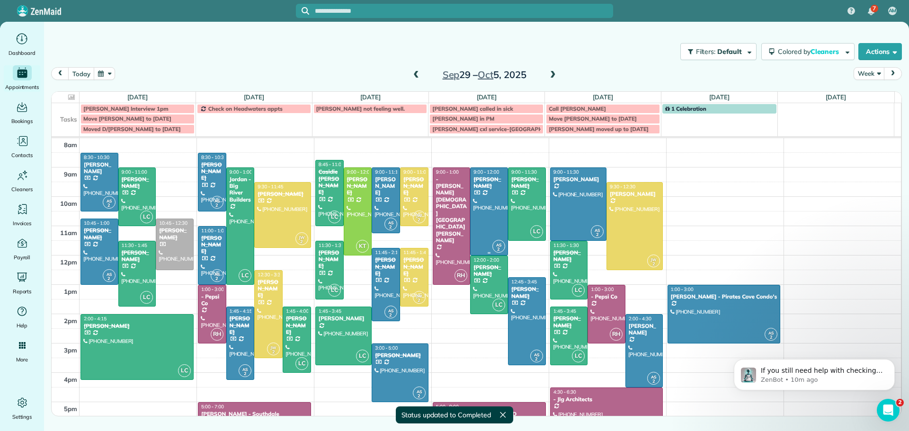
click at [485, 202] on div at bounding box center [489, 211] width 37 height 87
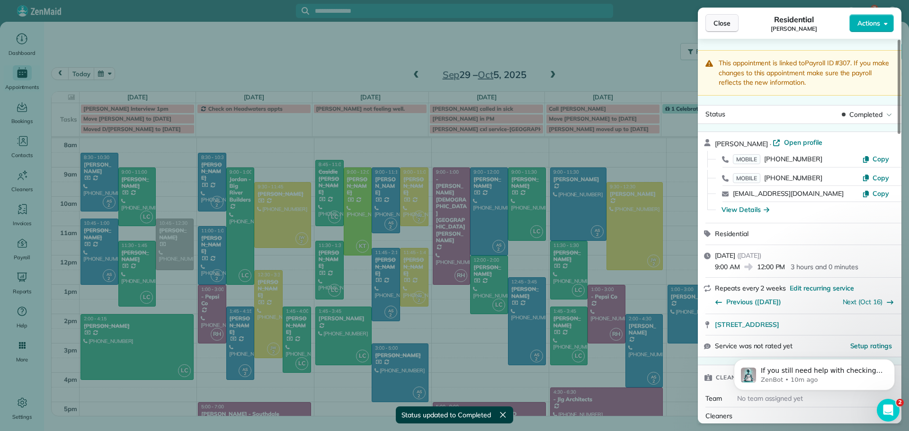
click at [720, 25] on span "Close" at bounding box center [721, 22] width 17 height 9
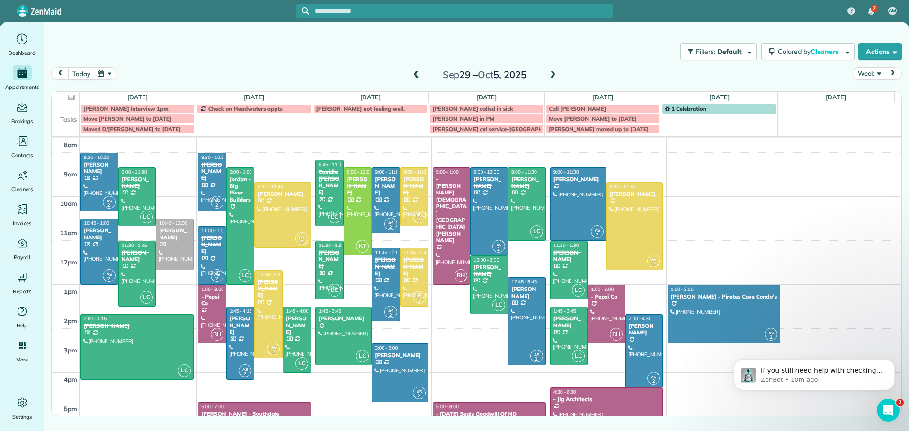
click at [135, 331] on div at bounding box center [137, 347] width 112 height 65
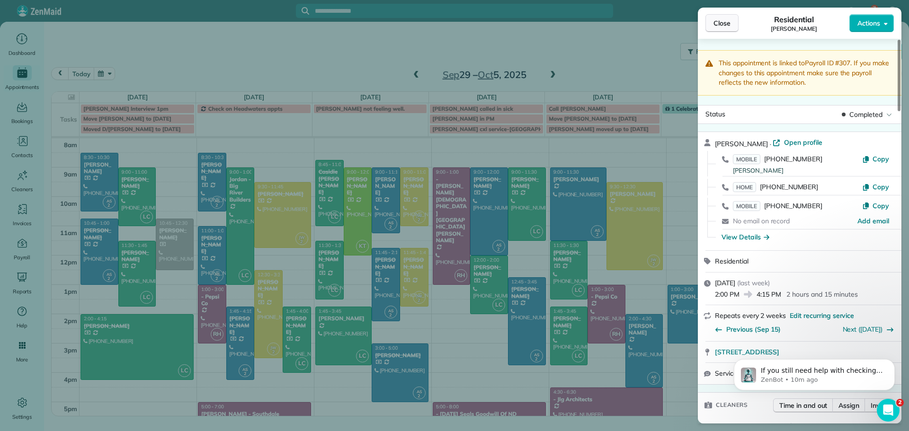
click at [713, 23] on span "Close" at bounding box center [721, 22] width 17 height 9
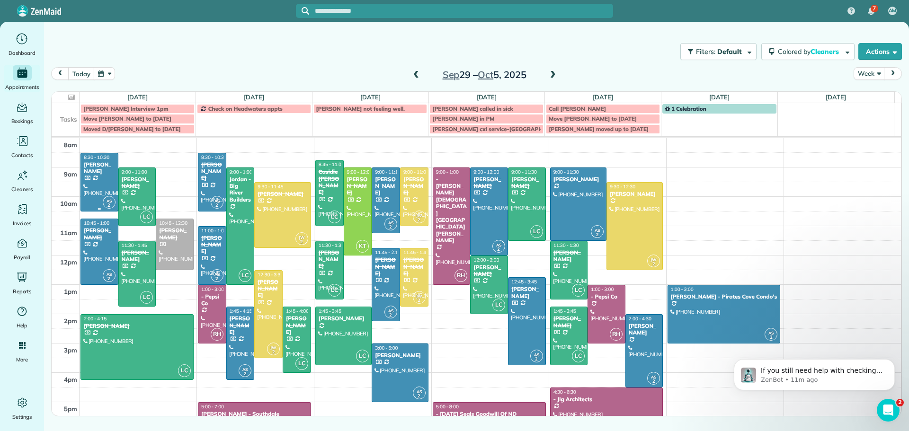
click at [99, 170] on div "[PERSON_NAME]" at bounding box center [99, 168] width 32 height 14
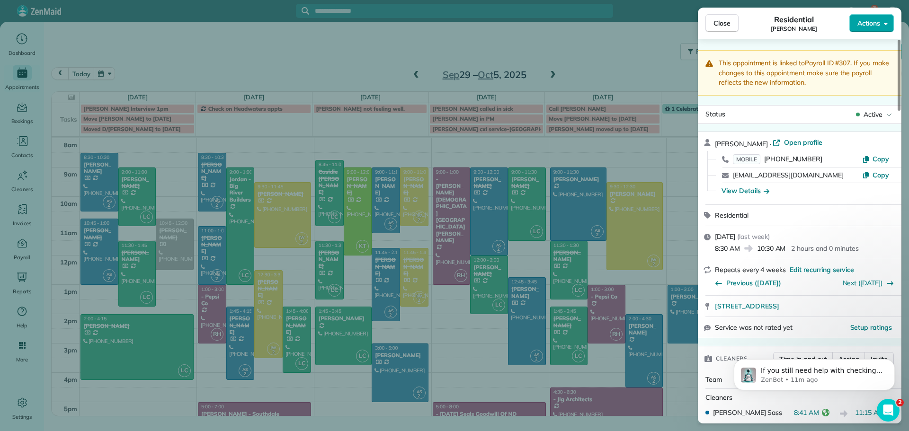
click at [868, 19] on span "Actions" at bounding box center [868, 22] width 23 height 9
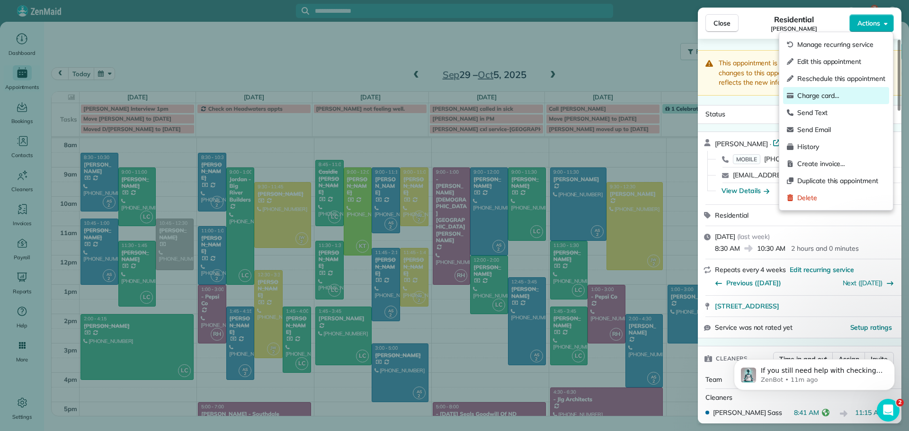
click at [825, 90] on div "Charge card…" at bounding box center [836, 95] width 106 height 17
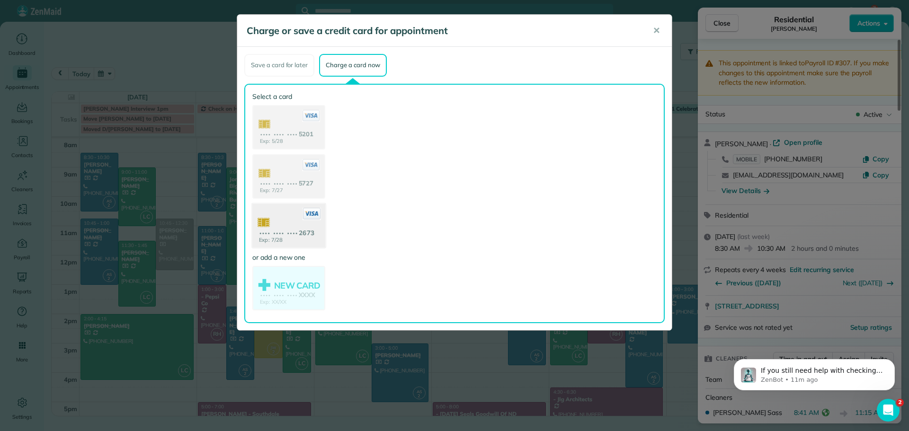
click at [290, 230] on use at bounding box center [288, 227] width 73 height 46
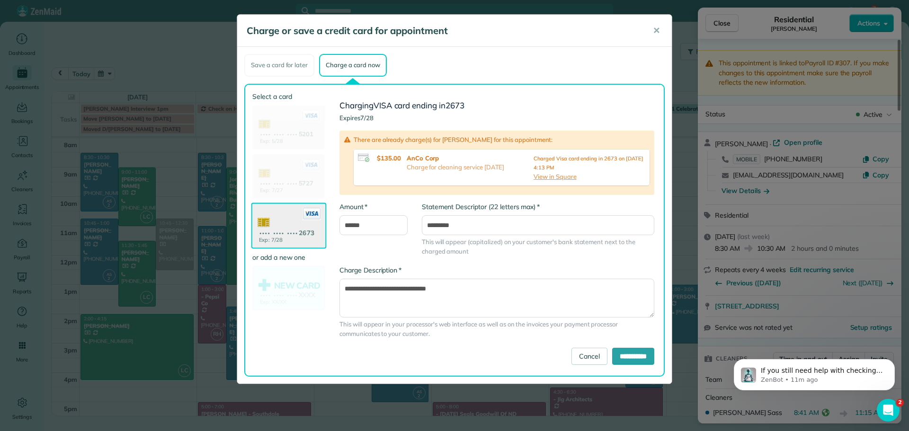
click at [290, 228] on use at bounding box center [288, 227] width 73 height 46
click at [656, 24] on button "✕" at bounding box center [656, 30] width 21 height 23
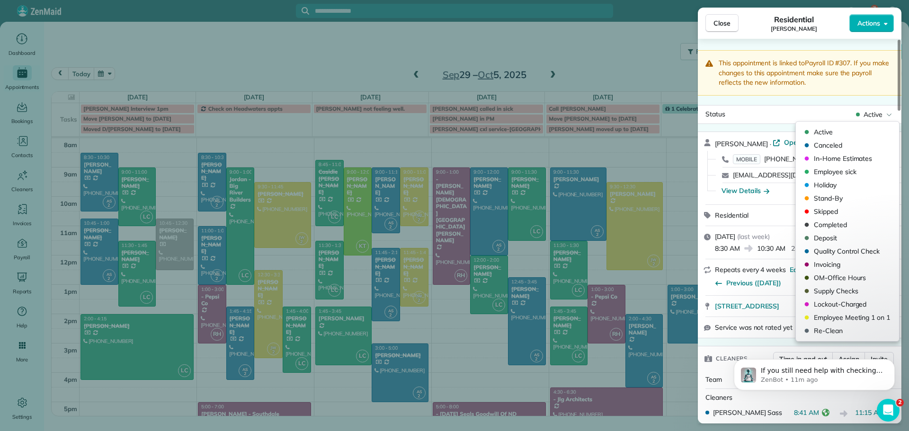
click at [876, 110] on span "Active" at bounding box center [873, 114] width 19 height 9
click at [836, 222] on span "Completed" at bounding box center [854, 224] width 80 height 9
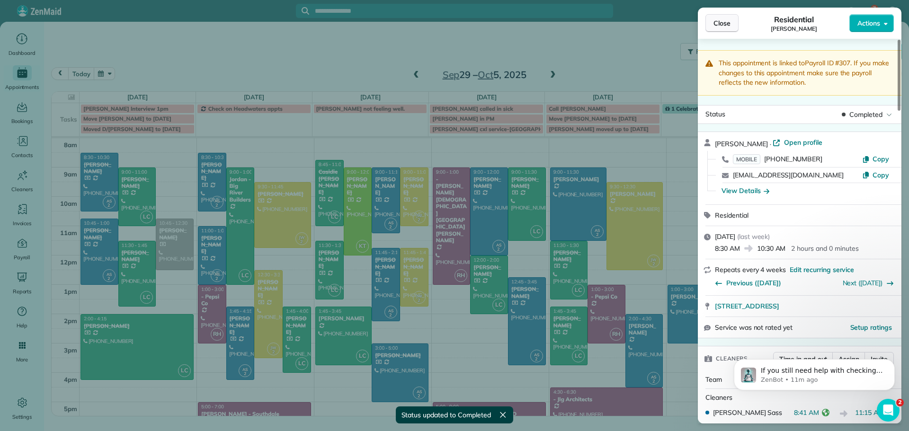
click at [729, 22] on span "Close" at bounding box center [721, 22] width 17 height 9
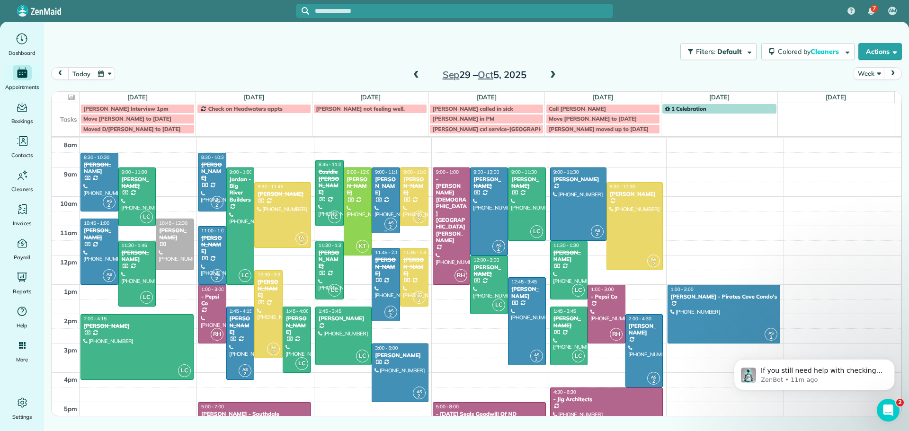
click at [382, 187] on div "[PERSON_NAME]" at bounding box center [385, 186] width 23 height 20
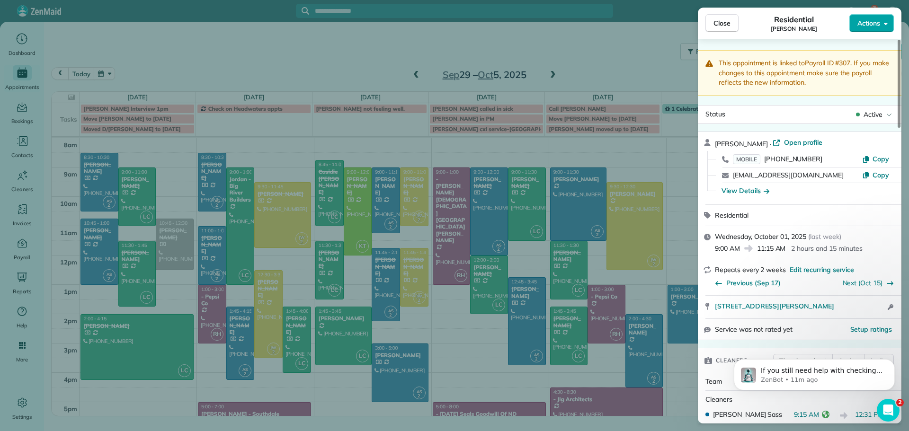
click at [869, 19] on span "Actions" at bounding box center [868, 22] width 23 height 9
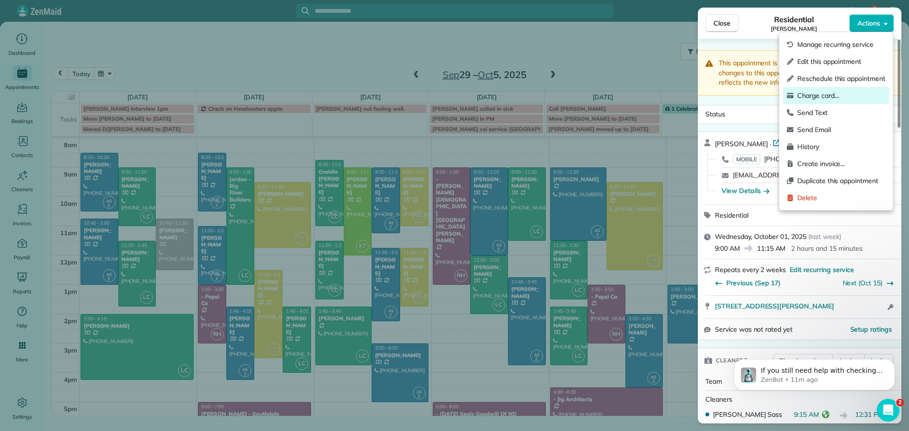
click at [826, 94] on span "Charge card…" at bounding box center [841, 95] width 88 height 9
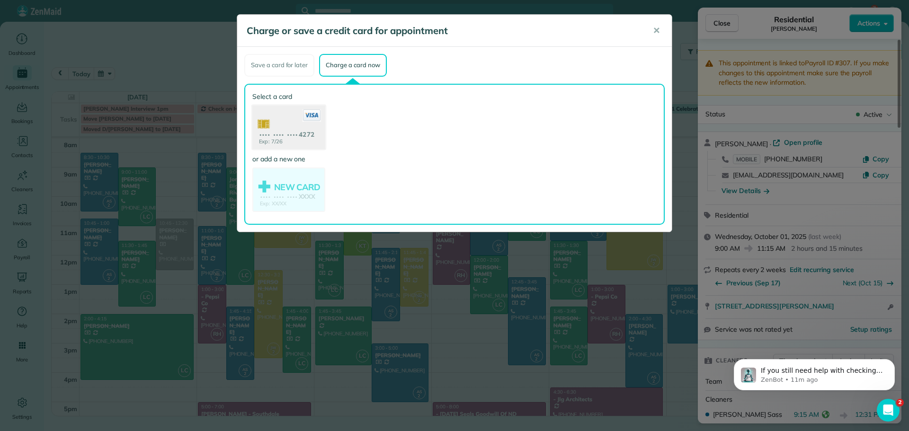
click at [288, 136] on use at bounding box center [288, 128] width 73 height 46
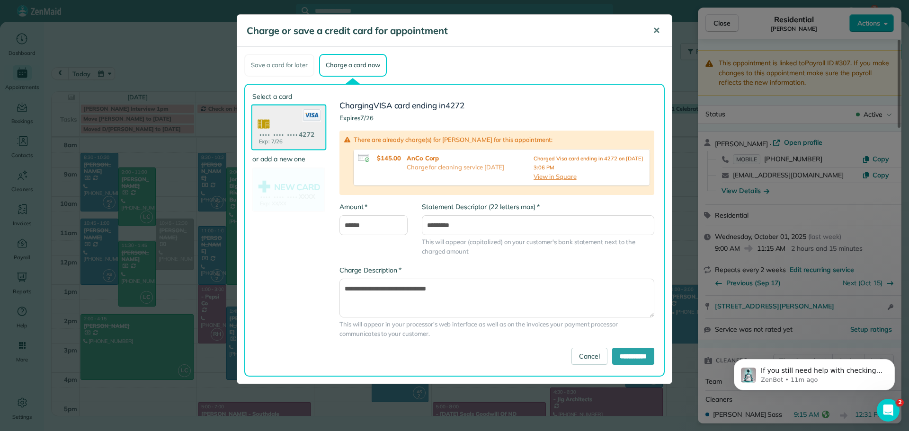
click at [655, 29] on span "✕" at bounding box center [656, 30] width 7 height 11
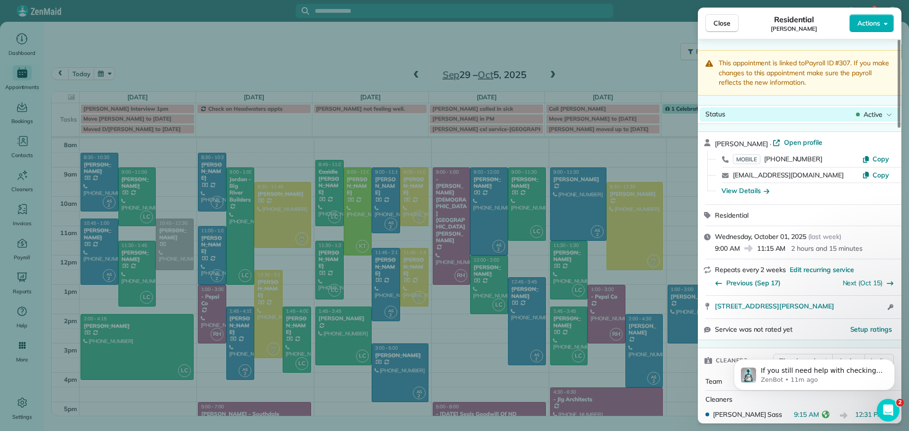
click at [879, 112] on span "Active" at bounding box center [873, 114] width 19 height 9
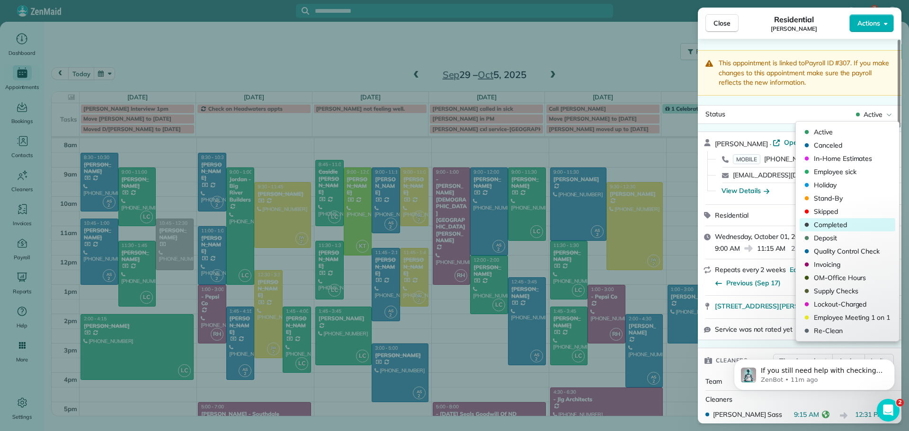
click at [835, 222] on span "Completed" at bounding box center [854, 224] width 80 height 9
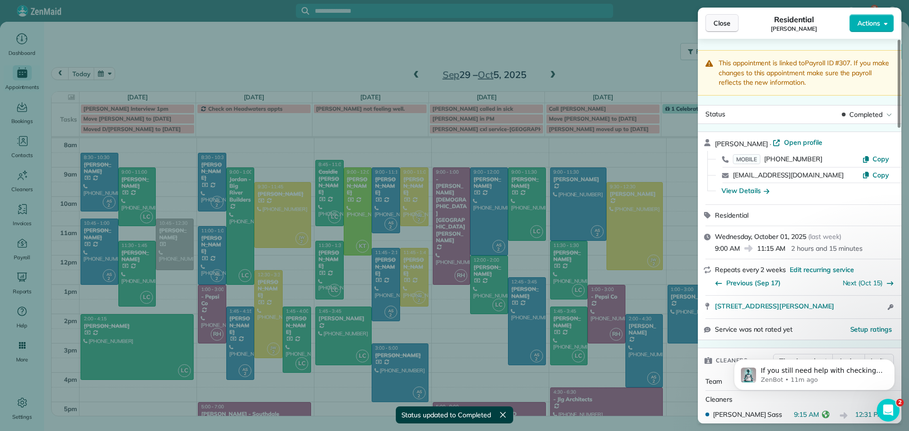
click at [729, 25] on span "Close" at bounding box center [721, 22] width 17 height 9
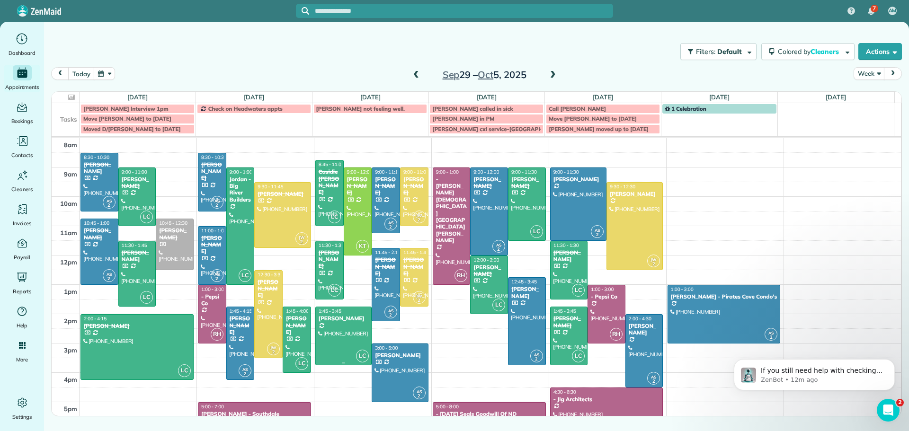
click at [345, 321] on div "[PERSON_NAME]" at bounding box center [343, 318] width 51 height 7
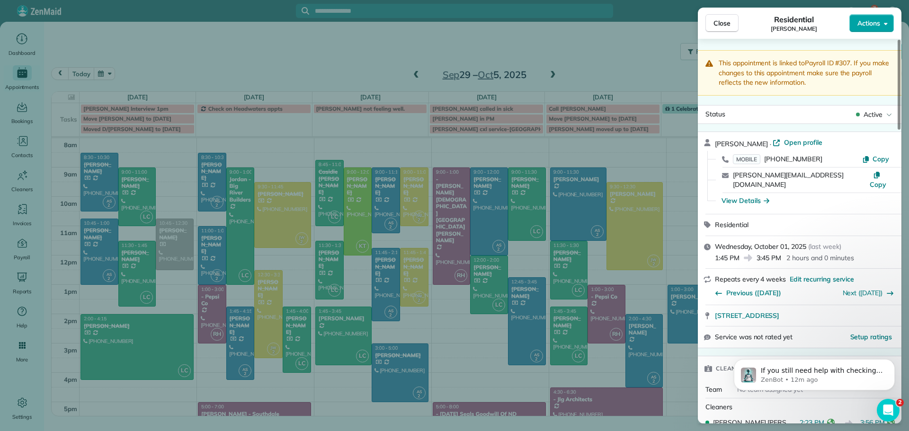
click at [878, 21] on span "Actions" at bounding box center [868, 22] width 23 height 9
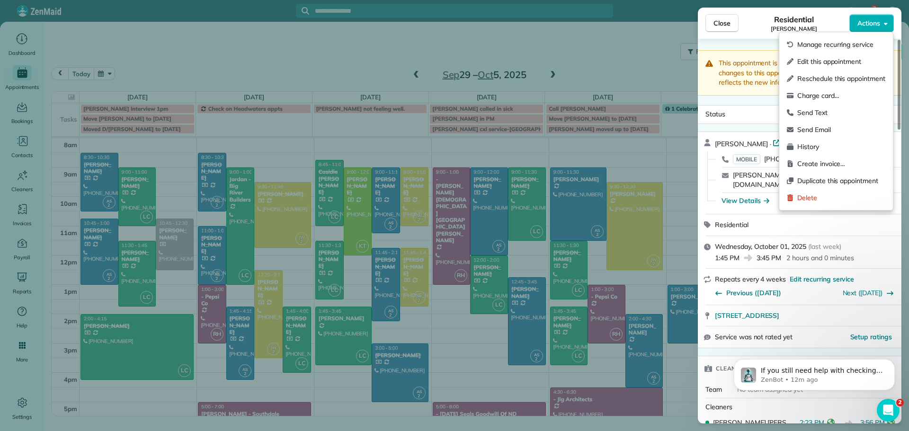
click at [755, 22] on div "Residential Bill Peterson" at bounding box center [794, 23] width 111 height 19
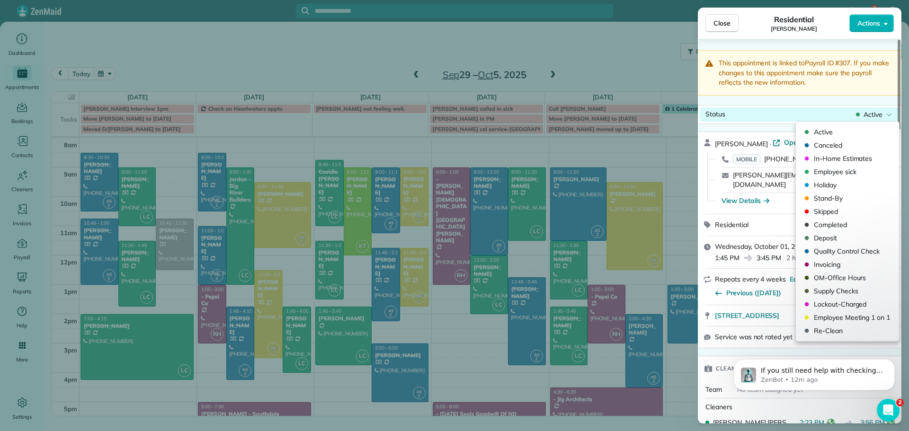
click at [873, 107] on div "Status Active" at bounding box center [800, 114] width 200 height 14
drag, startPoint x: 836, startPoint y: 222, endPoint x: 840, endPoint y: 226, distance: 6.7
click at [838, 221] on span "Completed" at bounding box center [854, 224] width 80 height 9
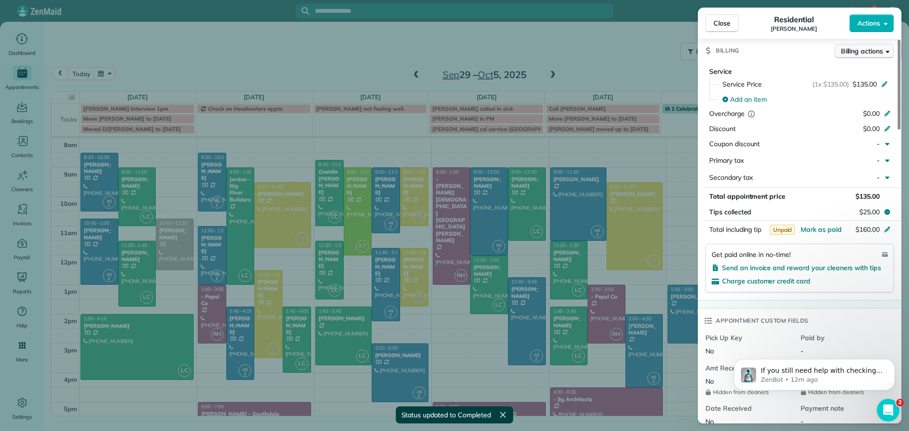
scroll to position [522, 0]
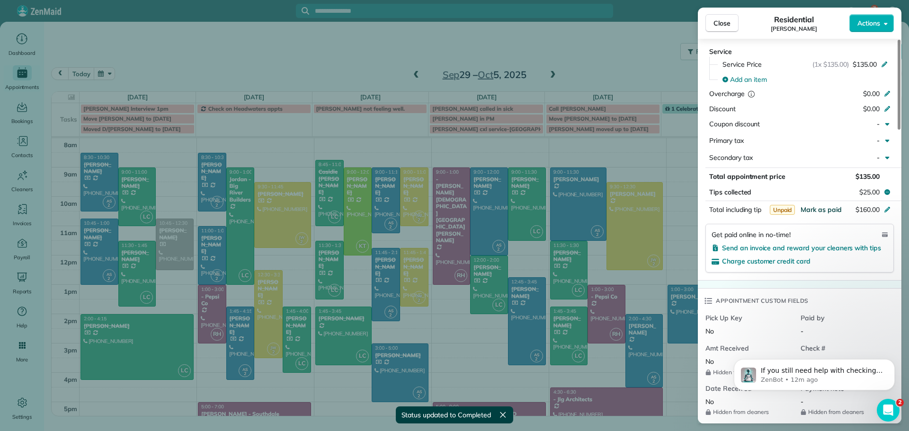
click at [820, 205] on span "Mark as paid" at bounding box center [821, 209] width 41 height 9
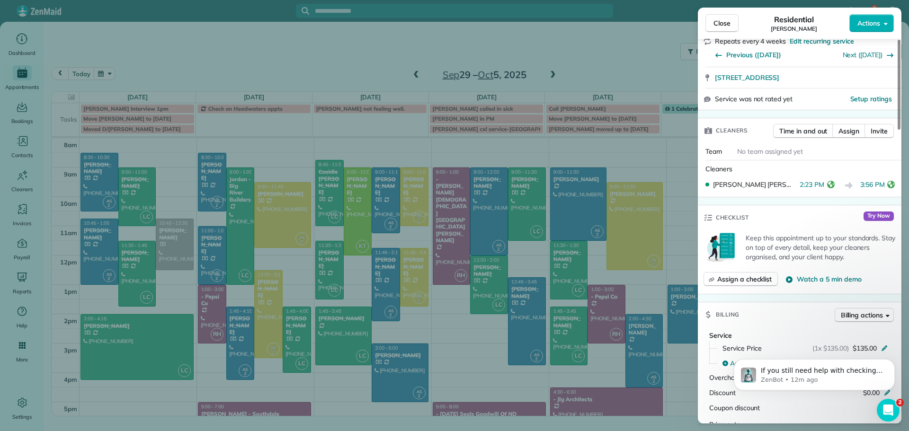
scroll to position [0, 0]
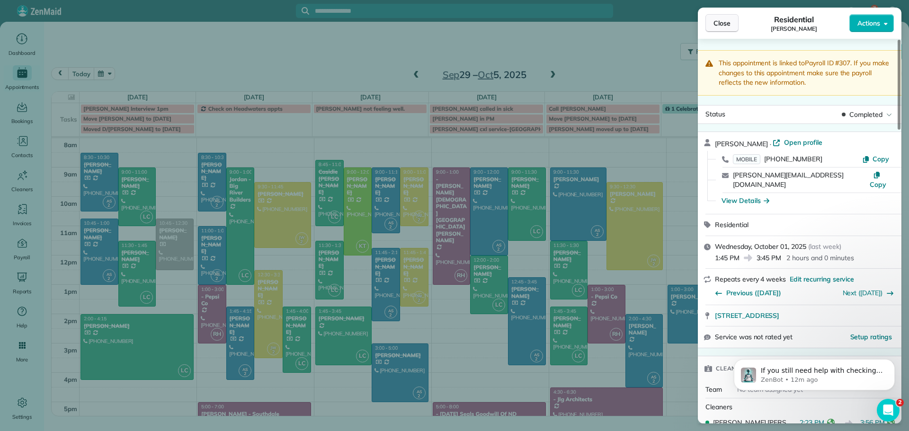
click at [728, 22] on span "Close" at bounding box center [721, 22] width 17 height 9
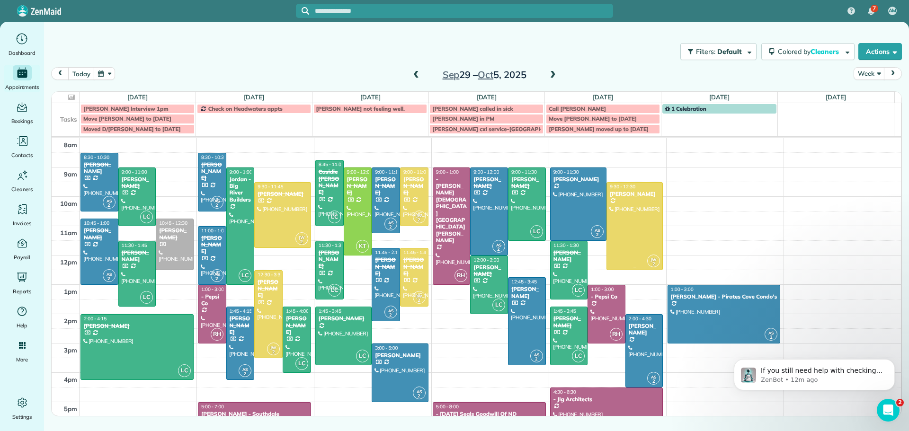
click at [627, 205] on div at bounding box center [634, 226] width 55 height 87
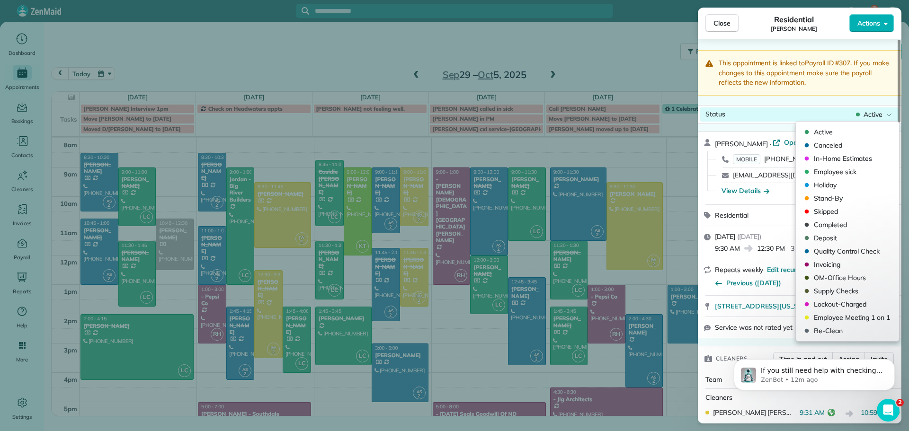
click at [884, 112] on div "Active" at bounding box center [874, 114] width 40 height 9
click at [836, 222] on span "Completed" at bounding box center [854, 224] width 80 height 9
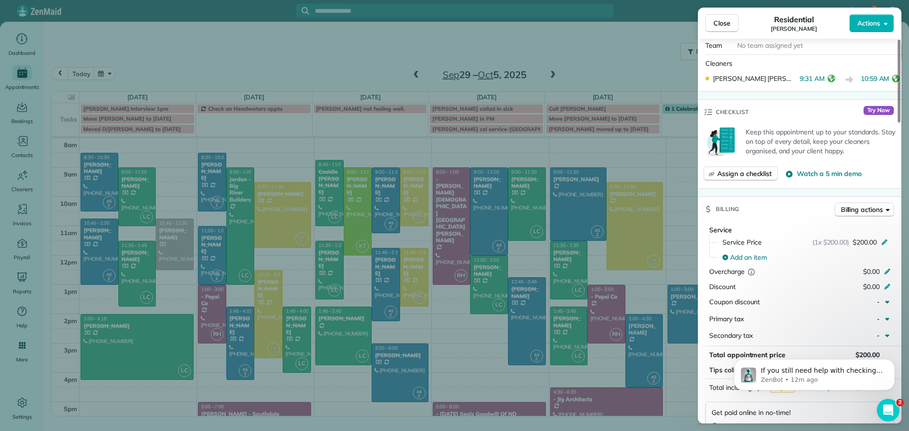
scroll to position [477, 0]
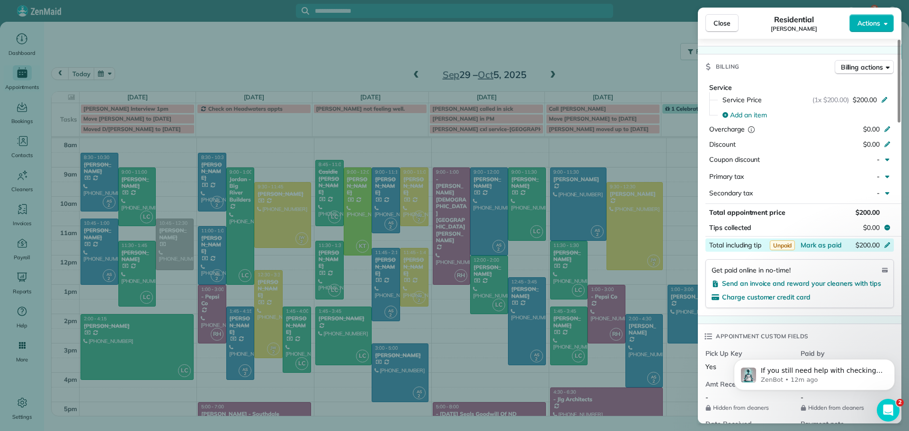
click at [843, 244] on div "$200.00" at bounding box center [837, 246] width 92 height 11
click at [796, 140] on div "$0.00" at bounding box center [837, 145] width 92 height 11
click at [817, 246] on span "Mark as paid" at bounding box center [821, 245] width 41 height 9
click at [820, 243] on span "Mark as paid" at bounding box center [821, 245] width 41 height 9
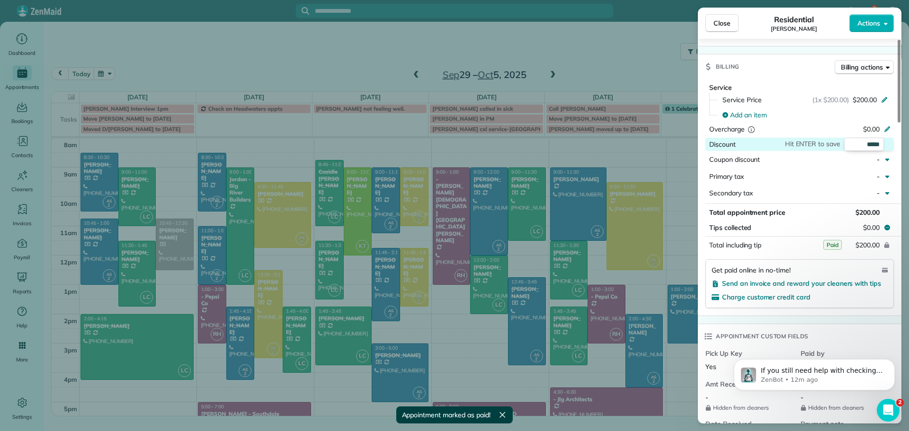
drag, startPoint x: 729, startPoint y: 16, endPoint x: 730, endPoint y: 0, distance: 16.2
click at [729, 10] on div "Close Residential Bob Pathroff Actions" at bounding box center [800, 23] width 204 height 31
click at [731, 18] on button "Close" at bounding box center [721, 23] width 33 height 18
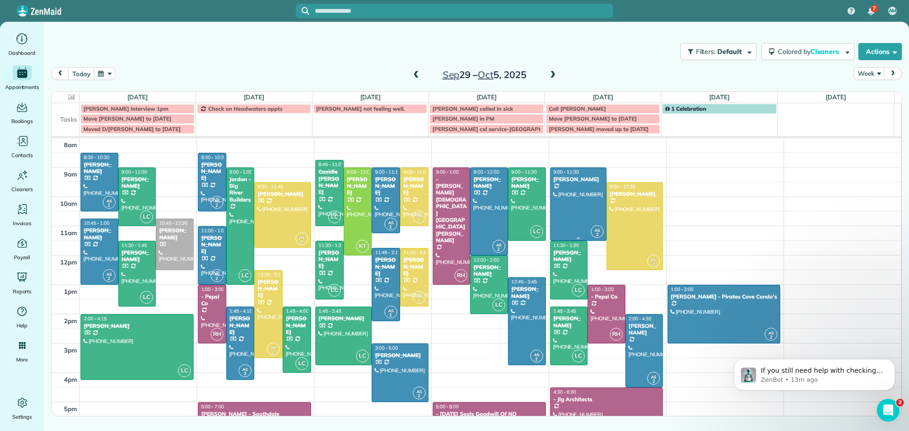
click at [571, 184] on div at bounding box center [578, 204] width 55 height 72
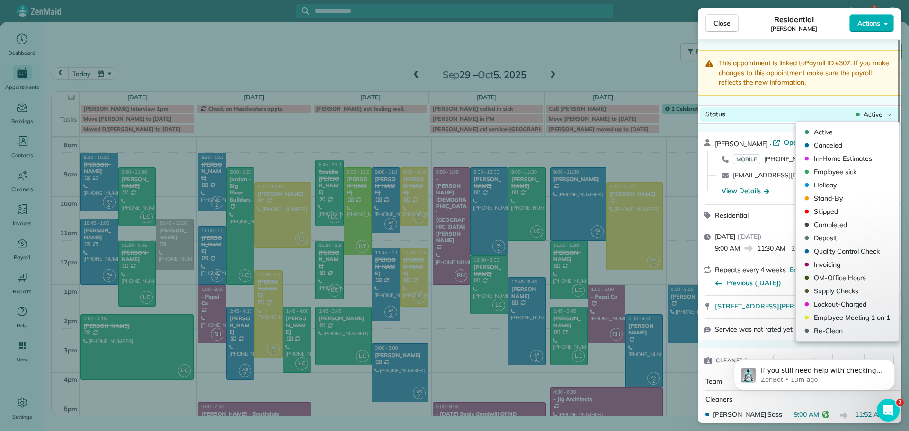
click at [871, 113] on span "Active" at bounding box center [873, 114] width 19 height 9
click at [827, 223] on span "Completed" at bounding box center [854, 224] width 80 height 9
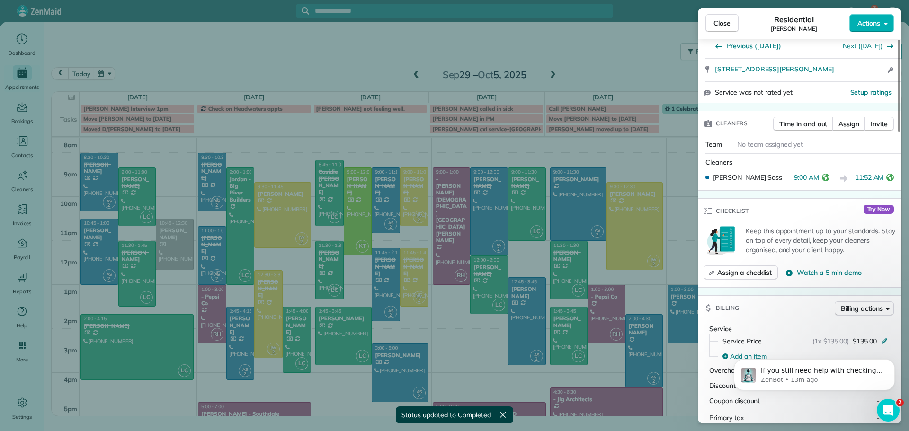
scroll to position [474, 0]
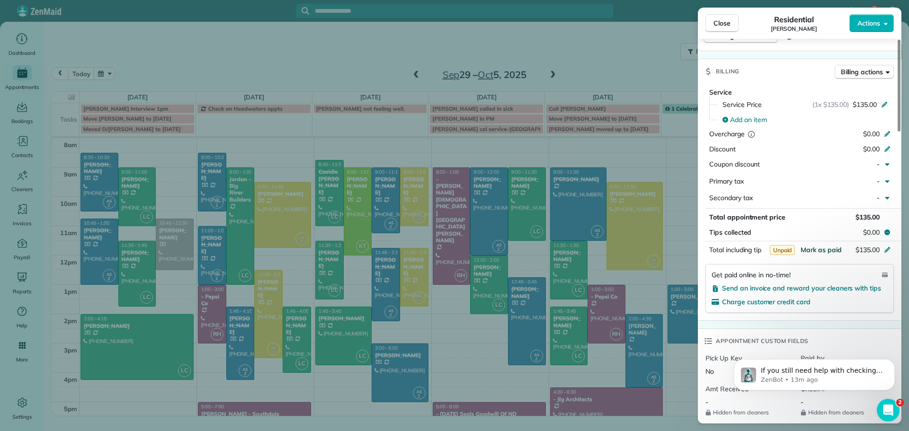
click at [825, 249] on span "Mark as paid" at bounding box center [821, 250] width 41 height 9
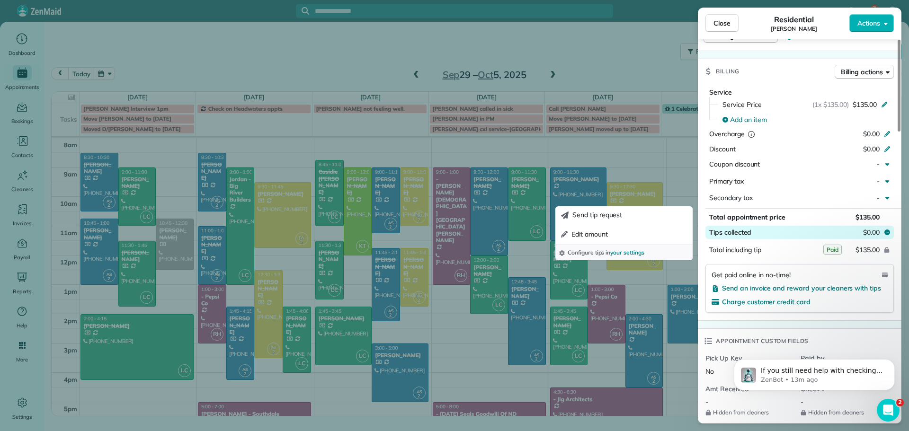
scroll to position [605, 0]
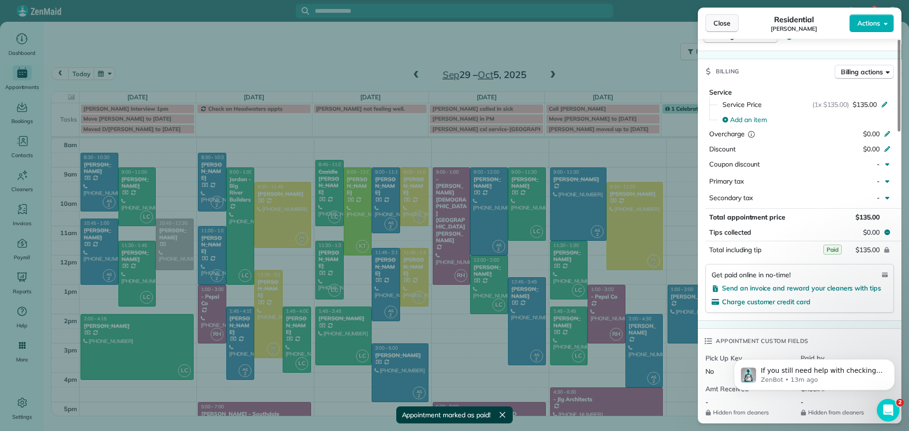
click at [721, 25] on span "Close" at bounding box center [721, 22] width 17 height 9
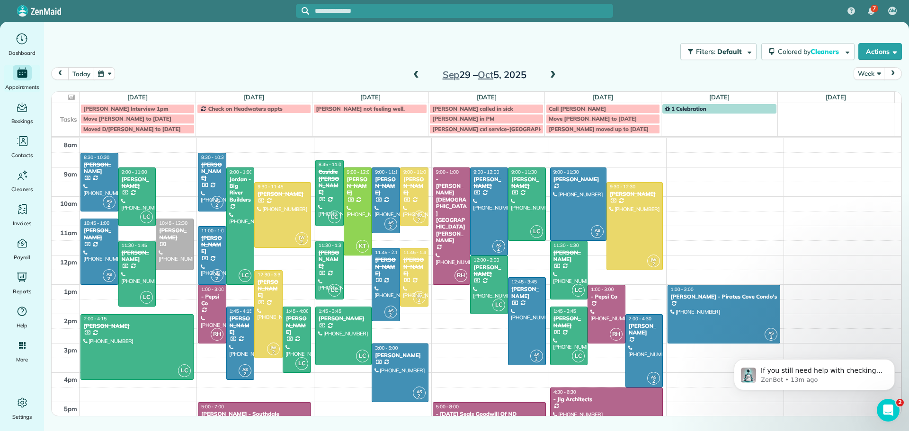
scroll to position [580, 0]
click at [553, 71] on span at bounding box center [553, 75] width 10 height 9
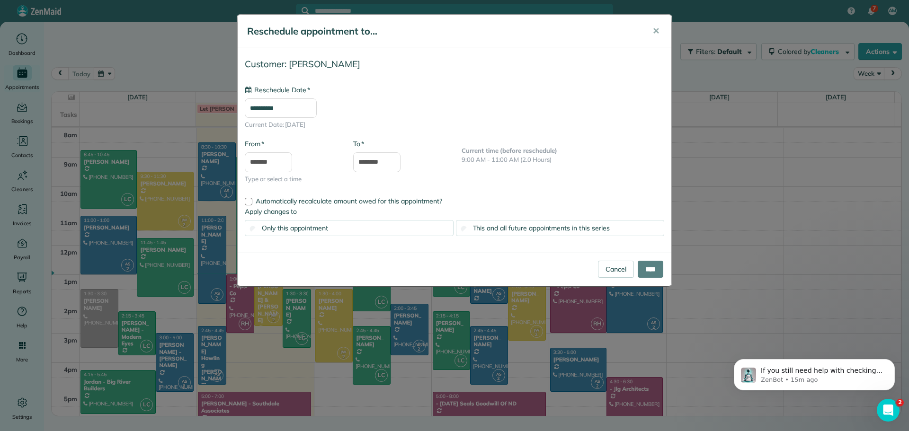
type input "**********"
click at [655, 27] on span "✕" at bounding box center [655, 31] width 7 height 11
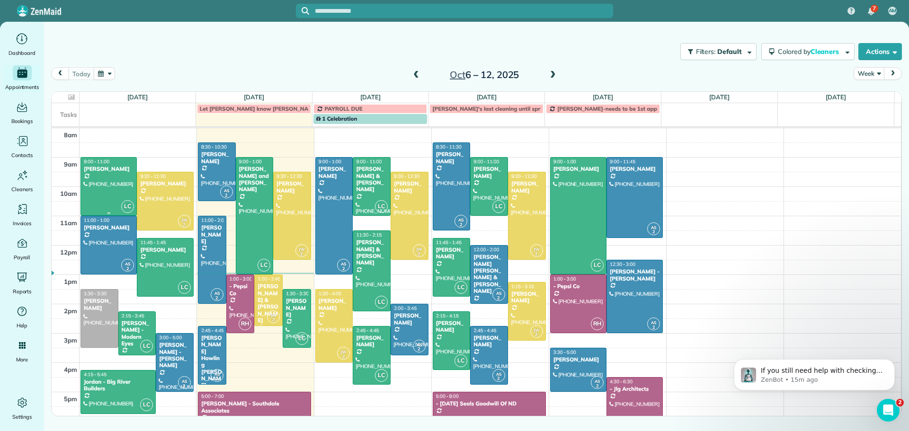
click at [105, 183] on div at bounding box center [108, 187] width 55 height 58
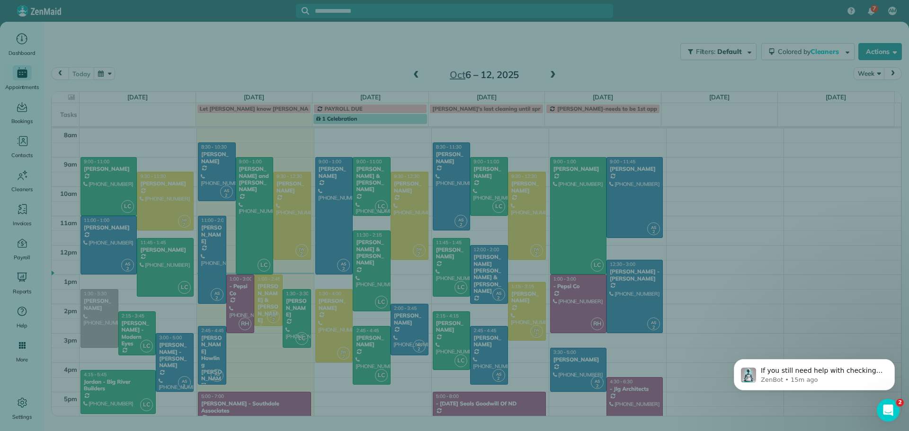
click at [105, 183] on div "Close Cleaners" at bounding box center [454, 215] width 909 height 431
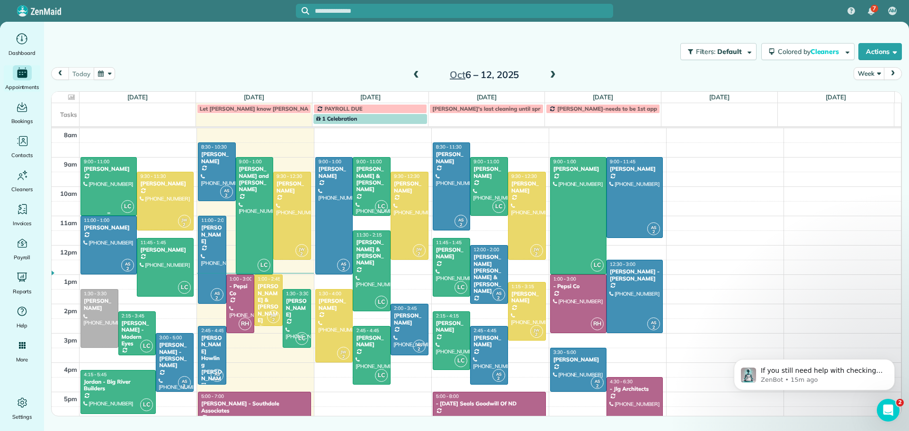
click at [101, 176] on div at bounding box center [108, 187] width 55 height 58
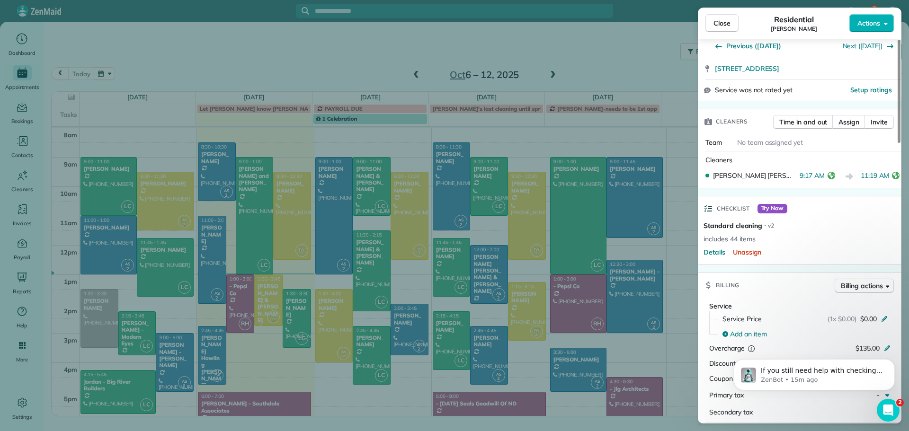
scroll to position [191, 0]
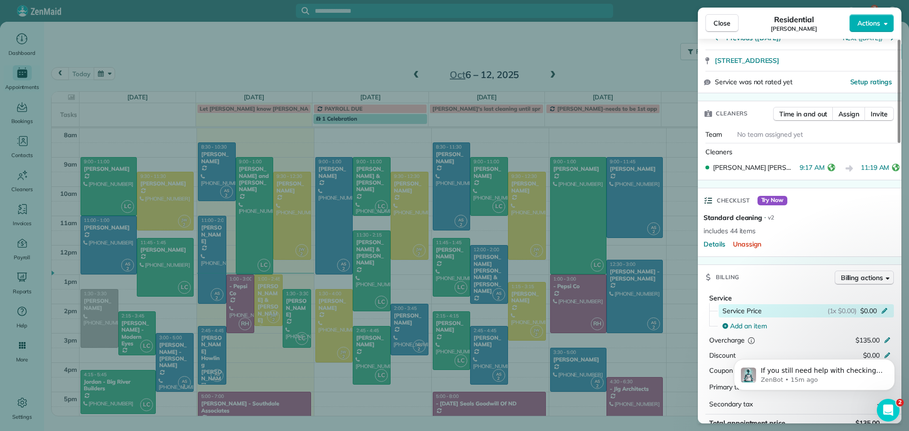
click at [884, 308] on icon at bounding box center [885, 310] width 8 height 8
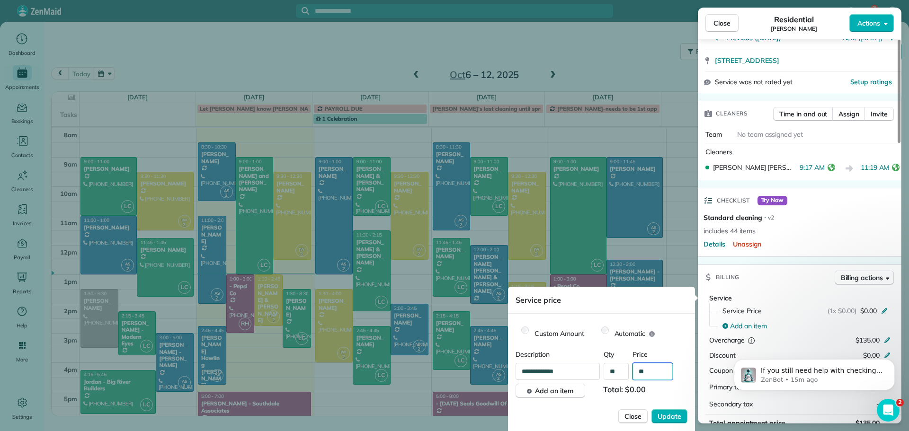
click at [653, 372] on input "**" at bounding box center [653, 371] width 40 height 17
type input "*******"
click at [675, 416] on span "Update" at bounding box center [670, 416] width 24 height 9
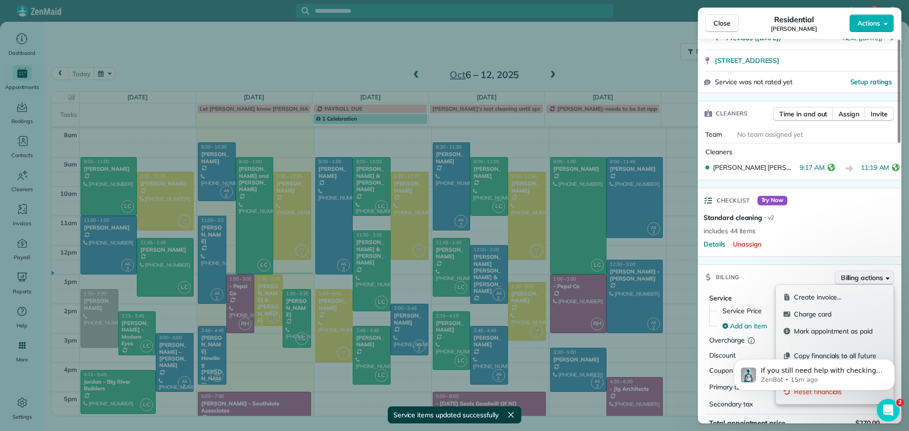
click at [847, 276] on span "Billing actions" at bounding box center [862, 277] width 42 height 9
click at [809, 356] on body "If you still need help with checking appointment reminder texts or anything els…" at bounding box center [814, 372] width 182 height 59
click at [807, 353] on body "If you still need help with checking appointment reminder texts or anything els…" at bounding box center [814, 372] width 182 height 59
click at [855, 339] on html "If you still need help with checking appointment reminder texts or anything els…" at bounding box center [814, 372] width 189 height 66
click at [837, 354] on body "If you still need help with checking appointment reminder texts or anything els…" at bounding box center [814, 372] width 182 height 59
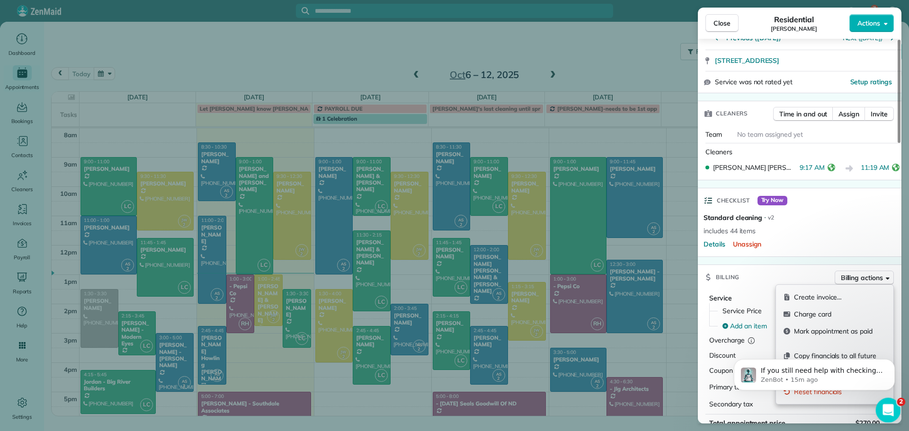
click at [898, 410] on html at bounding box center [886, 409] width 23 height 23
click at [890, 404] on icon "Open Intercom Messenger" at bounding box center [887, 409] width 16 height 16
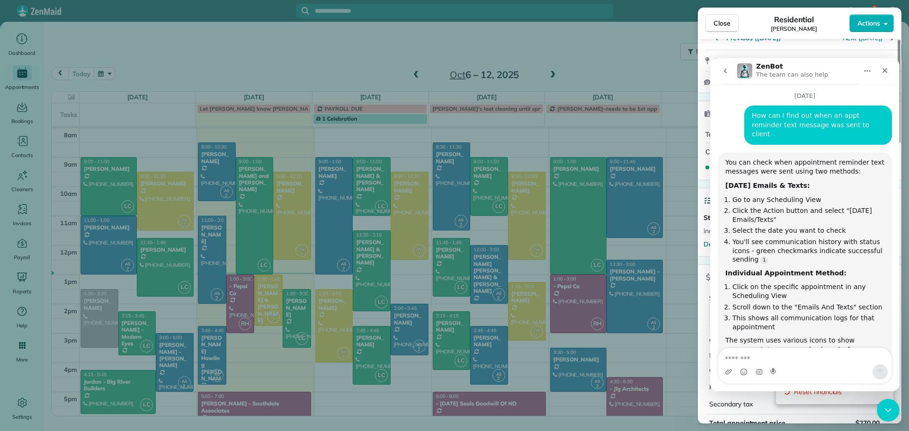
scroll to position [596, 0]
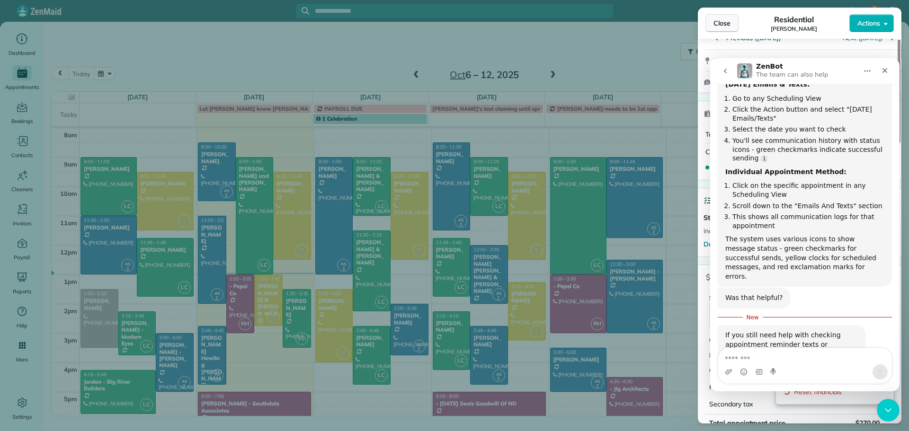
click at [728, 20] on span "Close" at bounding box center [721, 22] width 17 height 9
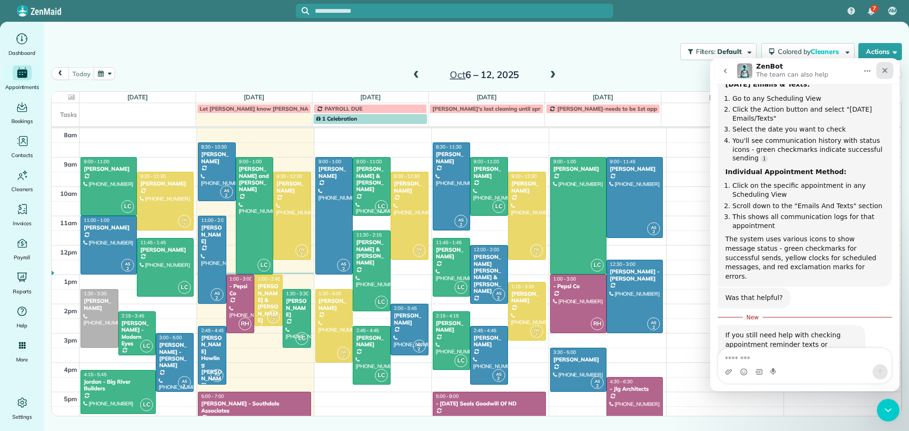
click at [885, 69] on icon "Close" at bounding box center [885, 71] width 8 height 8
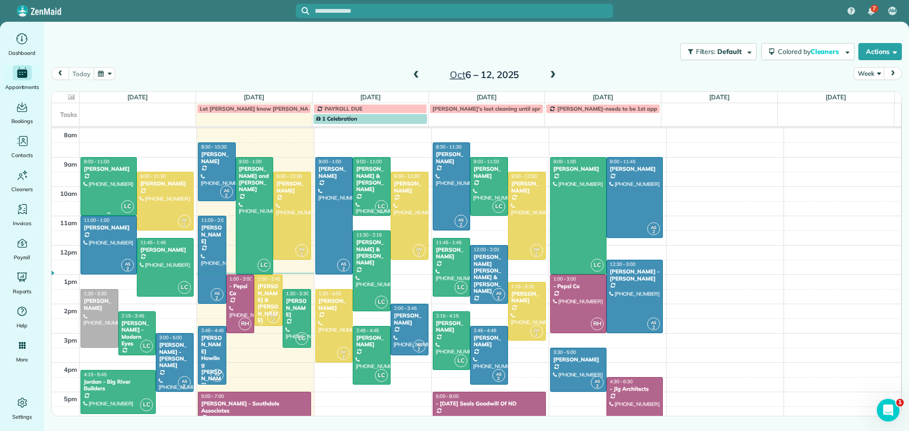
click at [112, 181] on div at bounding box center [108, 187] width 55 height 58
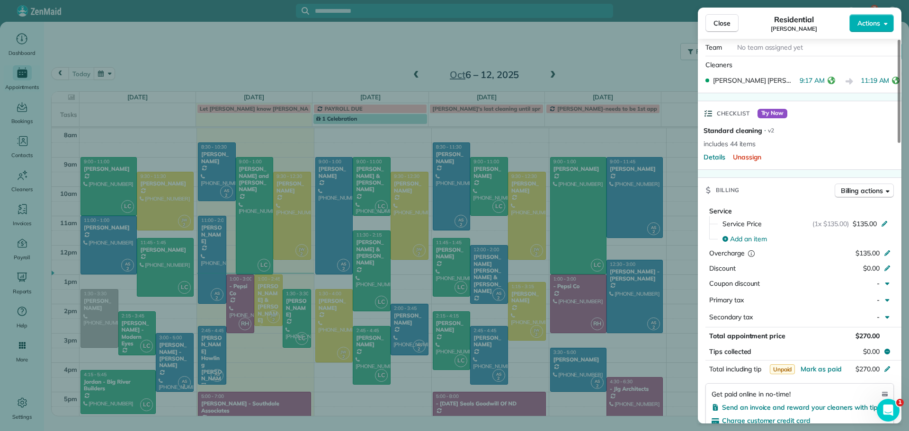
scroll to position [284, 0]
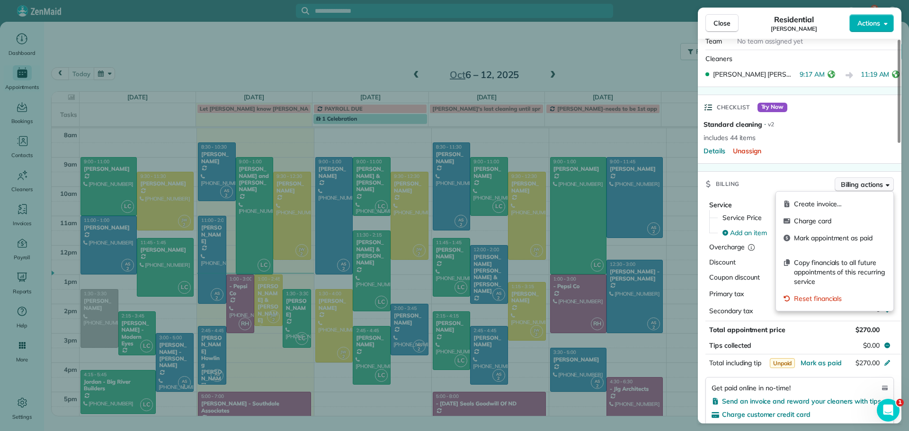
click at [862, 185] on span "Billing actions" at bounding box center [862, 184] width 42 height 9
click at [832, 266] on span "Copy financials to all future appointments of this recurring service" at bounding box center [840, 272] width 92 height 28
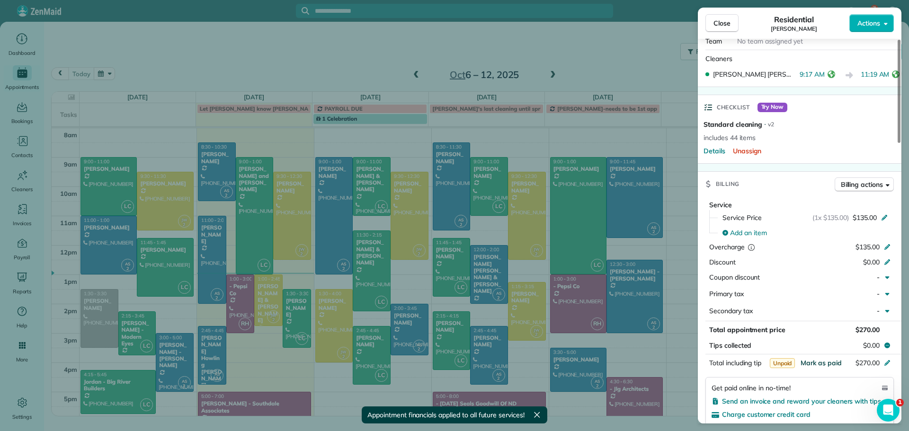
click at [832, 364] on span "Mark as paid" at bounding box center [821, 363] width 41 height 9
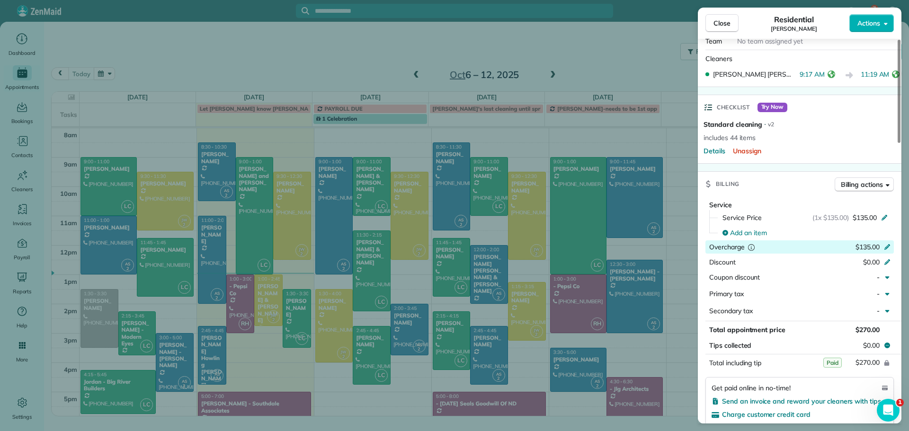
click at [887, 245] on icon at bounding box center [887, 246] width 8 height 8
type input "****"
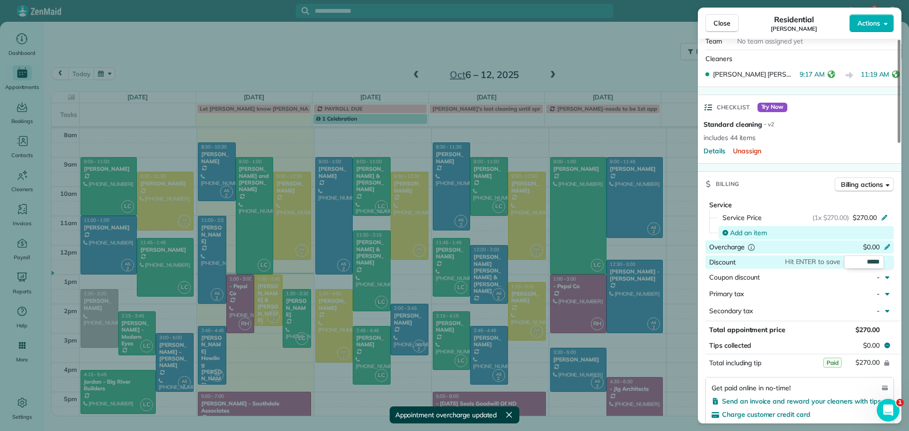
drag, startPoint x: 849, startPoint y: 227, endPoint x: 829, endPoint y: 226, distance: 19.9
click at [835, 226] on div "Add an item" at bounding box center [806, 232] width 175 height 13
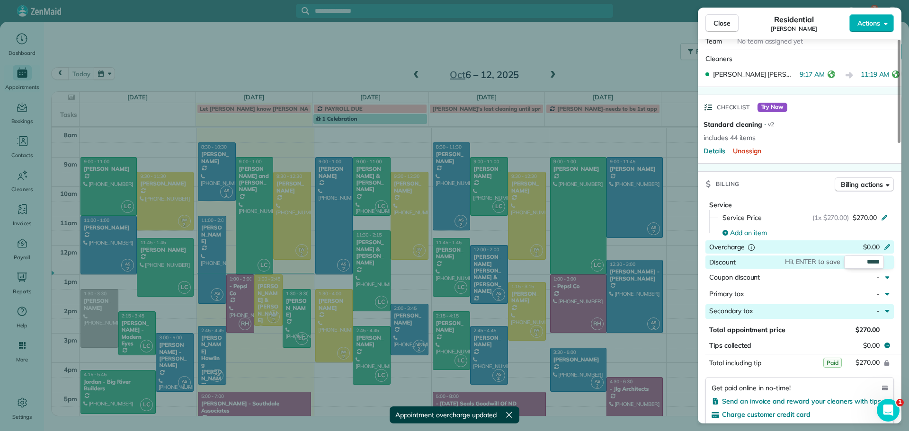
click at [836, 311] on div "Secondary tax" at bounding box center [775, 311] width 133 height 11
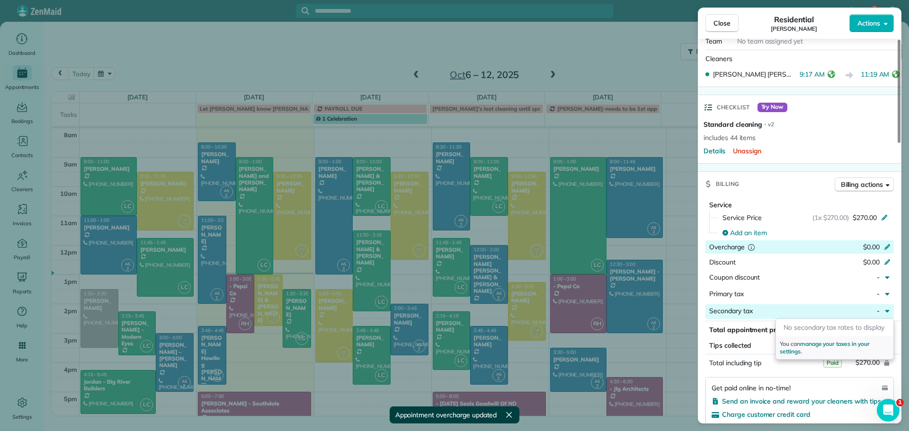
click at [834, 361] on span "Paid" at bounding box center [832, 363] width 18 height 10
click at [834, 364] on span "Paid" at bounding box center [832, 363] width 18 height 10
click at [777, 370] on div "Service Service Price (1x $270.00) $270.00 Add an item Overcharge $0.00 Discoun…" at bounding box center [800, 314] width 204 height 237
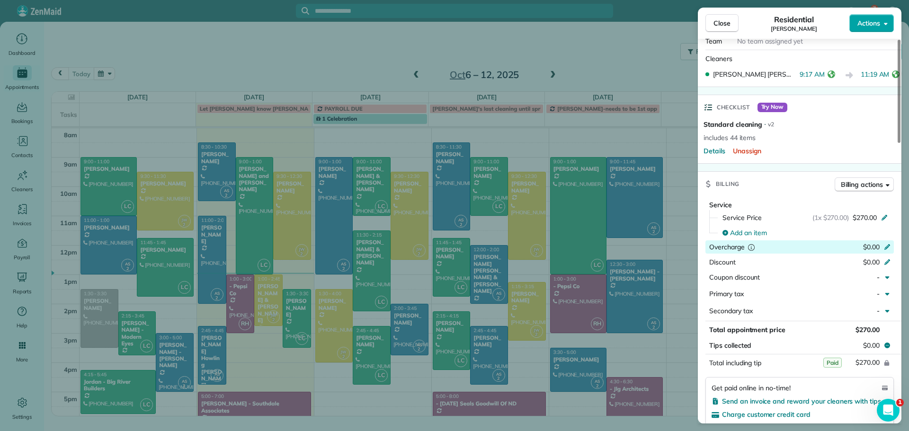
click at [872, 21] on span "Actions" at bounding box center [868, 22] width 23 height 9
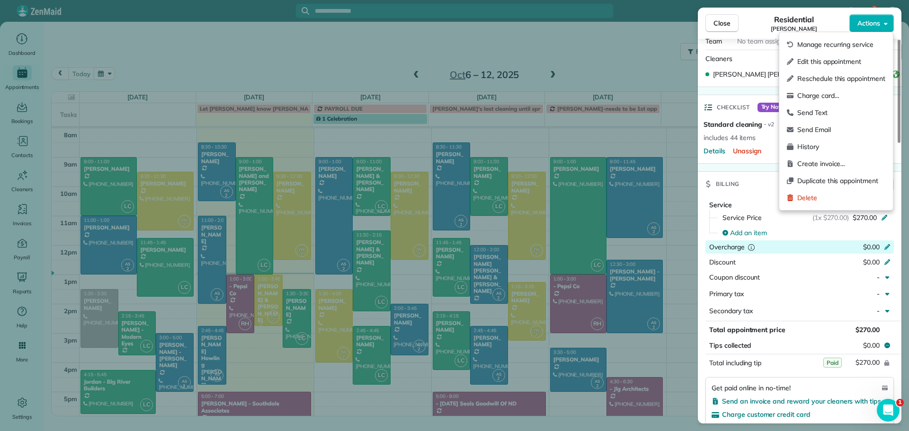
click at [761, 59] on div "Cleaners" at bounding box center [801, 59] width 192 height 10
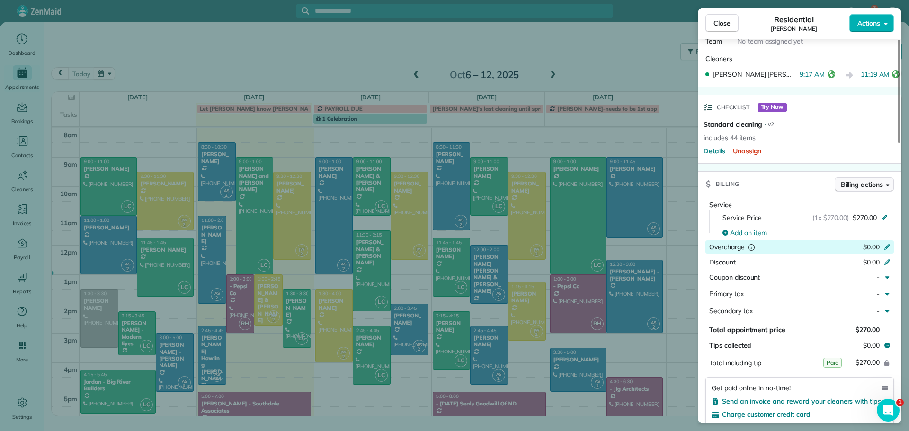
click at [842, 182] on span "Billing actions" at bounding box center [862, 184] width 42 height 9
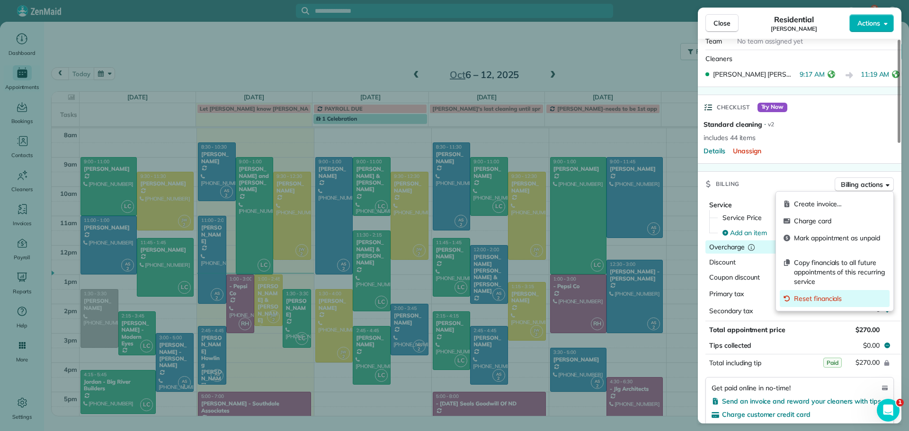
click at [801, 298] on span "Reset financials" at bounding box center [840, 298] width 92 height 9
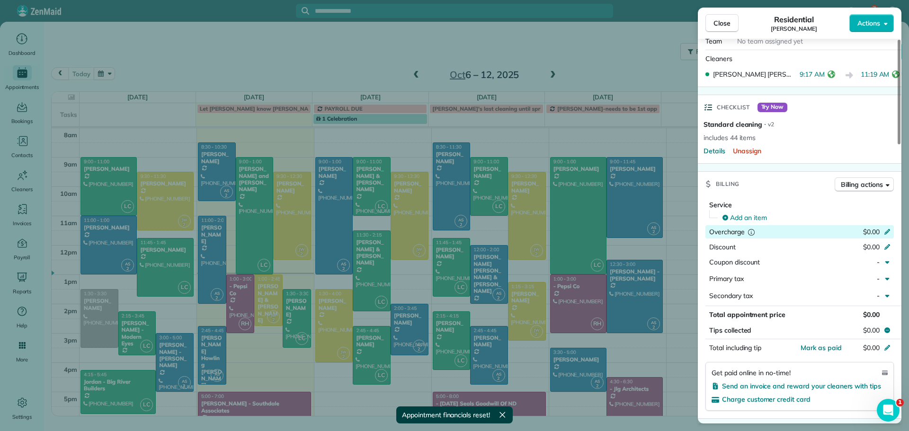
click at [887, 229] on icon at bounding box center [887, 231] width 8 height 8
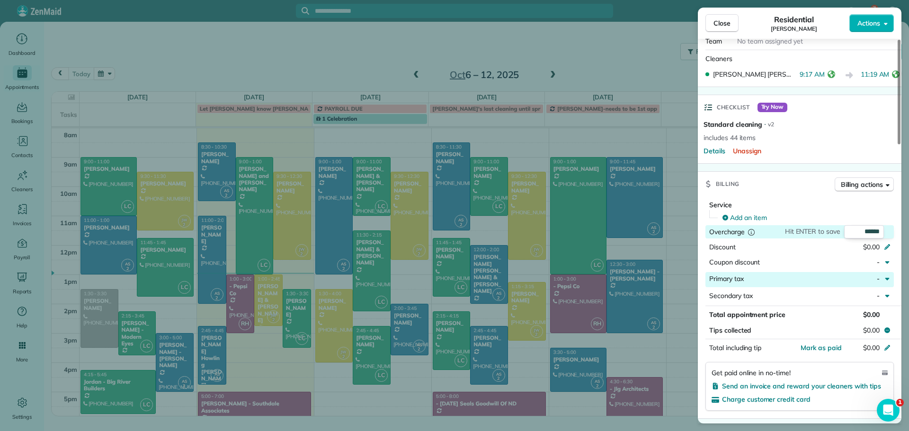
type input "******"
click at [869, 181] on span "Billing actions" at bounding box center [862, 184] width 42 height 9
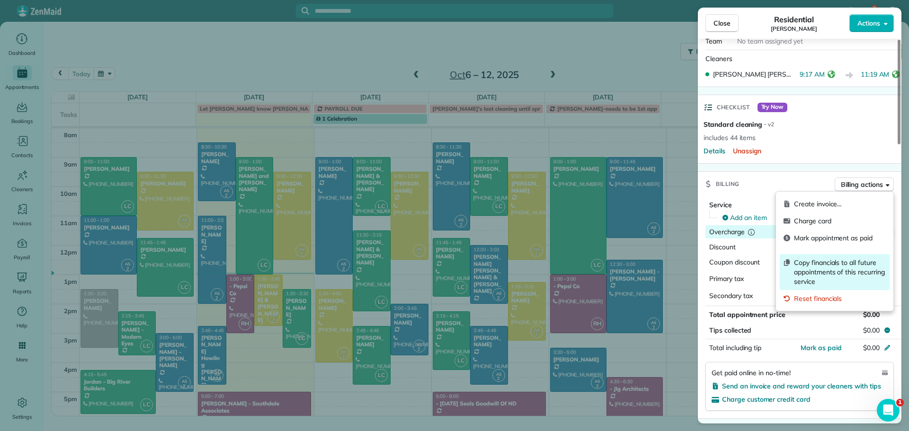
click at [835, 260] on span "Copy financials to all future appointments of this recurring service" at bounding box center [840, 272] width 92 height 28
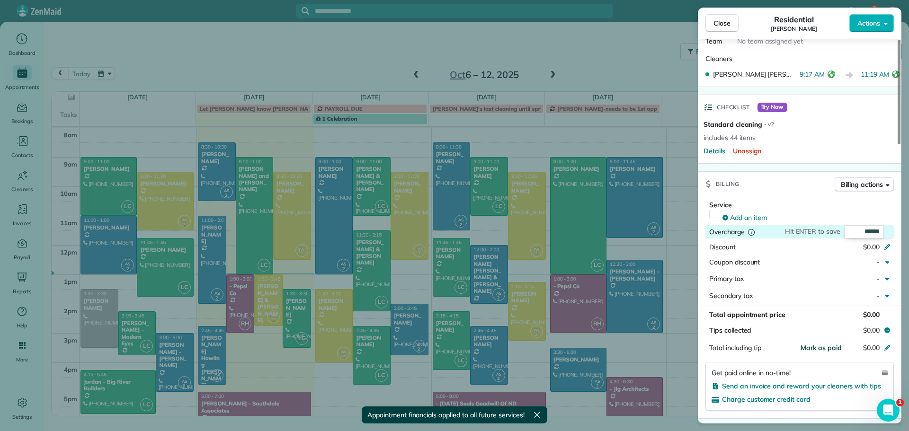
click at [822, 347] on span "Mark as paid" at bounding box center [821, 348] width 41 height 9
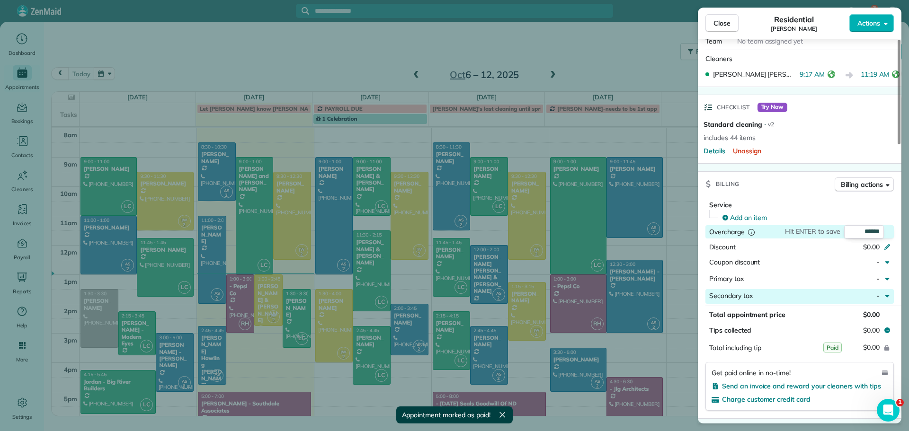
click at [829, 299] on div "Secondary tax" at bounding box center [775, 296] width 133 height 11
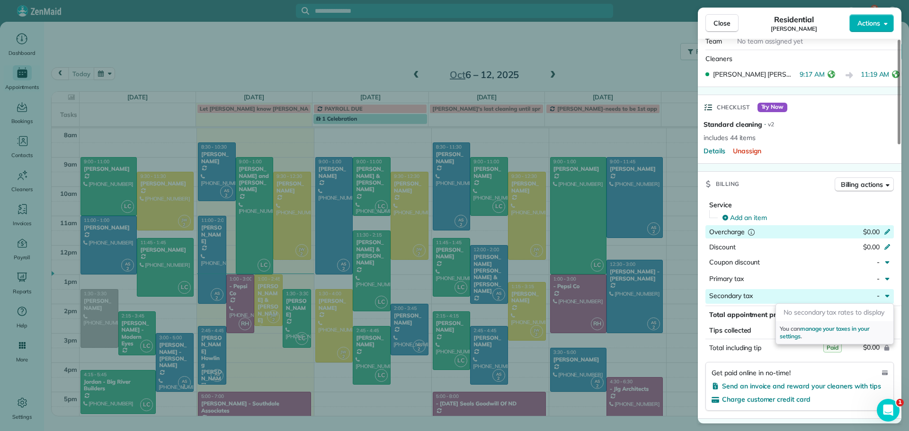
click at [834, 354] on button "$0.00" at bounding box center [842, 347] width 89 height 13
click at [825, 296] on div "Secondary tax" at bounding box center [775, 296] width 133 height 11
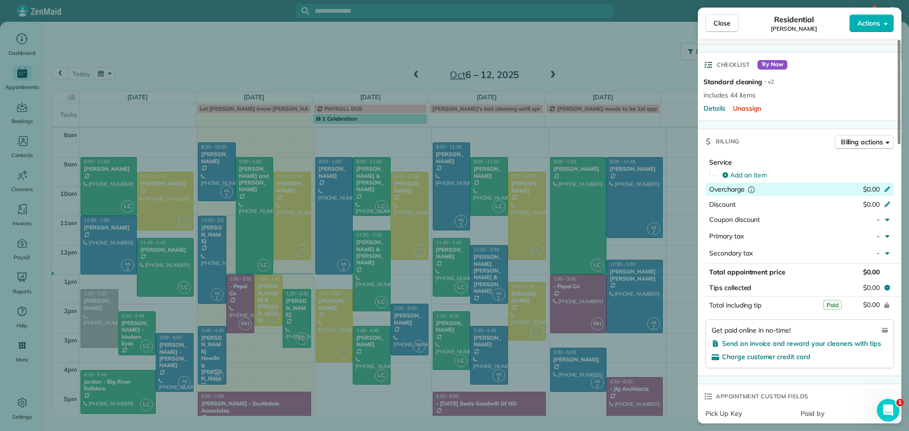
scroll to position [328, 0]
click at [862, 141] on span "Billing actions" at bounding box center [862, 140] width 42 height 9
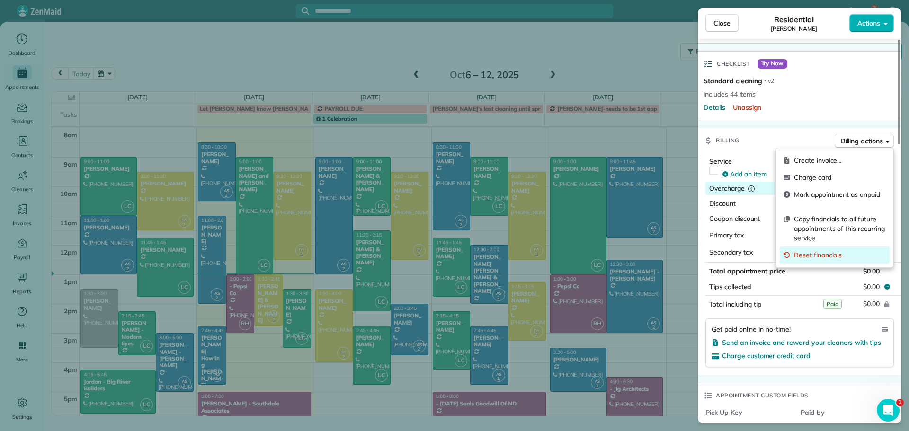
click at [822, 252] on span "Reset financials" at bounding box center [840, 254] width 92 height 9
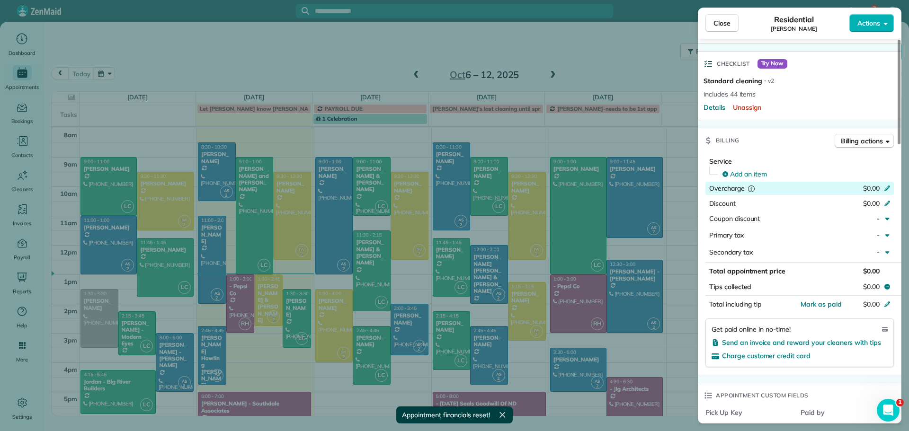
click at [885, 185] on icon at bounding box center [887, 188] width 8 height 8
type input "******"
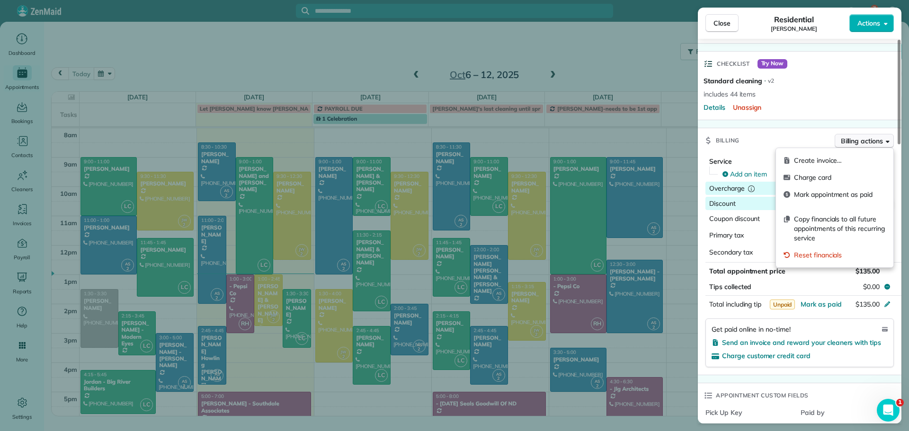
click at [871, 136] on button "Billing actions" at bounding box center [864, 141] width 59 height 14
click at [829, 220] on span "Copy financials to all future appointments of this recurring service" at bounding box center [840, 228] width 92 height 28
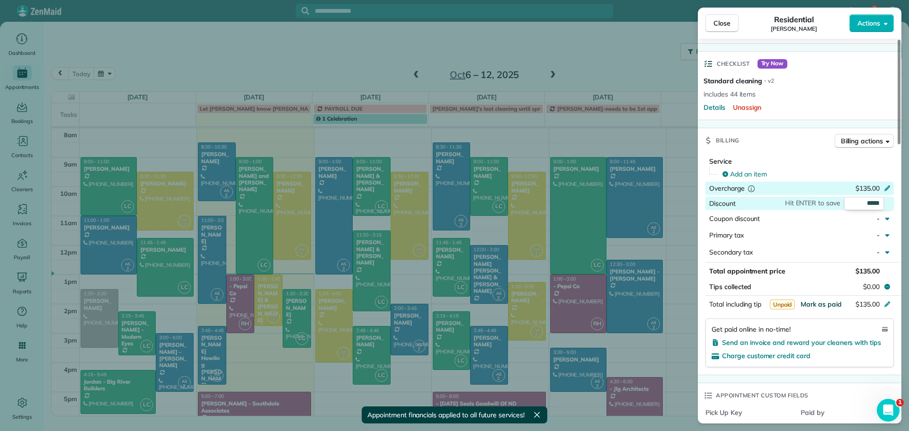
click at [816, 304] on span "Mark as paid" at bounding box center [821, 304] width 41 height 9
click at [730, 20] on span "Close" at bounding box center [721, 22] width 17 height 9
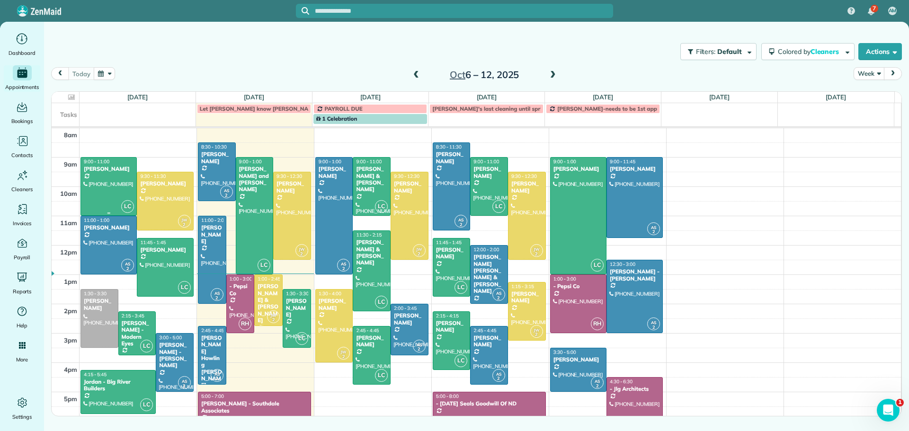
click at [101, 176] on div at bounding box center [108, 187] width 55 height 58
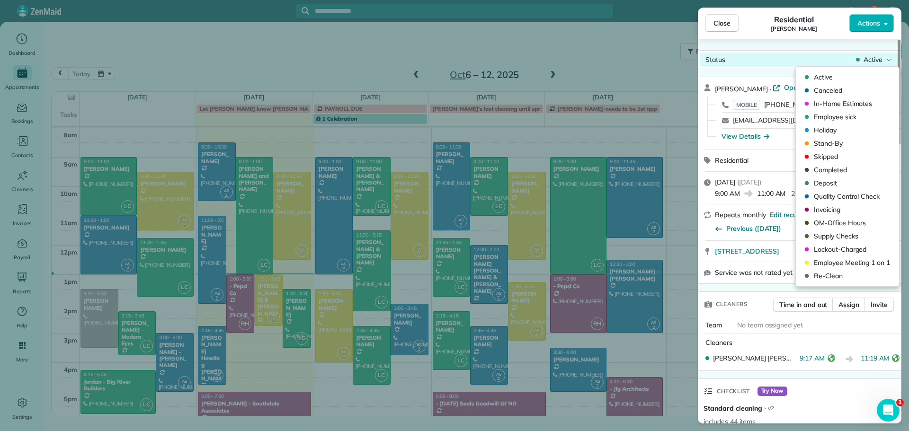
click at [871, 54] on div "Status Active" at bounding box center [800, 60] width 200 height 14
click at [832, 170] on span "Completed" at bounding box center [854, 169] width 80 height 9
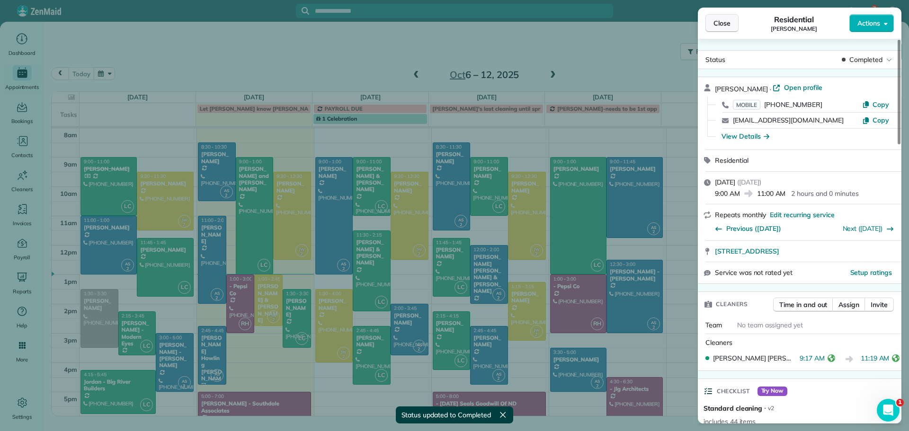
click at [720, 22] on span "Close" at bounding box center [721, 22] width 17 height 9
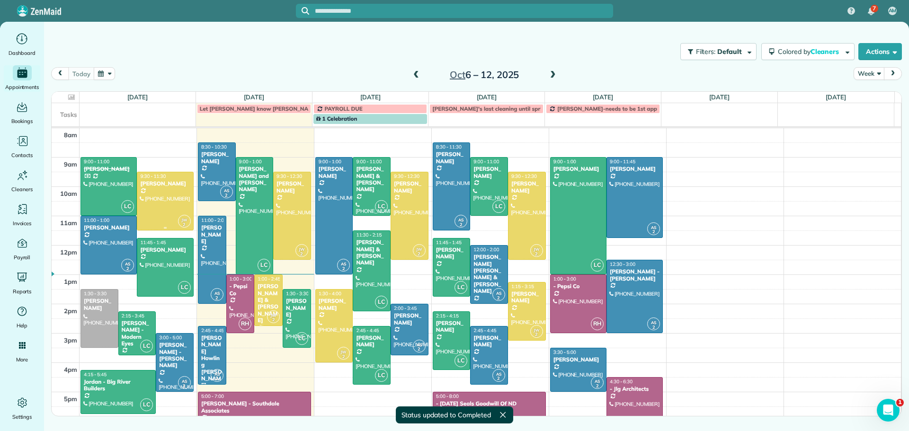
click at [157, 191] on div at bounding box center [164, 201] width 55 height 58
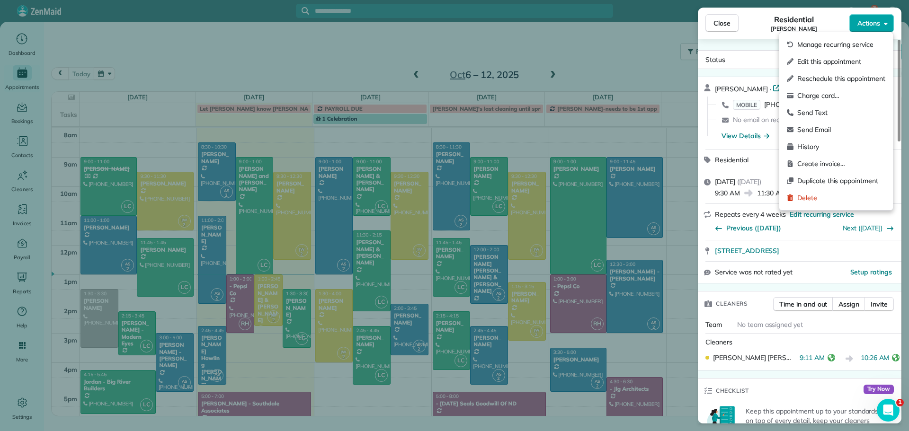
click at [872, 21] on span "Actions" at bounding box center [868, 22] width 23 height 9
click at [829, 93] on span "Charge card…" at bounding box center [841, 95] width 88 height 9
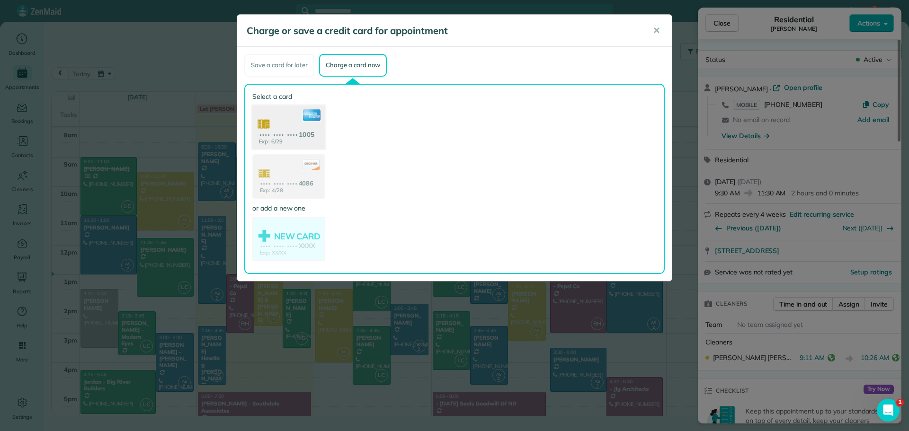
click at [289, 129] on use at bounding box center [288, 128] width 73 height 46
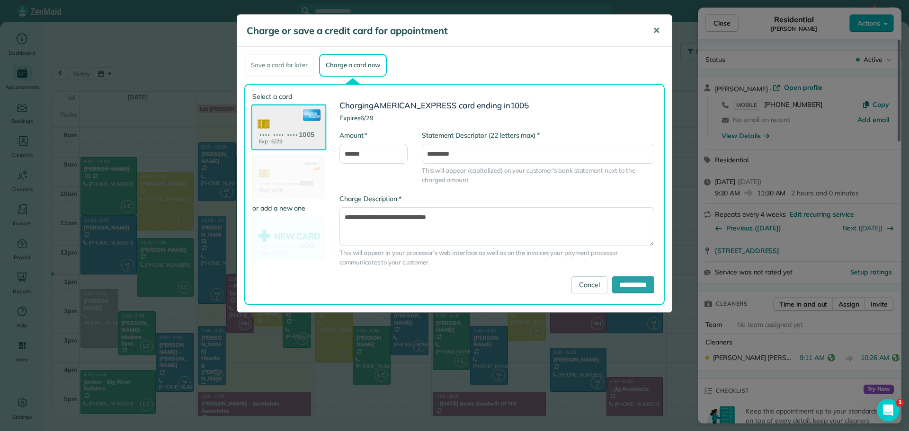
click at [659, 27] on span "✕" at bounding box center [656, 30] width 7 height 11
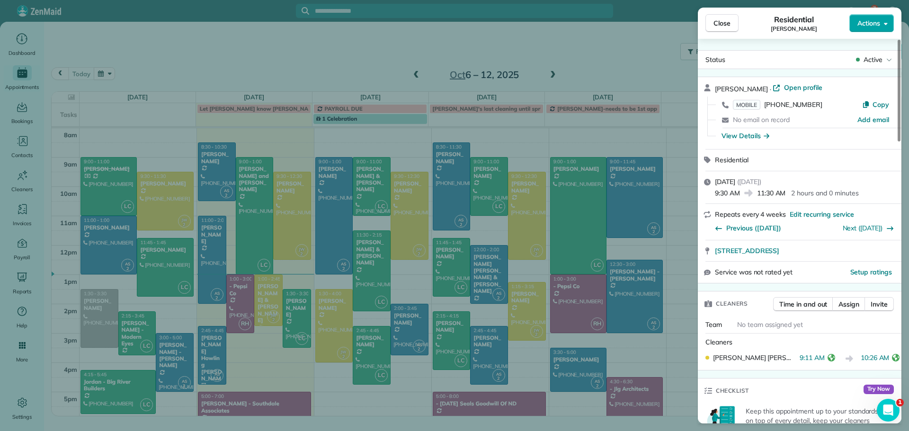
click at [871, 18] on button "Actions" at bounding box center [871, 23] width 45 height 18
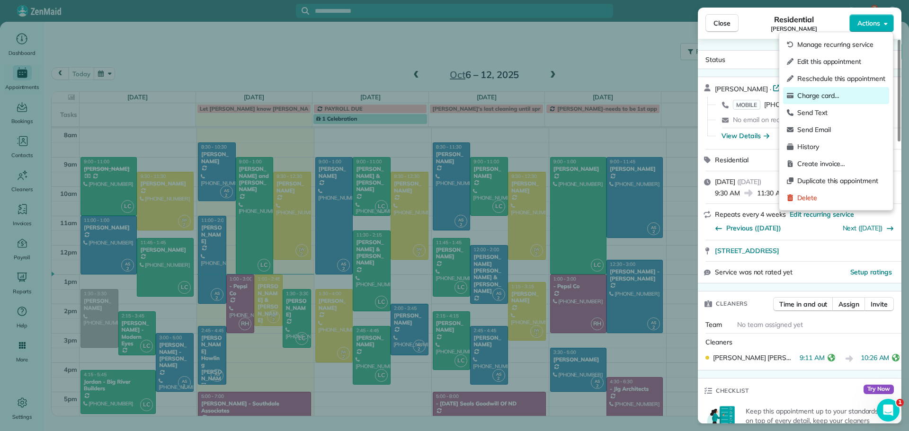
click at [828, 96] on span "Charge card…" at bounding box center [841, 95] width 88 height 9
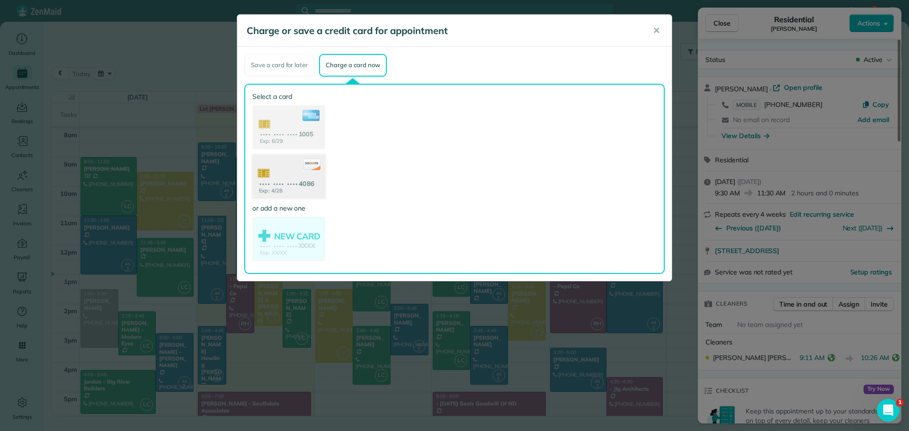
click at [294, 178] on use at bounding box center [288, 177] width 73 height 46
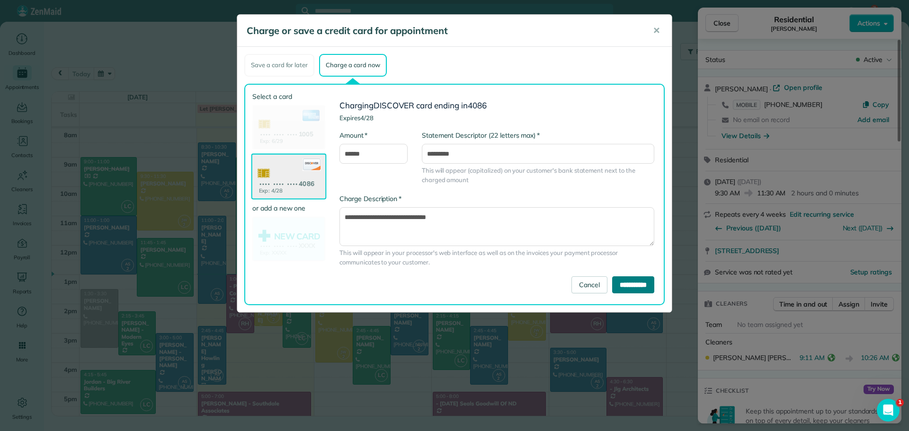
click at [617, 285] on input "**********" at bounding box center [633, 284] width 42 height 17
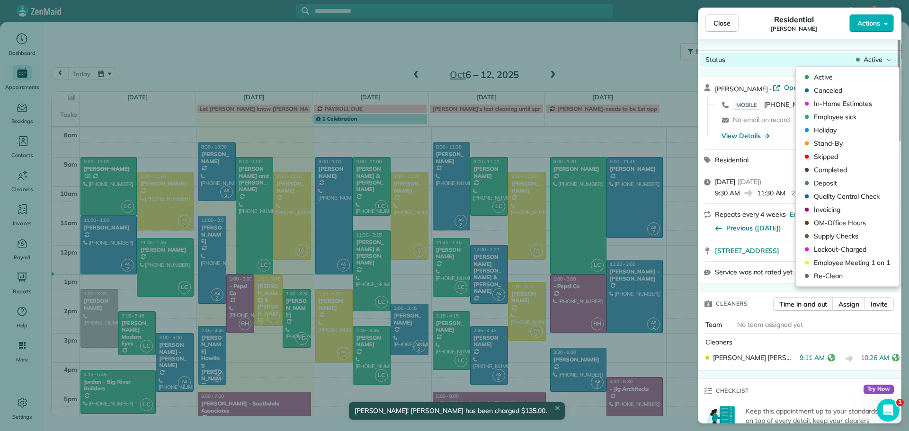
click at [878, 59] on span "Active" at bounding box center [873, 59] width 19 height 9
click at [828, 170] on span "Completed" at bounding box center [854, 169] width 80 height 9
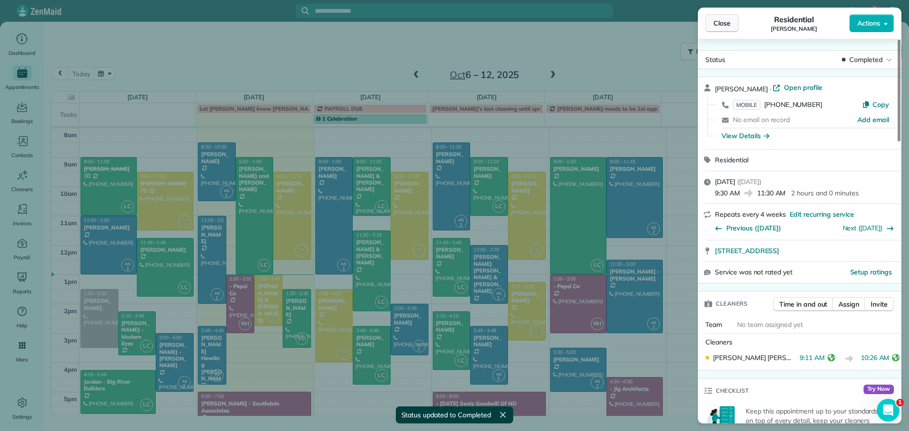
click at [726, 18] on span "Close" at bounding box center [721, 22] width 17 height 9
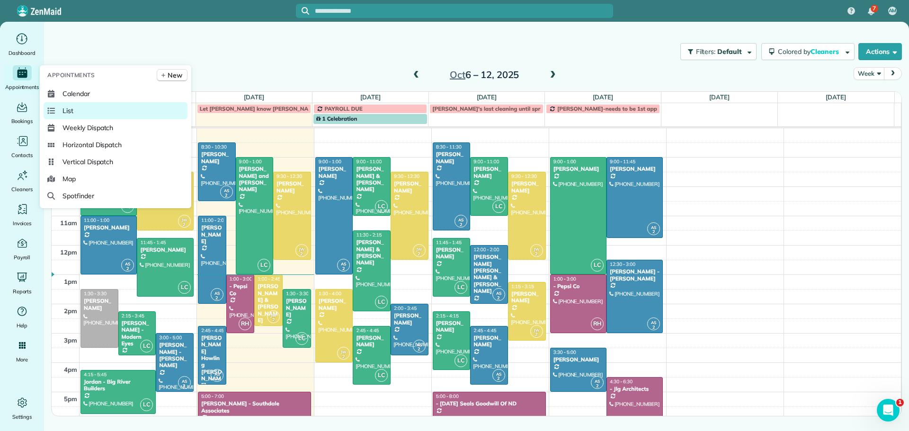
click at [68, 111] on span "List" at bounding box center [67, 110] width 11 height 9
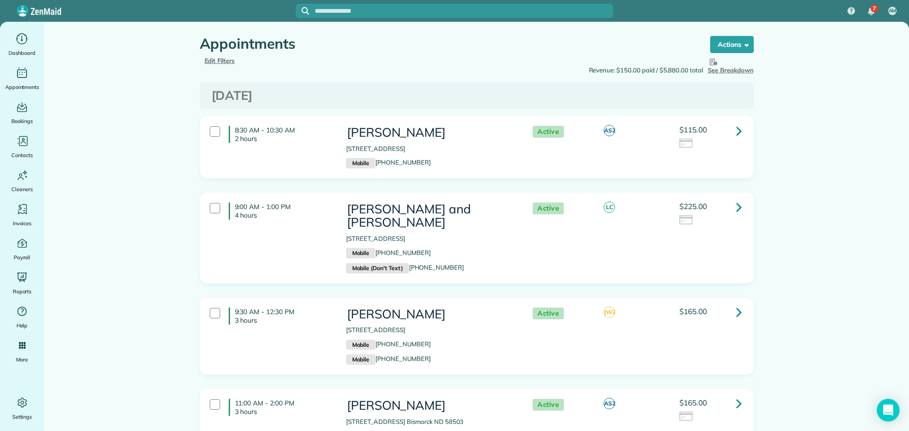
click at [207, 59] on span "Edit Filters" at bounding box center [220, 61] width 31 height 8
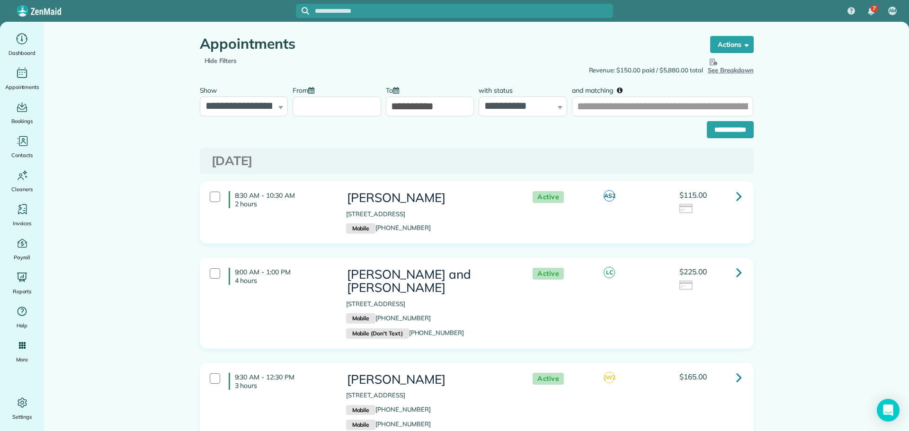
click at [300, 98] on label "From" at bounding box center [306, 90] width 27 height 18
click at [300, 98] on input "From" at bounding box center [337, 107] width 89 height 20
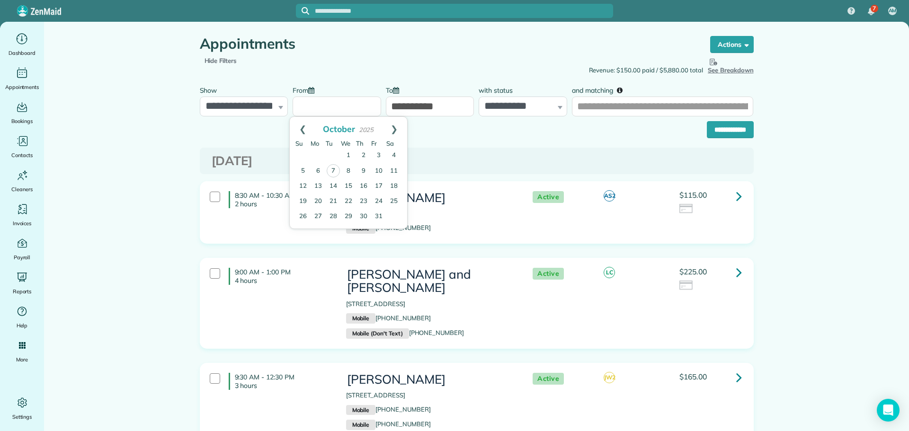
click at [302, 104] on input "From" at bounding box center [337, 107] width 89 height 20
click at [302, 127] on link "Prev" at bounding box center [303, 129] width 26 height 24
click at [316, 152] on link "1" at bounding box center [318, 155] width 15 height 15
type input "**********"
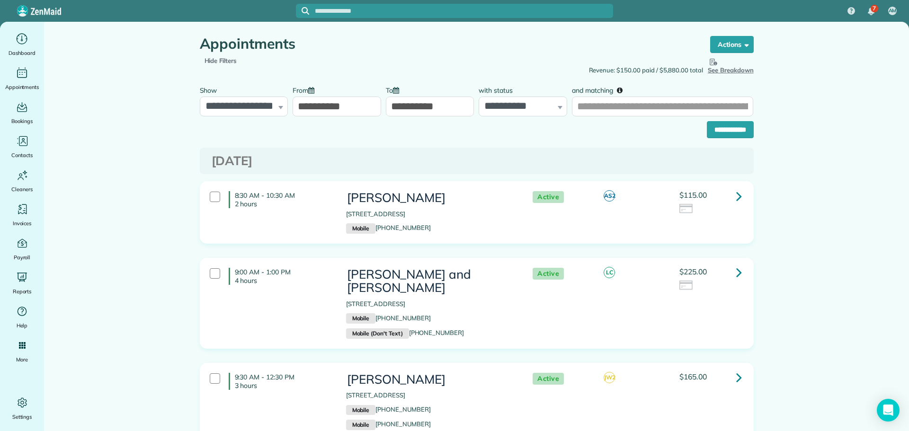
click at [425, 108] on input "**********" at bounding box center [430, 107] width 89 height 20
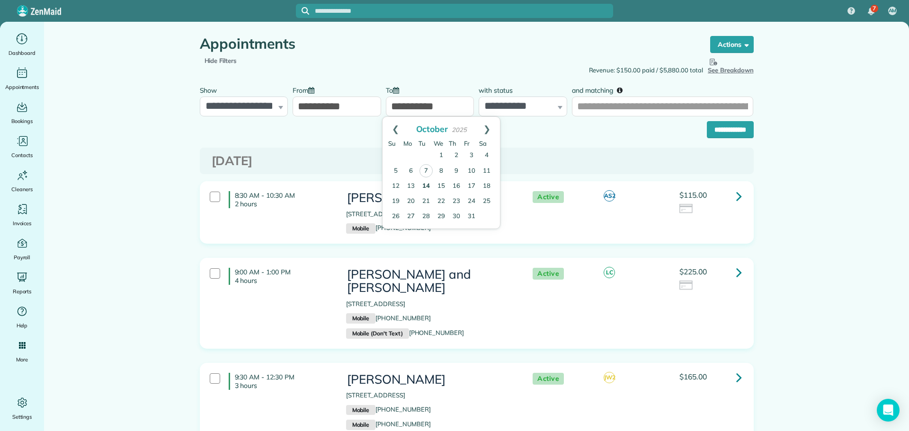
drag, startPoint x: 394, startPoint y: 125, endPoint x: 378, endPoint y: 174, distance: 51.2
click at [394, 125] on link "Prev" at bounding box center [396, 129] width 26 height 24
click at [428, 215] on link "30" at bounding box center [426, 216] width 15 height 15
type input "**********"
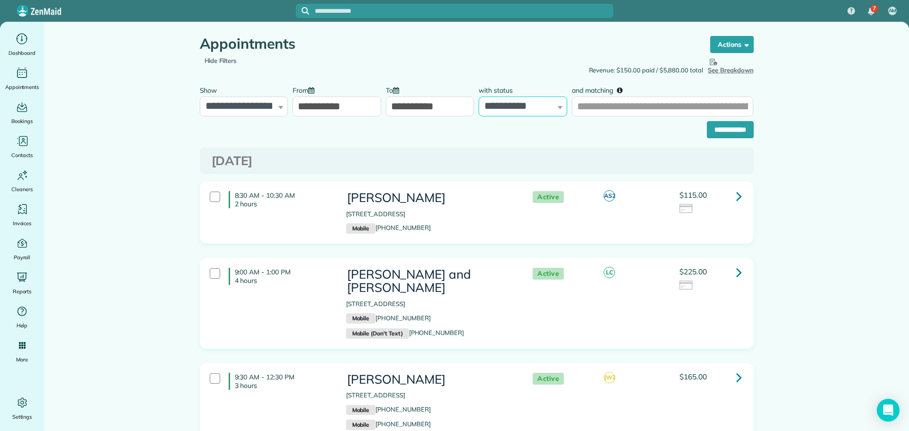
click at [516, 107] on select "**********" at bounding box center [523, 107] width 89 height 20
click at [250, 105] on select "**********" at bounding box center [244, 107] width 89 height 20
click at [686, 109] on input "and matching" at bounding box center [662, 107] width 181 height 20
type input "******"
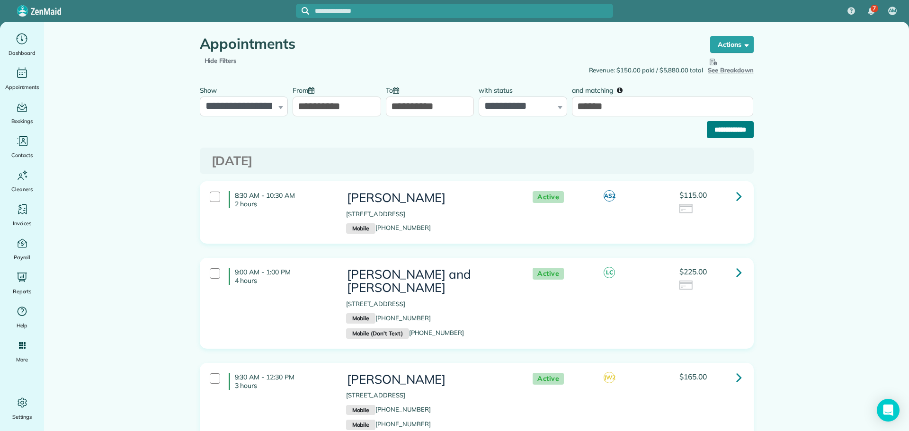
click at [730, 130] on input "**********" at bounding box center [730, 129] width 47 height 17
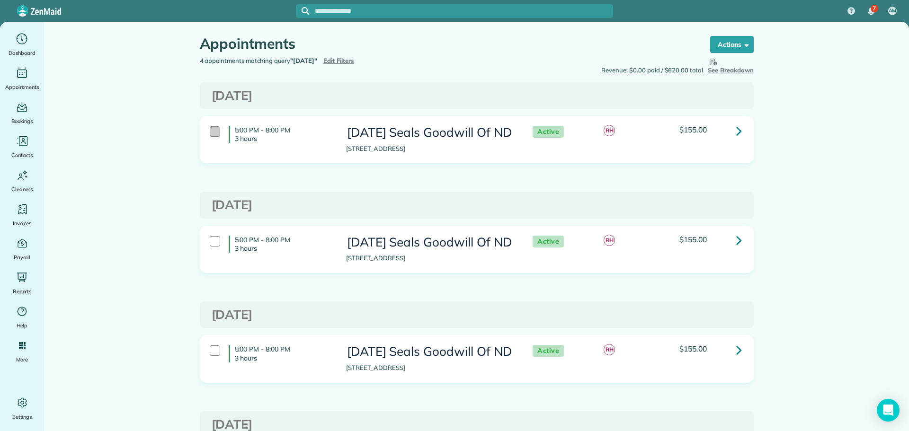
click at [212, 126] on div at bounding box center [215, 131] width 10 height 10
click at [741, 45] on span at bounding box center [744, 44] width 7 height 7
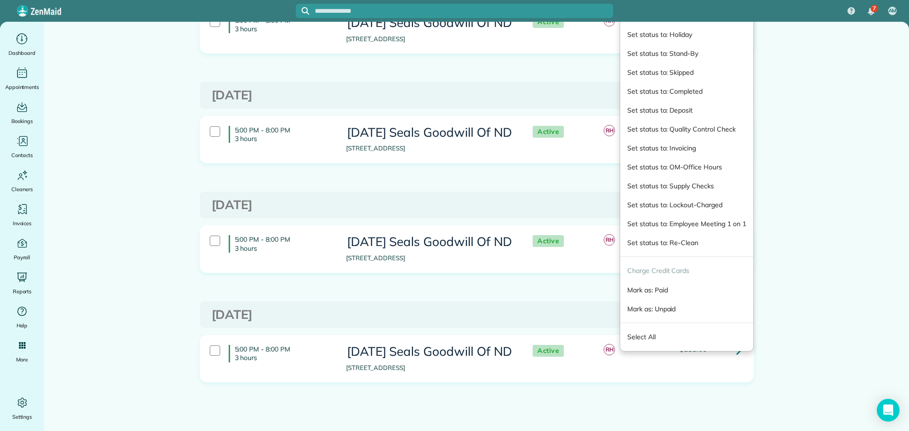
scroll to position [110, 0]
click at [642, 333] on link "Select All" at bounding box center [686, 336] width 133 height 19
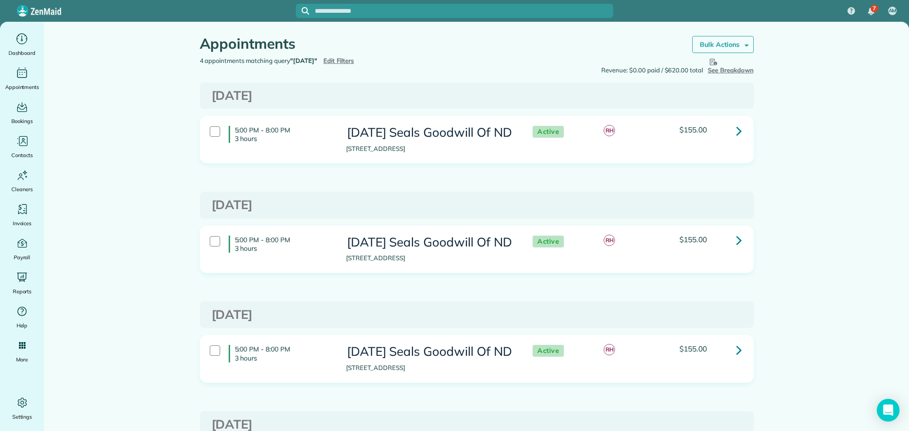
click at [719, 47] on strong "Bulk Actions" at bounding box center [720, 44] width 40 height 9
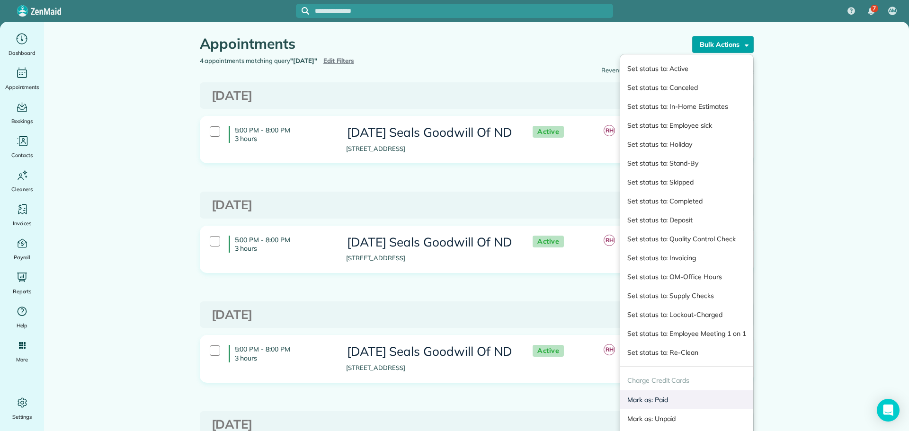
click at [654, 398] on link "Mark as: Paid" at bounding box center [686, 400] width 133 height 19
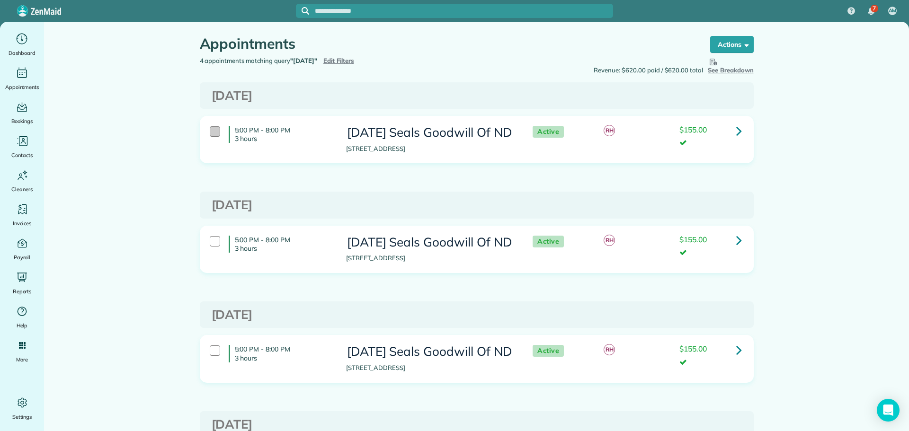
click at [213, 128] on div at bounding box center [215, 131] width 10 height 10
click at [735, 42] on strong "Bulk Actions" at bounding box center [720, 44] width 40 height 9
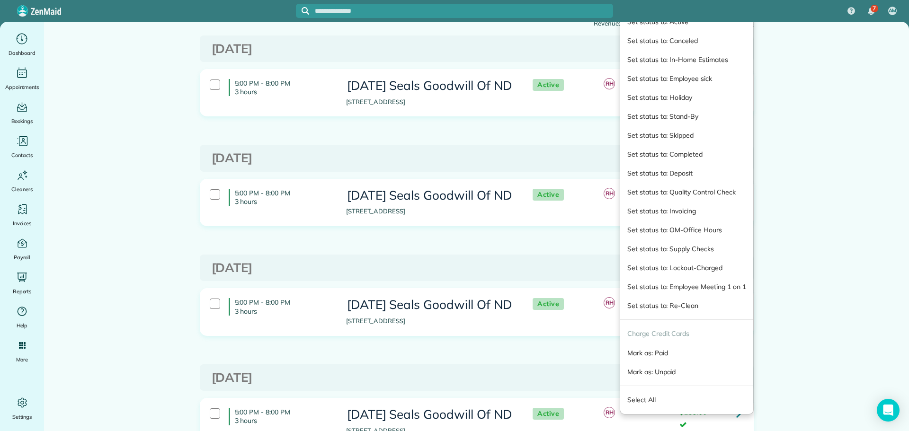
scroll to position [110, 0]
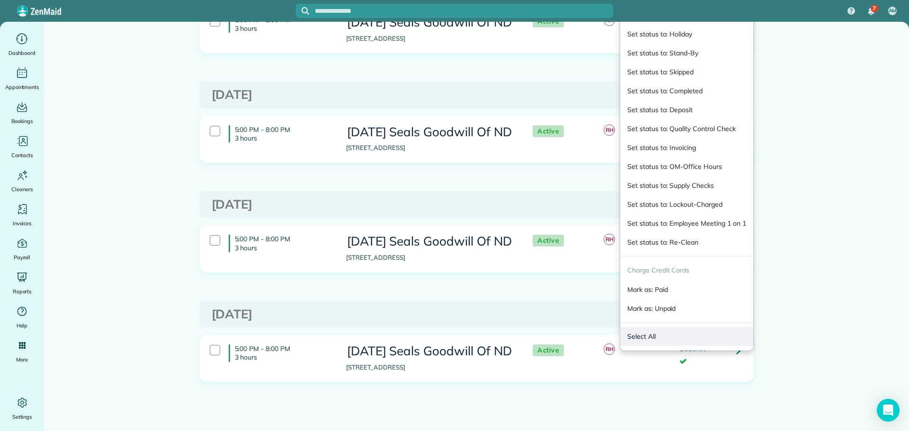
click at [655, 334] on link "Select All" at bounding box center [686, 336] width 133 height 19
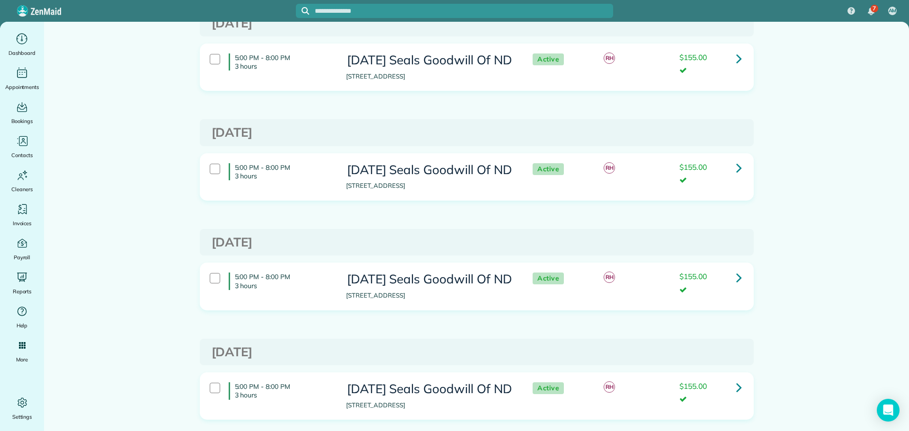
scroll to position [0, 0]
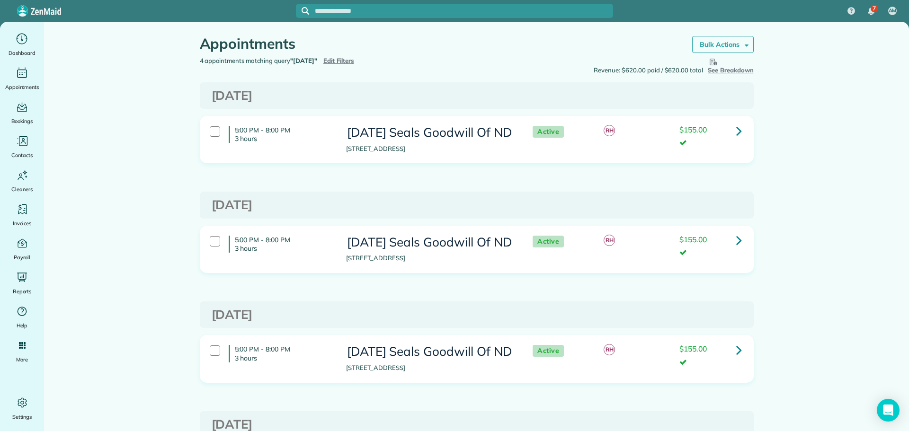
click at [723, 41] on strong "Bulk Actions" at bounding box center [720, 44] width 40 height 9
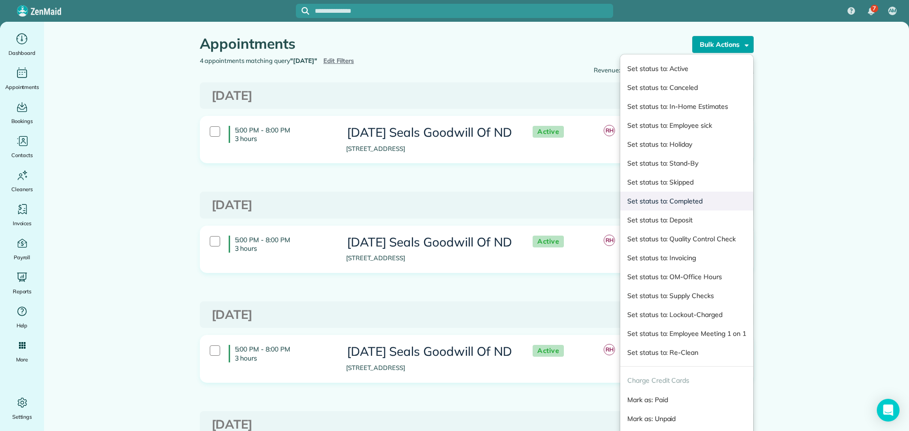
click at [686, 204] on link "Set status to: Completed" at bounding box center [686, 201] width 133 height 19
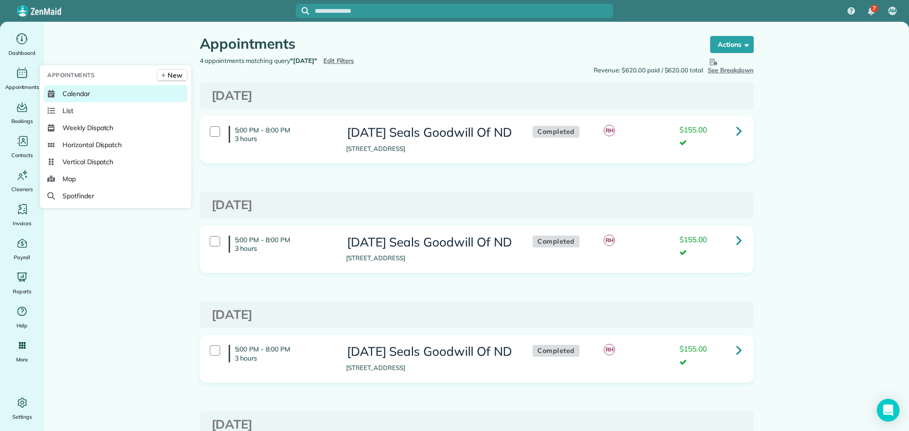
click at [86, 89] on span "Calendar" at bounding box center [75, 93] width 27 height 9
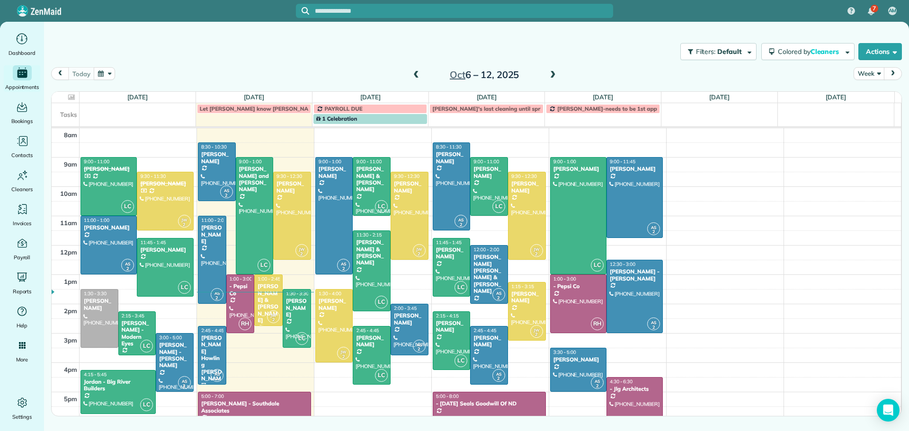
click at [416, 73] on span at bounding box center [416, 75] width 10 height 9
